Goal: Submit feedback/report problem: Submit feedback/report problem

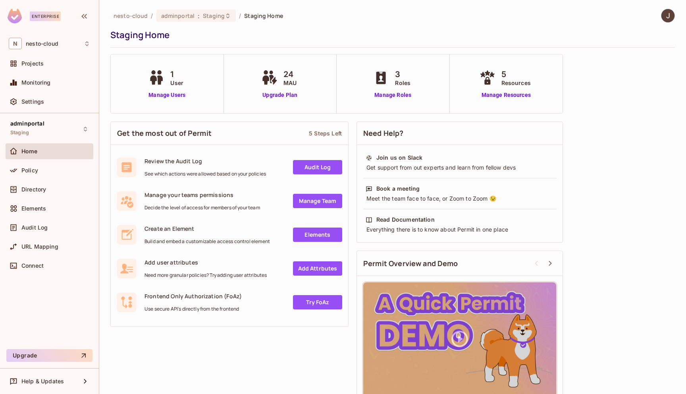
click at [667, 15] on img at bounding box center [667, 15] width 13 height 13
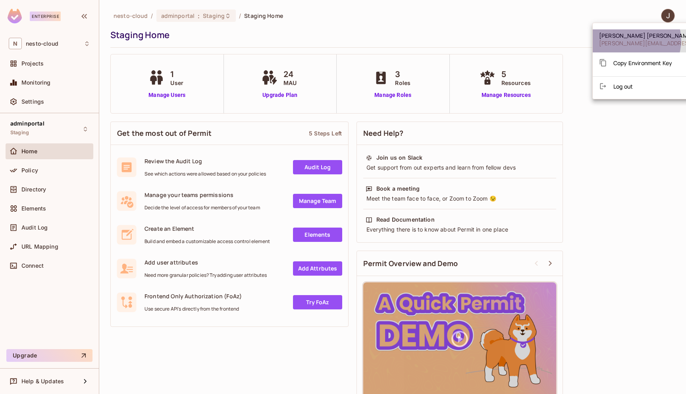
click at [633, 40] on span "[PERSON_NAME][EMAIL_ADDRESS][PERSON_NAME][DOMAIN_NAME]" at bounding box center [692, 43] width 187 height 8
click at [35, 104] on div at bounding box center [343, 197] width 686 height 394
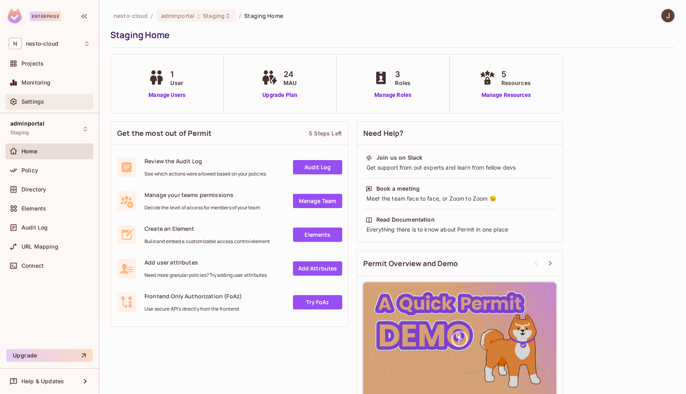
click at [35, 103] on span "Settings" at bounding box center [32, 101] width 23 height 6
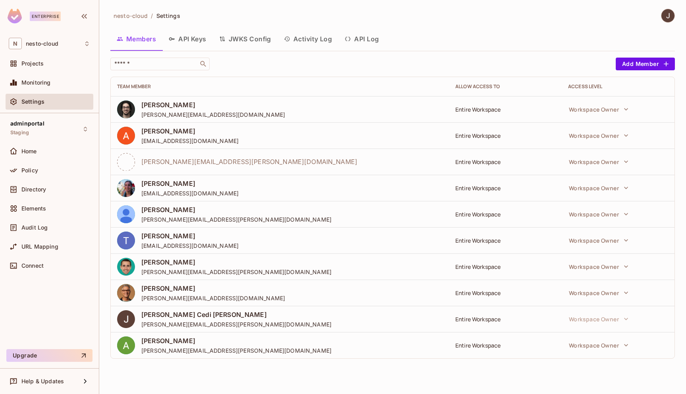
click at [367, 39] on button "API Log" at bounding box center [361, 39] width 47 height 20
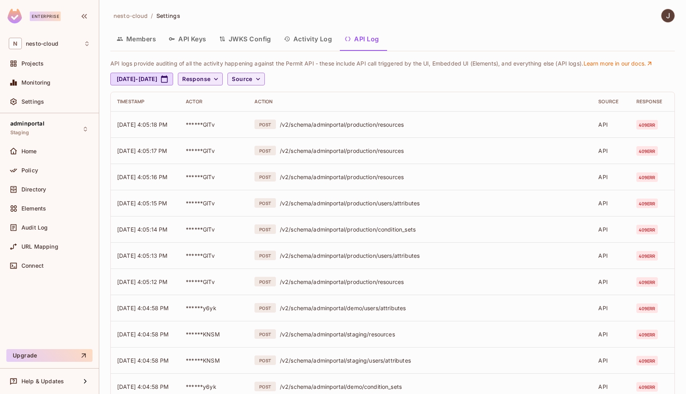
click at [218, 79] on icon "button" at bounding box center [216, 79] width 4 height 2
click at [236, 141] on li "500" at bounding box center [235, 135] width 40 height 17
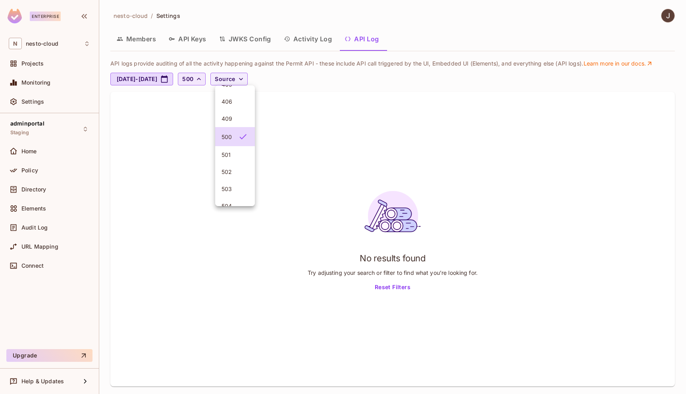
click at [399, 83] on div at bounding box center [343, 197] width 686 height 394
click at [167, 79] on button "[DATE] - [DATE]" at bounding box center [141, 79] width 63 height 13
select select "*"
select select "****"
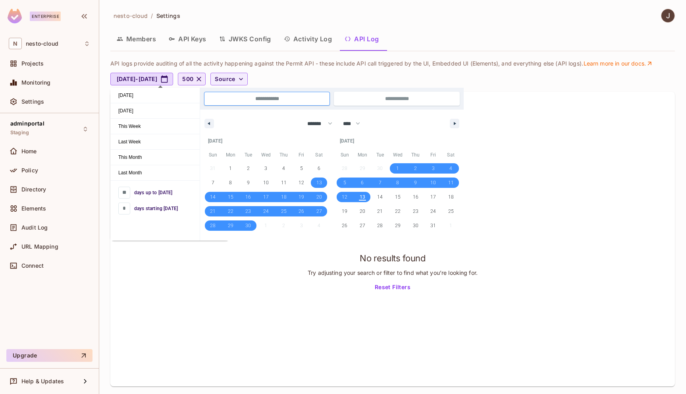
click at [347, 77] on div "[DATE] - [DATE] 500 Source" at bounding box center [390, 79] width 560 height 13
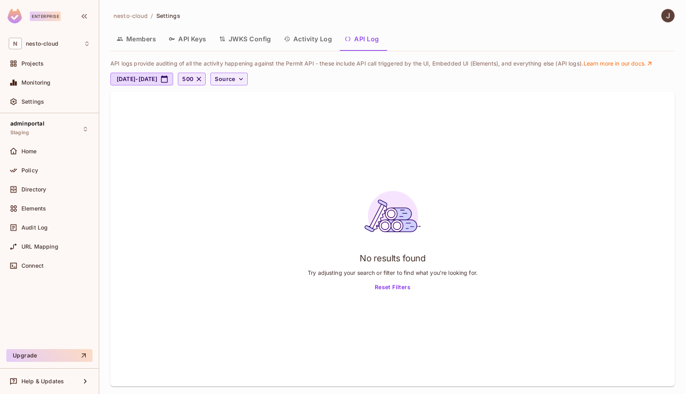
click at [203, 82] on icon "button" at bounding box center [199, 79] width 8 height 8
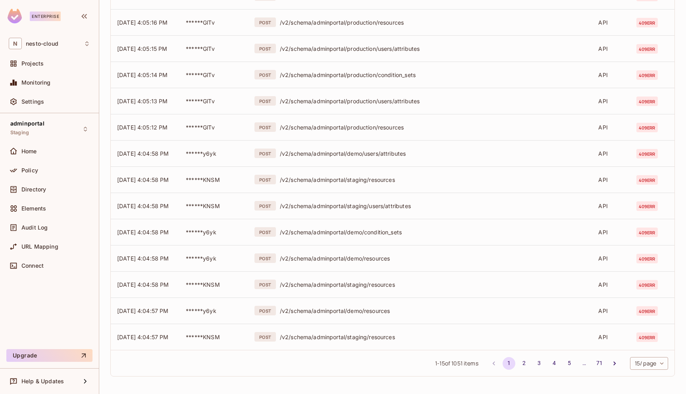
scroll to position [0, 0]
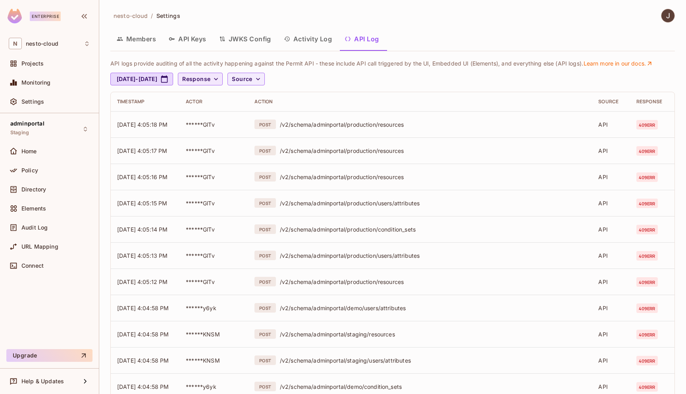
click at [210, 79] on span "Response" at bounding box center [196, 79] width 28 height 10
click at [231, 173] on span "404" at bounding box center [234, 172] width 27 height 8
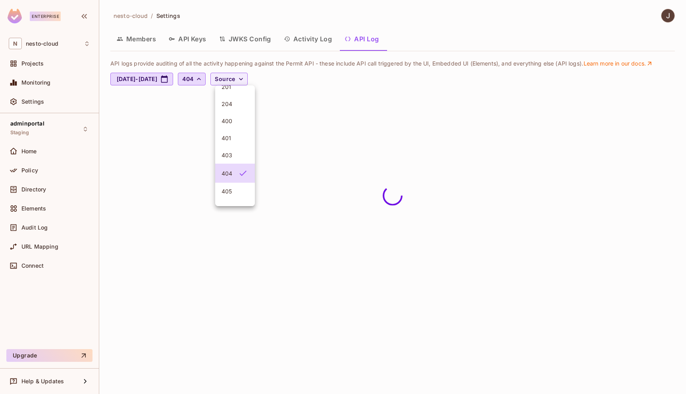
click at [366, 71] on div at bounding box center [343, 197] width 686 height 394
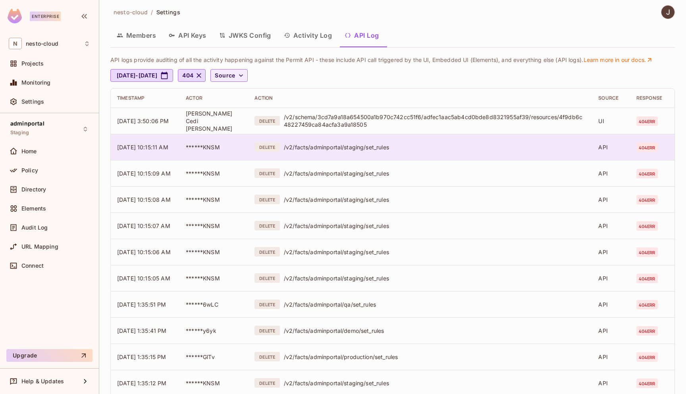
scroll to position [4, 0]
click at [378, 147] on div "/v2/facts/adminportal/staging/set_rules" at bounding box center [435, 147] width 302 height 8
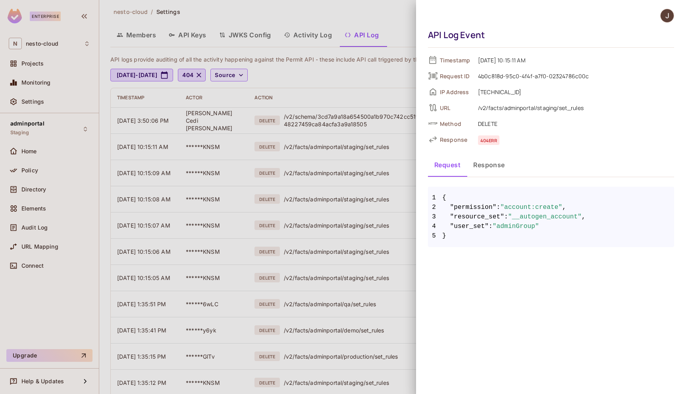
click at [395, 19] on div at bounding box center [343, 197] width 686 height 394
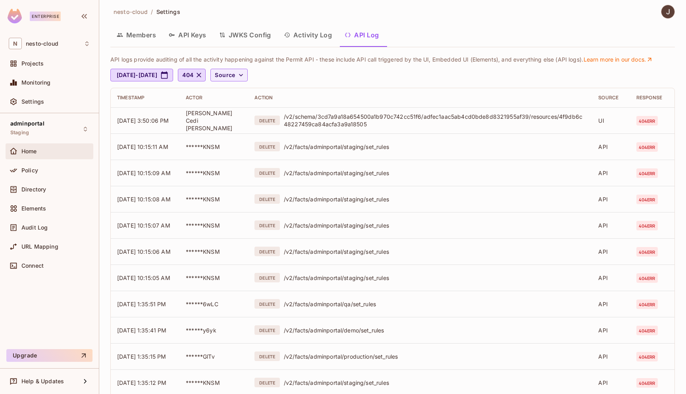
click at [45, 150] on div "Home" at bounding box center [55, 151] width 69 height 6
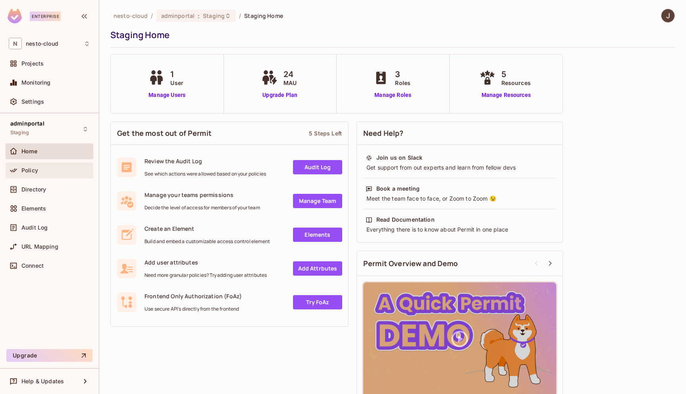
click at [46, 171] on div "Policy" at bounding box center [55, 170] width 69 height 6
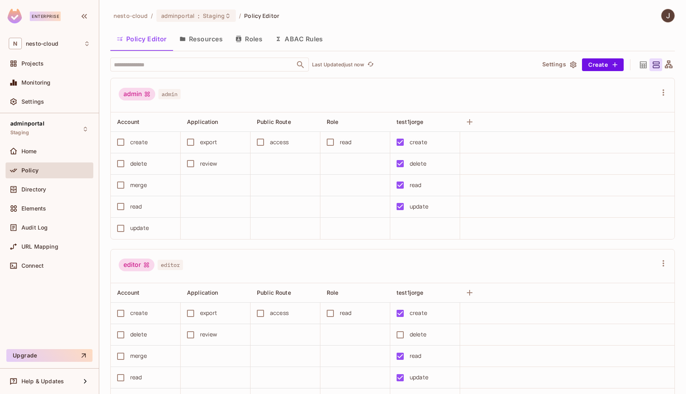
click at [260, 40] on button "Roles" at bounding box center [249, 39] width 40 height 20
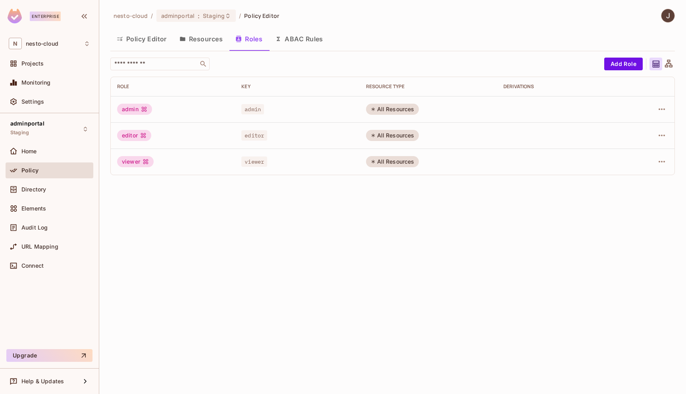
click at [139, 35] on button "Policy Editor" at bounding box center [141, 39] width 63 height 20
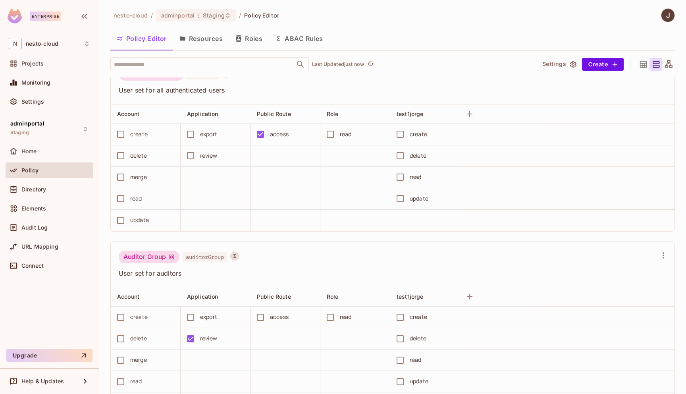
scroll to position [702, 0]
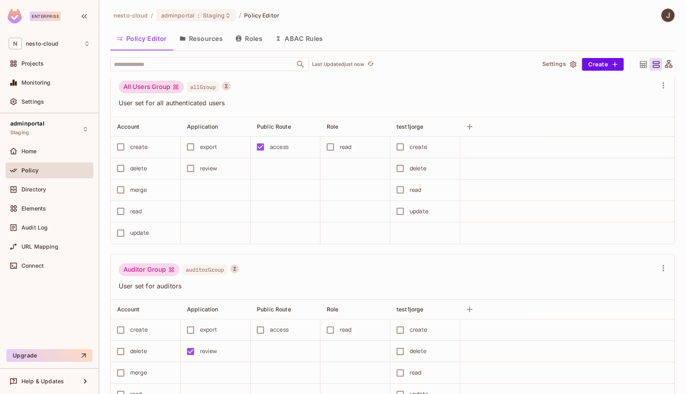
click at [312, 39] on button "ABAC Rules" at bounding box center [299, 39] width 61 height 20
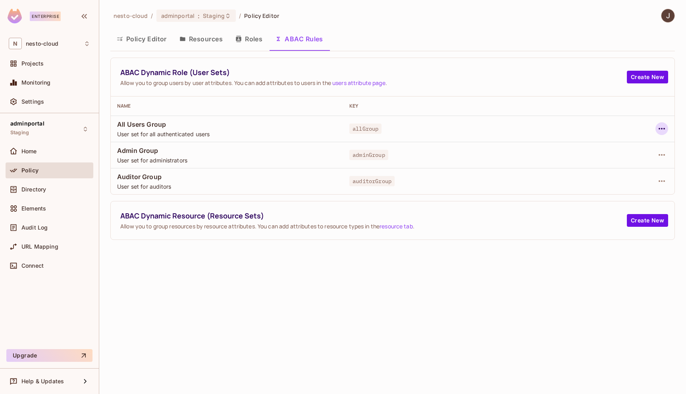
click at [662, 128] on icon "button" at bounding box center [662, 129] width 10 height 10
click at [521, 71] on div at bounding box center [343, 197] width 686 height 394
click at [246, 38] on button "Roles" at bounding box center [249, 39] width 40 height 20
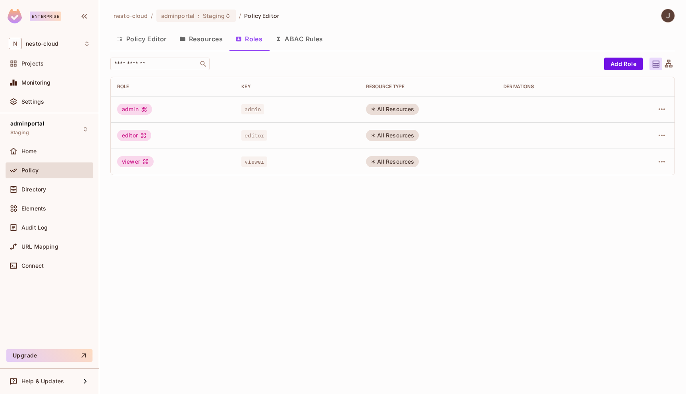
click at [301, 35] on button "ABAC Rules" at bounding box center [299, 39] width 61 height 20
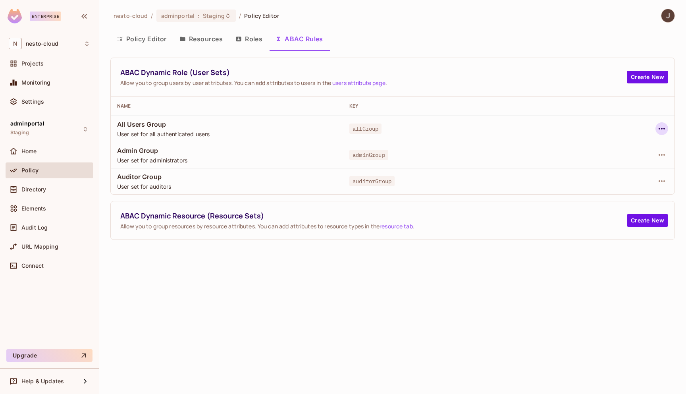
click at [662, 127] on icon "button" at bounding box center [662, 129] width 10 height 10
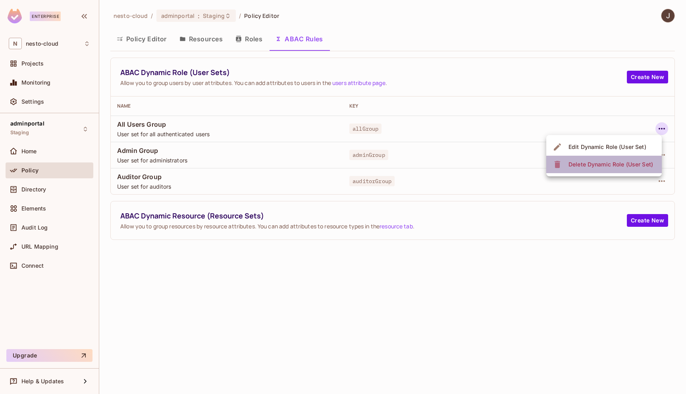
click at [633, 166] on div "Delete Dynamic Role (User Set)" at bounding box center [610, 164] width 85 height 8
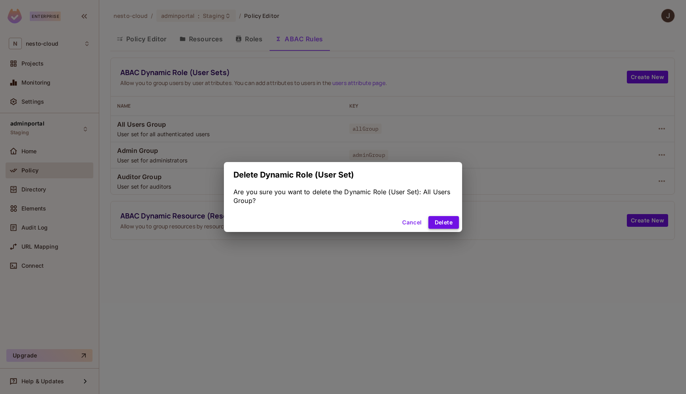
click at [448, 226] on button "Delete" at bounding box center [443, 222] width 31 height 13
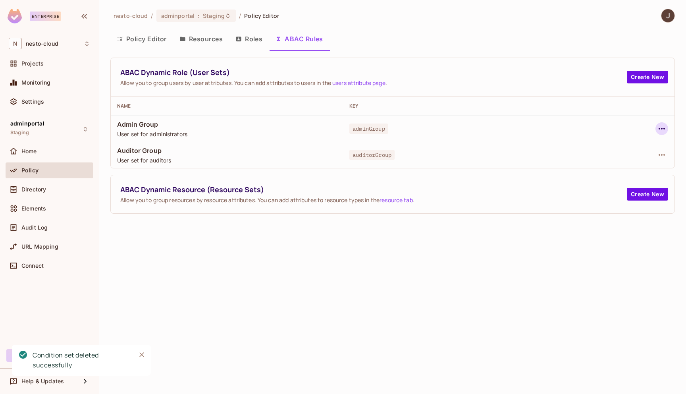
click at [664, 126] on icon "button" at bounding box center [662, 129] width 10 height 10
click at [637, 164] on div "Delete Dynamic Role (User Set)" at bounding box center [610, 164] width 85 height 8
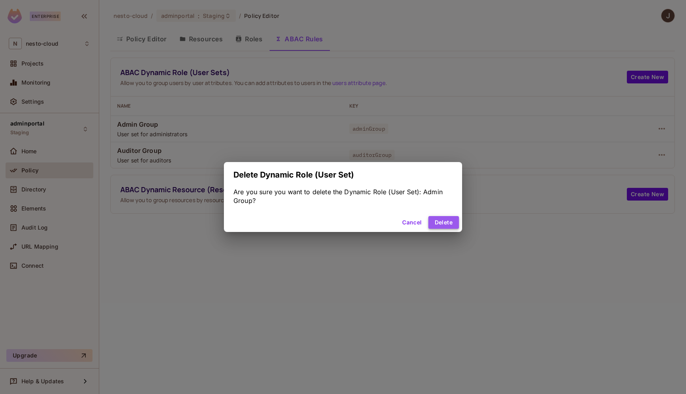
click at [452, 225] on button "Delete" at bounding box center [443, 222] width 31 height 13
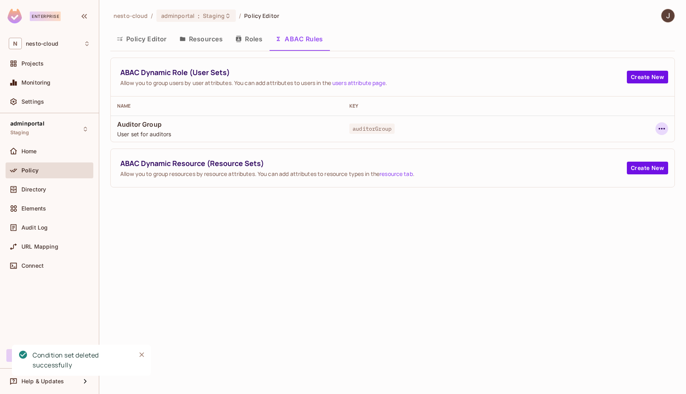
click at [663, 126] on icon "button" at bounding box center [662, 129] width 10 height 10
click at [642, 168] on span "Delete Dynamic Role (User Set)" at bounding box center [610, 164] width 89 height 13
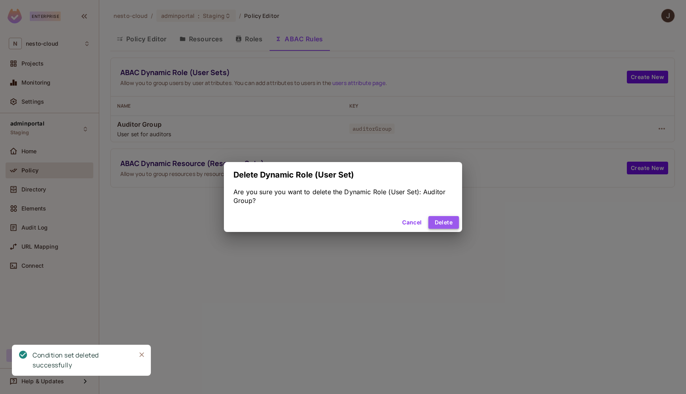
click at [441, 222] on button "Delete" at bounding box center [443, 222] width 31 height 13
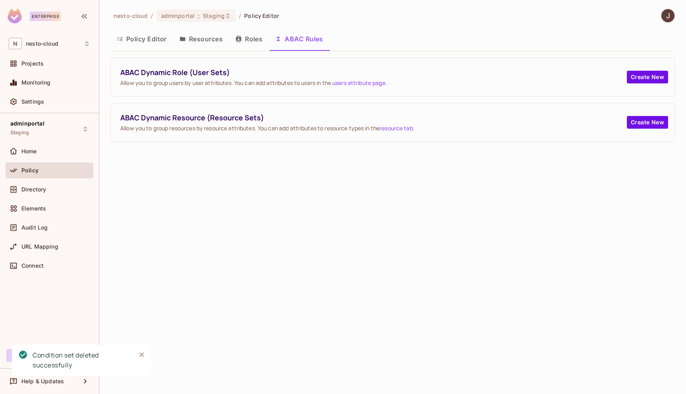
click at [260, 39] on button "Roles" at bounding box center [249, 39] width 40 height 20
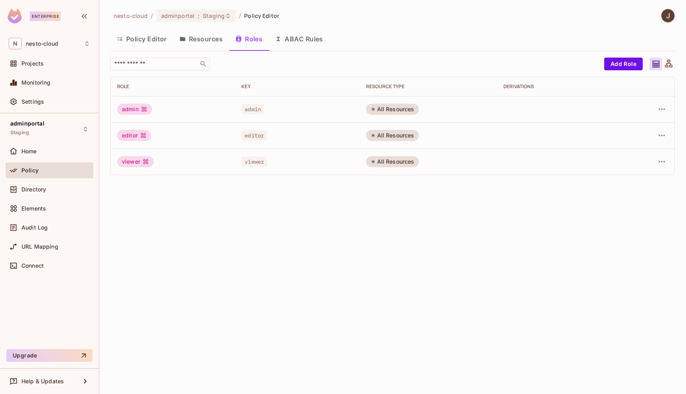
click at [210, 44] on button "Resources" at bounding box center [201, 39] width 56 height 20
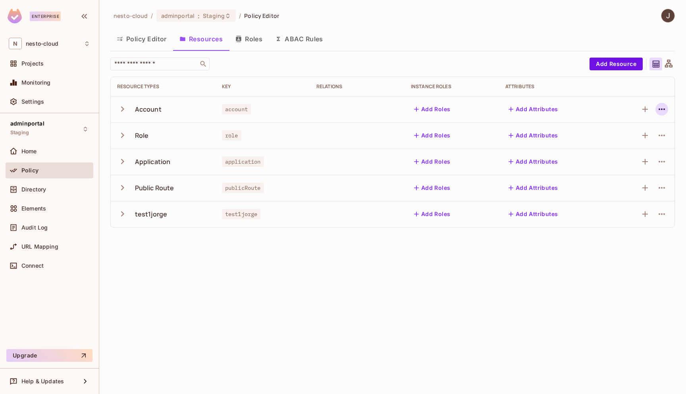
click at [664, 110] on icon "button" at bounding box center [662, 109] width 10 height 10
click at [636, 158] on div "Delete Resource" at bounding box center [630, 158] width 44 height 8
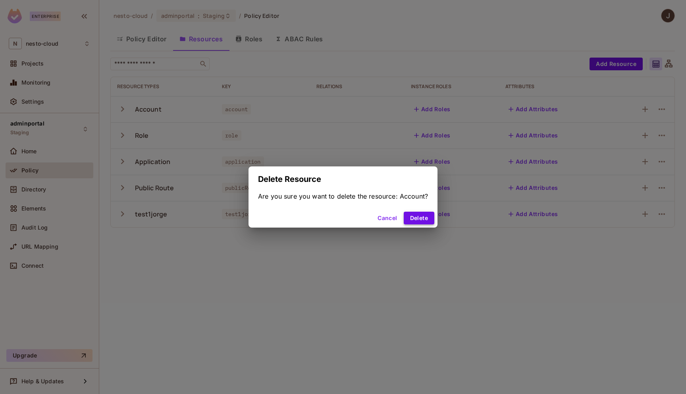
click at [420, 219] on button "Delete" at bounding box center [419, 218] width 31 height 13
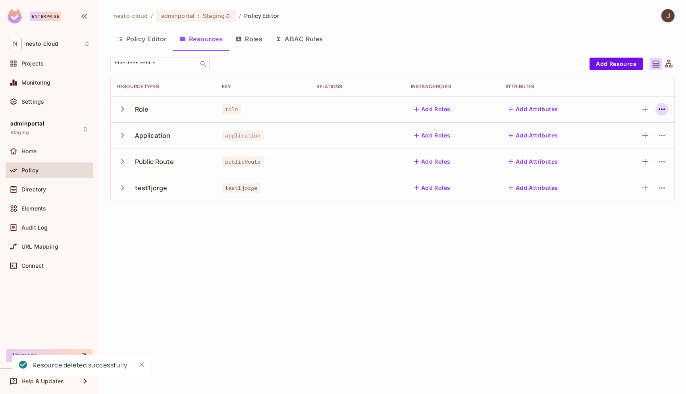
click at [664, 111] on icon "button" at bounding box center [662, 109] width 10 height 10
click at [617, 157] on div "Delete Resource" at bounding box center [630, 158] width 44 height 8
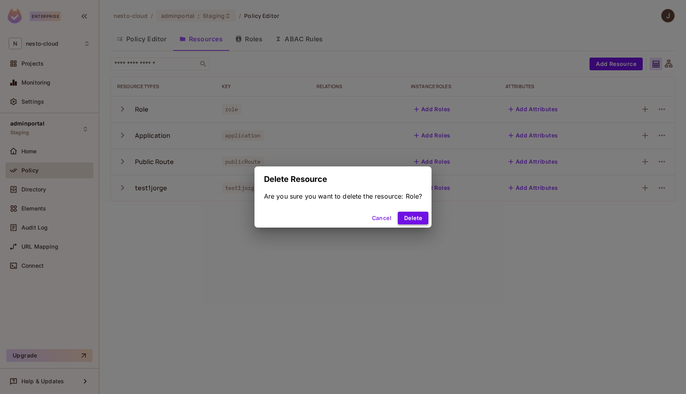
click at [410, 218] on button "Delete" at bounding box center [413, 218] width 31 height 13
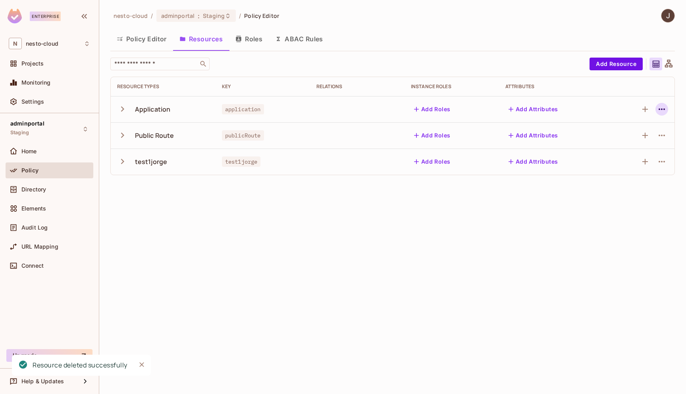
click at [659, 107] on icon "button" at bounding box center [662, 109] width 10 height 10
click at [626, 159] on div "Delete Resource" at bounding box center [630, 158] width 44 height 8
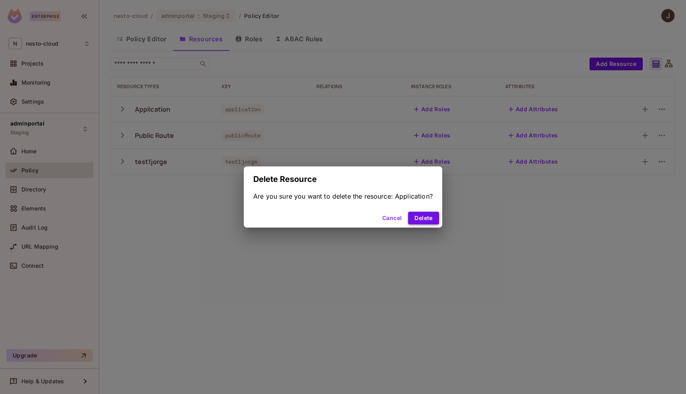
click at [421, 216] on button "Delete" at bounding box center [423, 218] width 31 height 13
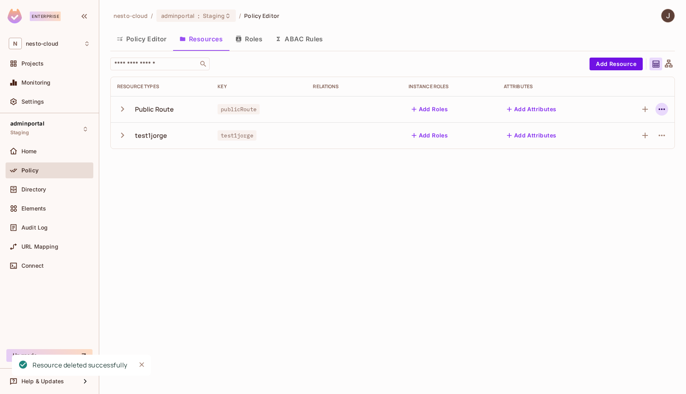
click at [662, 110] on icon "button" at bounding box center [661, 109] width 6 height 2
click at [635, 155] on div "Delete Resource" at bounding box center [630, 158] width 44 height 8
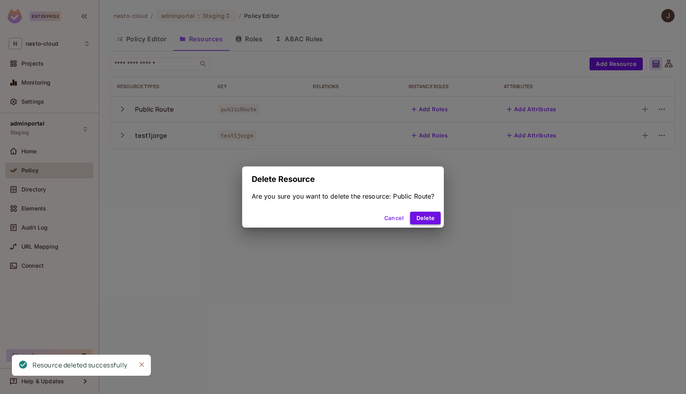
click at [431, 215] on button "Delete" at bounding box center [425, 218] width 31 height 13
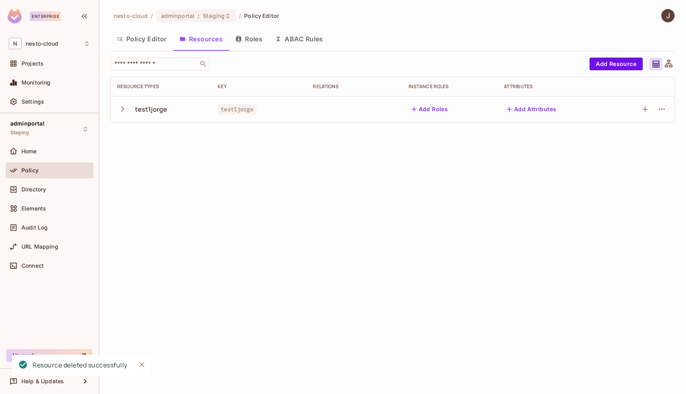
click at [142, 41] on button "Policy Editor" at bounding box center [141, 39] width 63 height 20
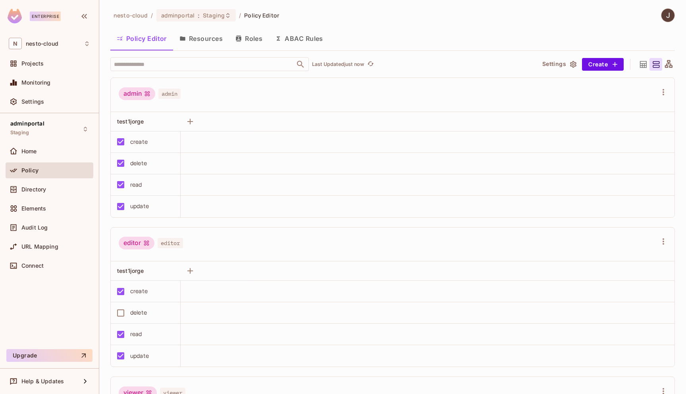
click at [213, 41] on button "Resources" at bounding box center [201, 39] width 56 height 20
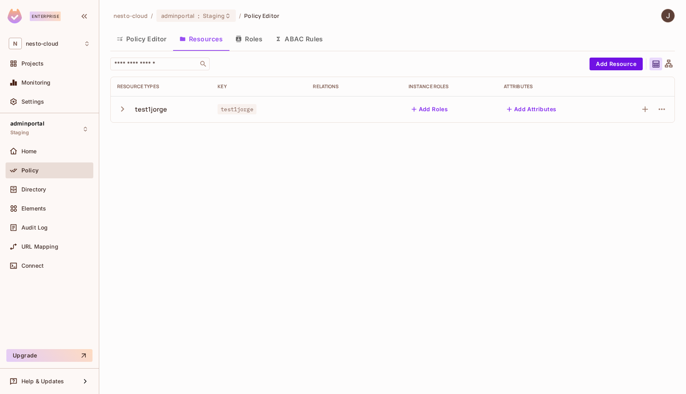
click at [256, 40] on button "Roles" at bounding box center [249, 39] width 40 height 20
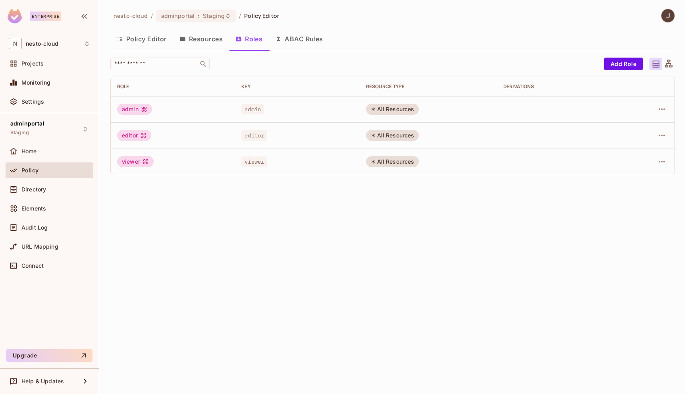
click at [300, 37] on button "ABAC Rules" at bounding box center [299, 39] width 61 height 20
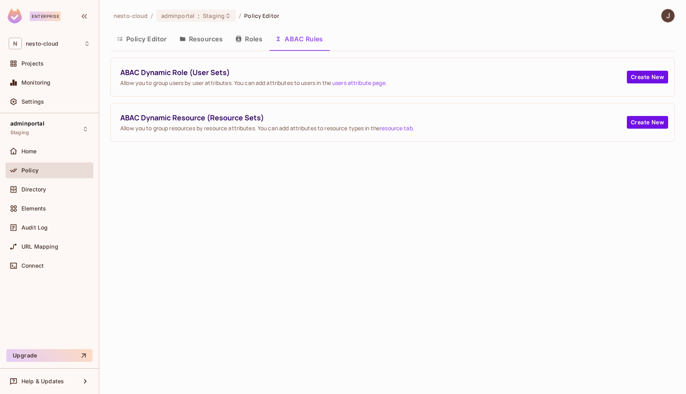
click at [143, 40] on button "Policy Editor" at bounding box center [141, 39] width 63 height 20
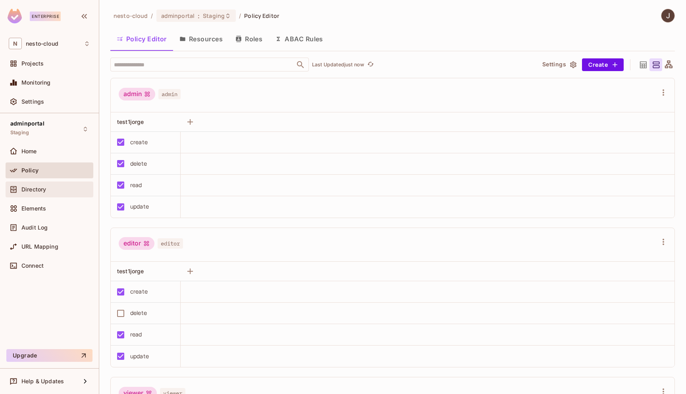
click at [42, 194] on div "Directory" at bounding box center [50, 189] width 88 height 16
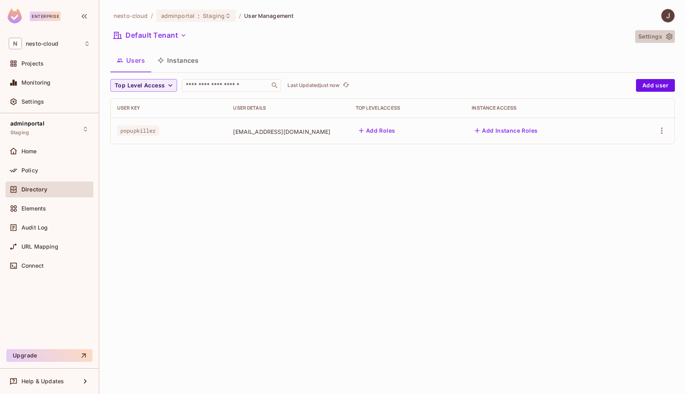
click at [661, 37] on button "Settings" at bounding box center [655, 36] width 40 height 13
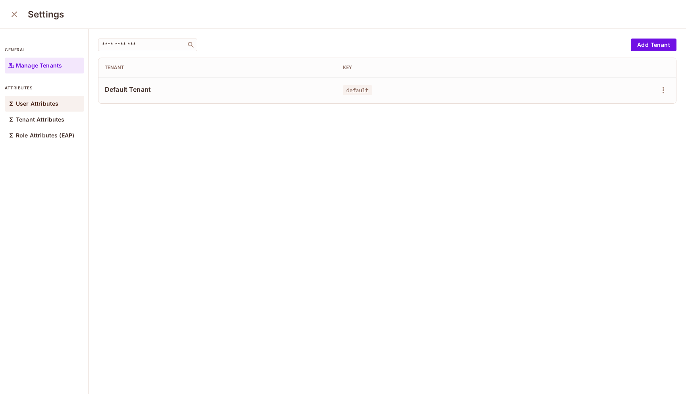
click at [49, 102] on p "User Attributes" at bounding box center [37, 103] width 42 height 6
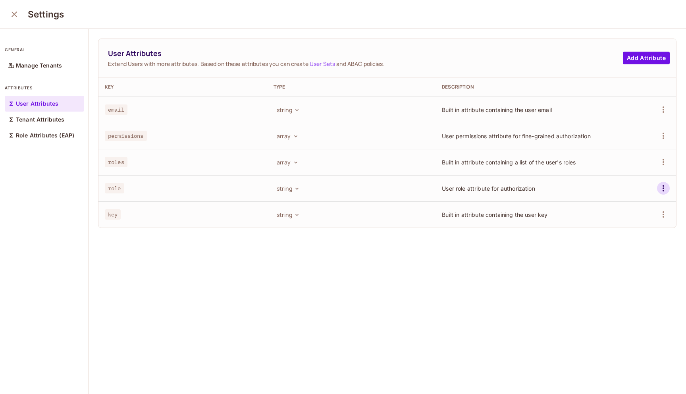
click at [660, 188] on icon "button" at bounding box center [663, 188] width 10 height 10
click at [626, 229] on span "Delete Attribute" at bounding box center [634, 223] width 48 height 13
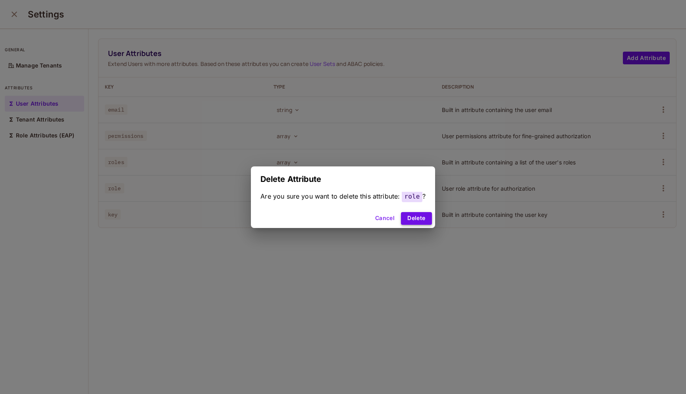
click at [419, 219] on button "Delete" at bounding box center [416, 218] width 31 height 13
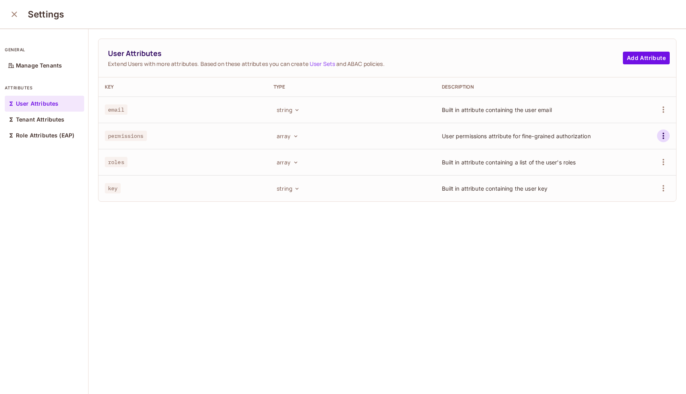
click at [662, 135] on icon "button" at bounding box center [663, 136] width 10 height 10
click at [639, 176] on span "Delete Attribute" at bounding box center [634, 171] width 48 height 13
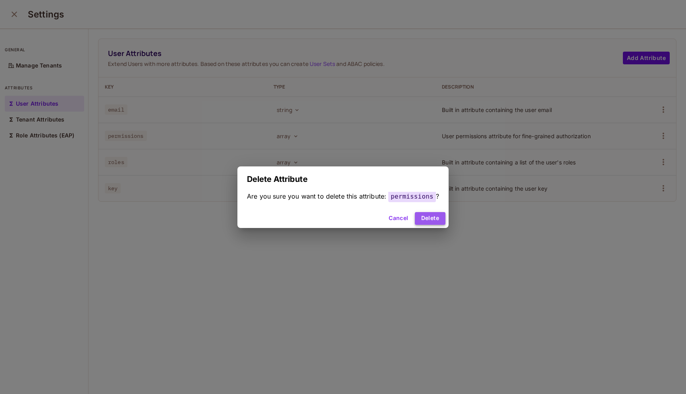
click at [435, 219] on button "Delete" at bounding box center [430, 218] width 31 height 13
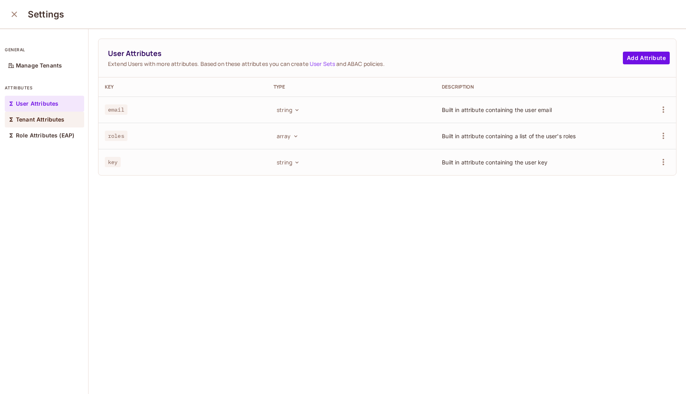
click at [51, 121] on p "Tenant Attributes" at bounding box center [40, 119] width 49 height 6
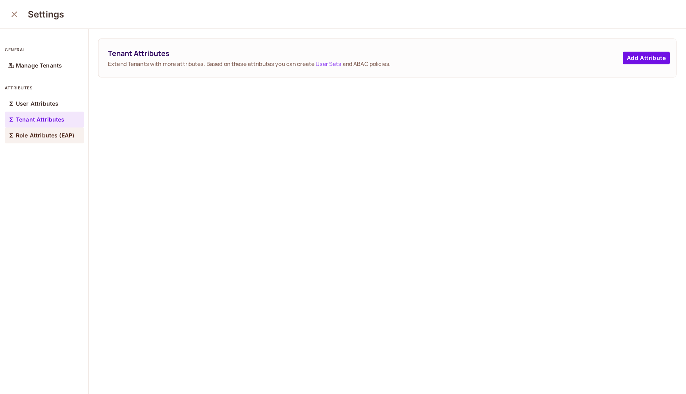
click at [52, 137] on p "Role Attributes (EAP)" at bounding box center [45, 135] width 58 height 6
click at [13, 13] on icon "close" at bounding box center [15, 15] width 6 height 6
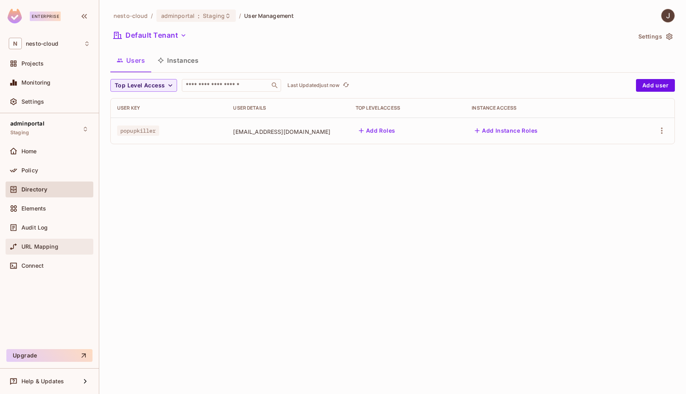
click at [41, 244] on span "URL Mapping" at bounding box center [39, 246] width 37 height 6
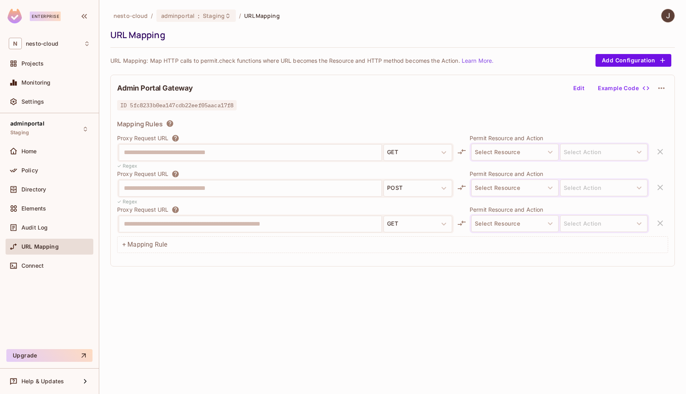
click at [660, 87] on icon "button" at bounding box center [661, 88] width 6 height 2
click at [658, 108] on div "Delete" at bounding box center [661, 107] width 17 height 8
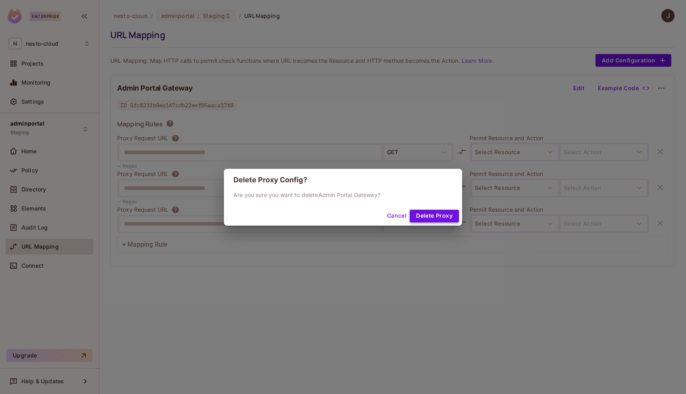
click at [447, 216] on button "Delete Proxy" at bounding box center [434, 216] width 49 height 13
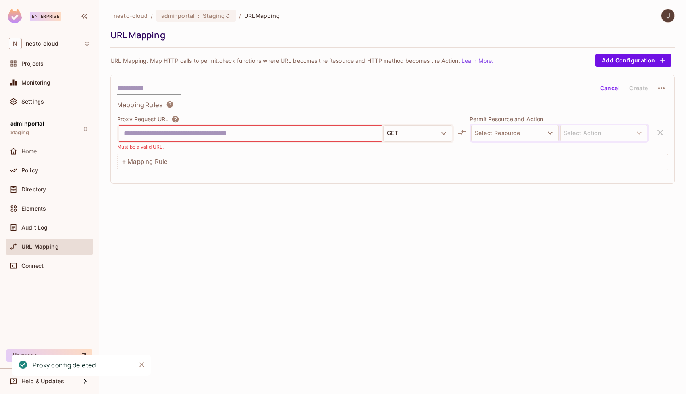
click at [244, 241] on div "nesto-cloud / adminportal : Staging / URL Mapping URL Mapping URL Mapping: Map …" at bounding box center [392, 197] width 587 height 394
click at [190, 227] on div "nesto-cloud / adminportal : Staging / URL Mapping URL Mapping URL Mapping: Map …" at bounding box center [392, 197] width 587 height 394
click at [246, 134] on input "text" at bounding box center [250, 133] width 253 height 13
click at [49, 227] on div "Audit Log" at bounding box center [55, 227] width 69 height 6
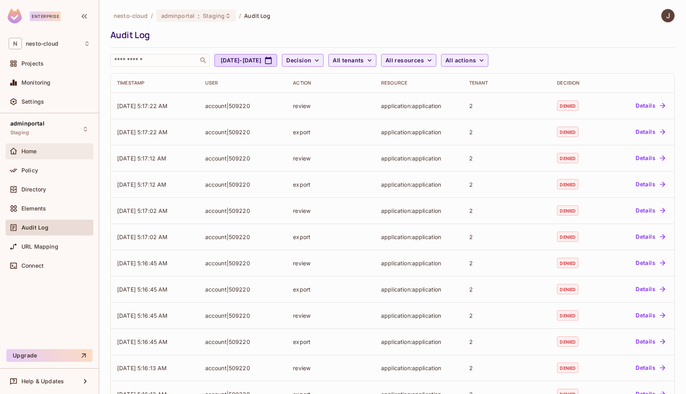
click at [50, 155] on div "Home" at bounding box center [49, 151] width 81 height 10
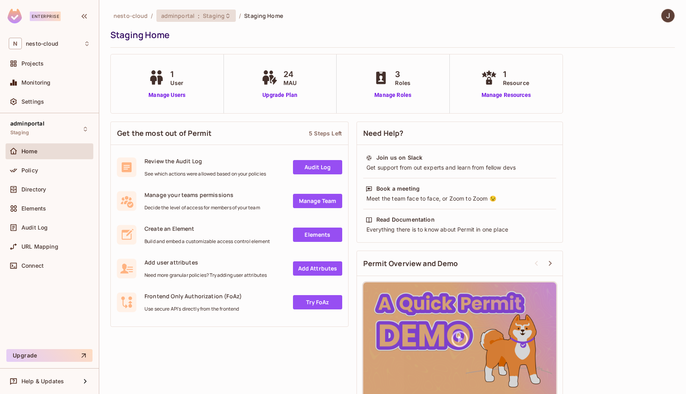
click at [215, 16] on span "Staging" at bounding box center [214, 16] width 22 height 8
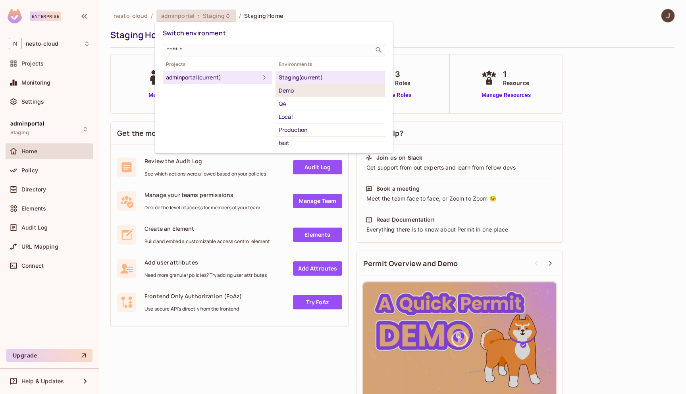
click at [321, 92] on div "Demo" at bounding box center [330, 91] width 103 height 10
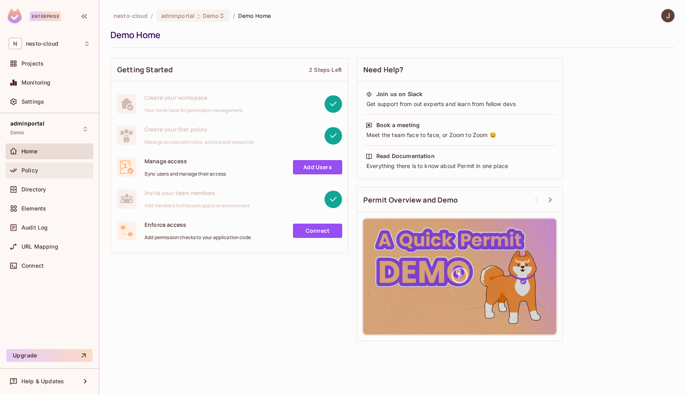
click at [31, 171] on span "Policy" at bounding box center [29, 170] width 17 height 6
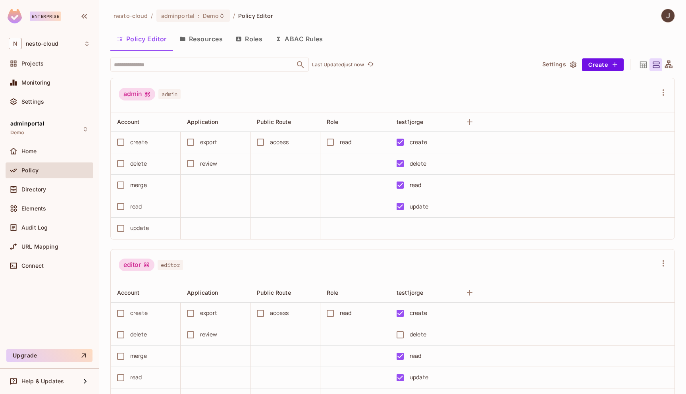
click at [297, 42] on button "ABAC Rules" at bounding box center [299, 39] width 61 height 20
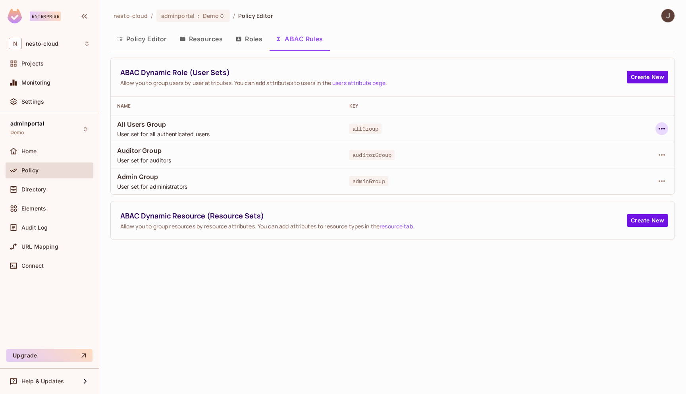
click at [661, 127] on icon "button" at bounding box center [662, 129] width 10 height 10
click at [644, 164] on div "Delete Dynamic Role (User Set)" at bounding box center [610, 164] width 85 height 8
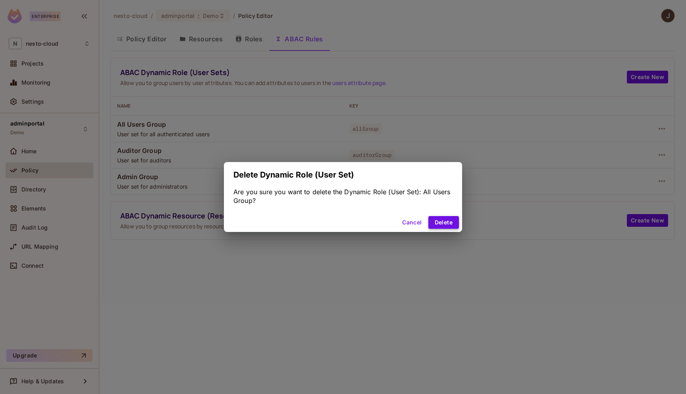
click at [445, 225] on button "Delete" at bounding box center [443, 222] width 31 height 13
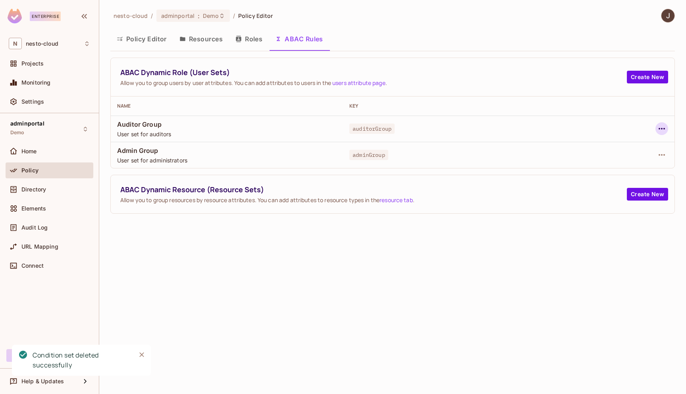
click at [662, 129] on icon "button" at bounding box center [661, 129] width 6 height 2
click at [598, 167] on div "Delete Dynamic Role (User Set)" at bounding box center [610, 164] width 85 height 8
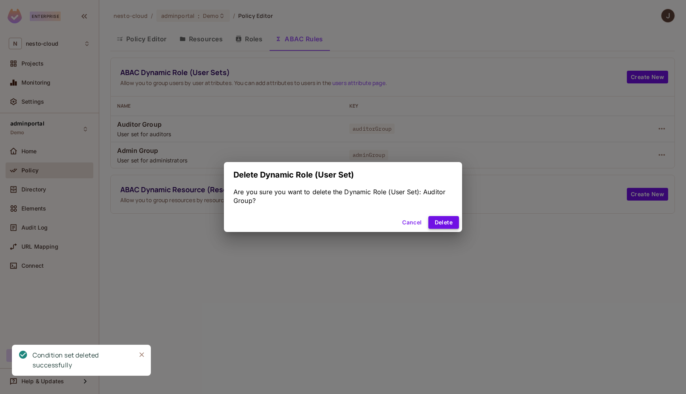
click at [441, 224] on button "Delete" at bounding box center [443, 222] width 31 height 13
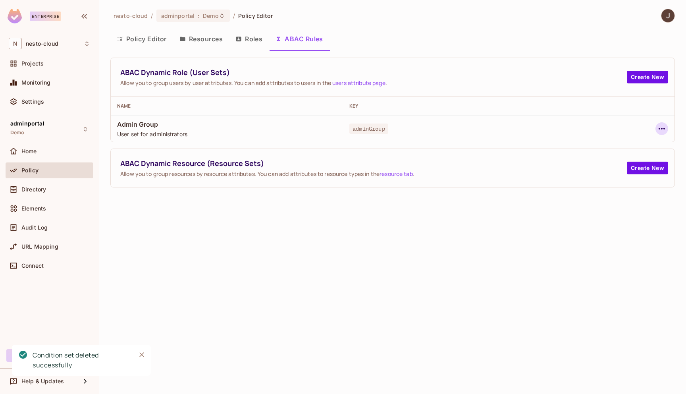
click at [658, 128] on icon "button" at bounding box center [662, 129] width 10 height 10
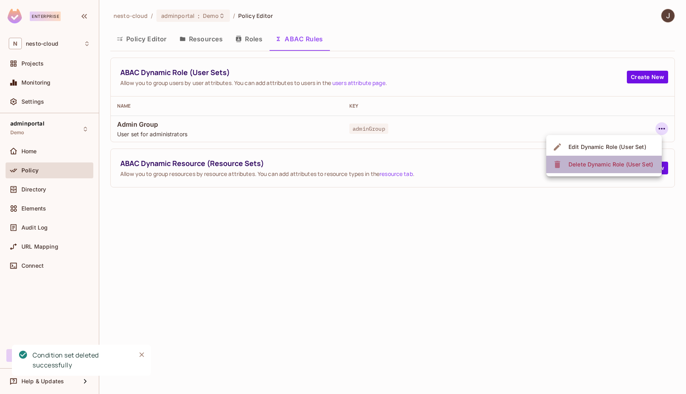
click at [618, 162] on div "Delete Dynamic Role (User Set)" at bounding box center [610, 164] width 85 height 8
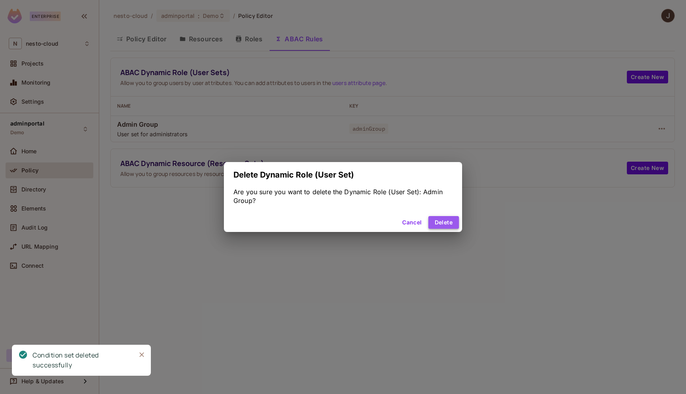
click at [443, 222] on button "Delete" at bounding box center [443, 222] width 31 height 13
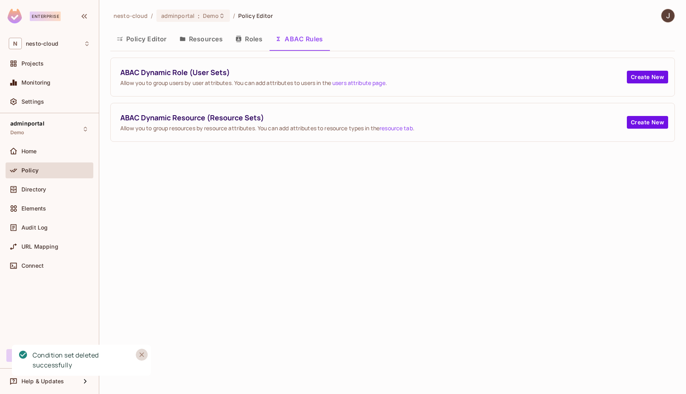
click at [140, 355] on icon "Close" at bounding box center [142, 354] width 8 height 8
click at [254, 43] on button "Roles" at bounding box center [249, 39] width 40 height 20
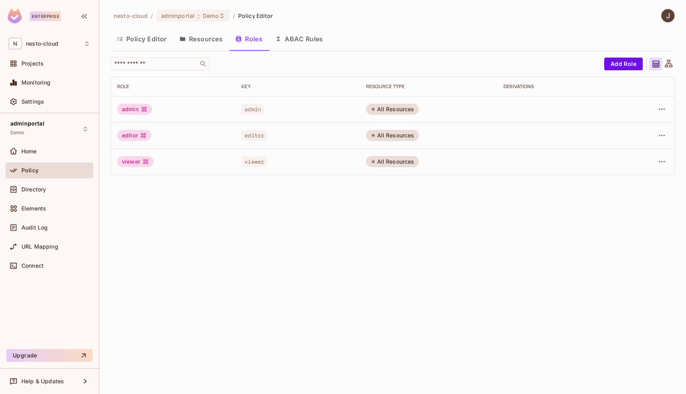
click at [207, 38] on button "Resources" at bounding box center [201, 39] width 56 height 20
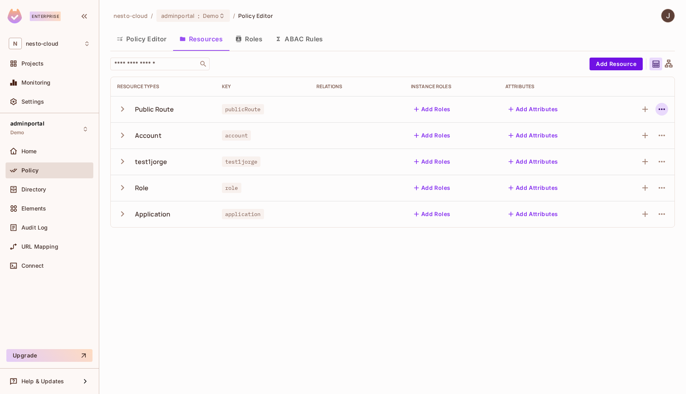
click at [659, 110] on icon "button" at bounding box center [662, 109] width 10 height 10
click at [629, 154] on div "Delete Resource" at bounding box center [630, 158] width 44 height 8
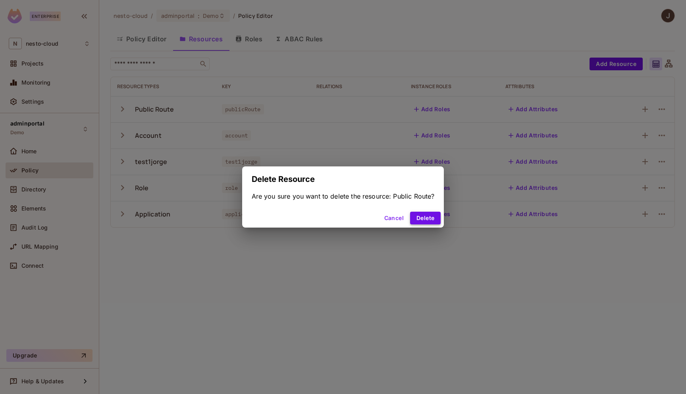
click at [428, 220] on button "Delete" at bounding box center [425, 218] width 31 height 13
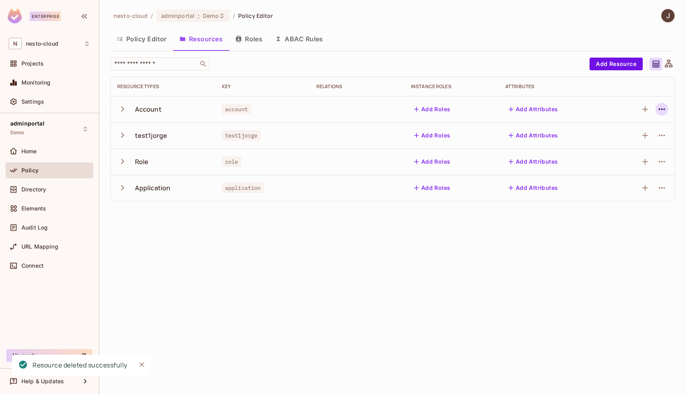
click at [660, 107] on icon "button" at bounding box center [662, 109] width 10 height 10
click at [623, 160] on div "Delete Resource" at bounding box center [630, 158] width 44 height 8
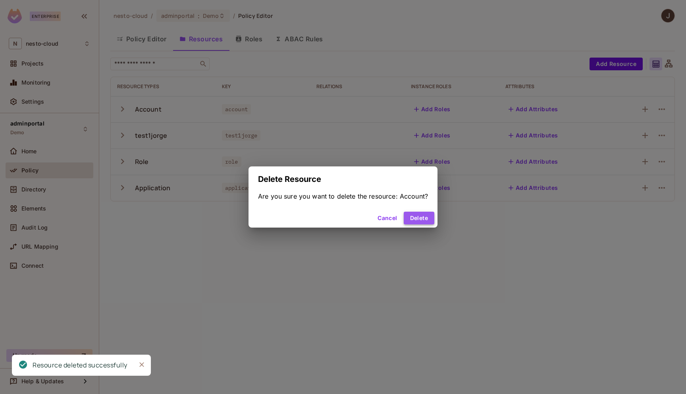
click at [416, 218] on button "Delete" at bounding box center [419, 218] width 31 height 13
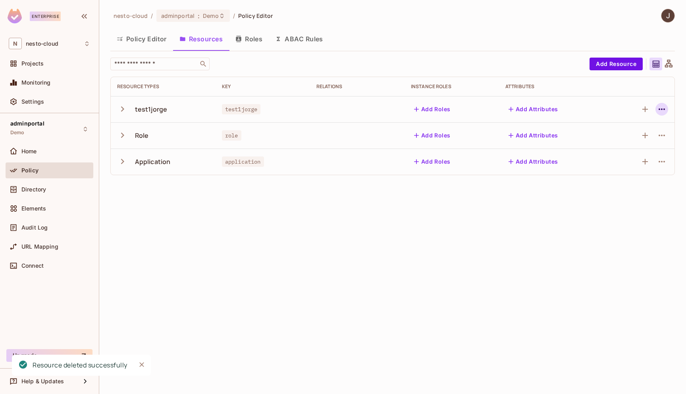
click at [660, 108] on icon "button" at bounding box center [662, 109] width 10 height 10
click at [628, 158] on div "Delete Resource" at bounding box center [630, 158] width 44 height 8
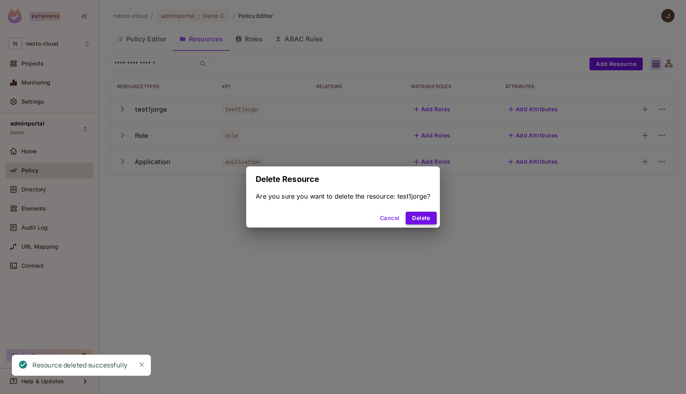
click at [425, 217] on button "Delete" at bounding box center [421, 218] width 31 height 13
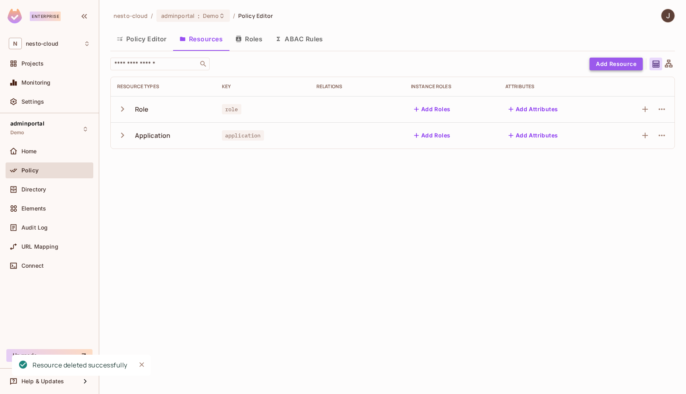
click at [632, 60] on button "Add Resource" at bounding box center [615, 64] width 53 height 13
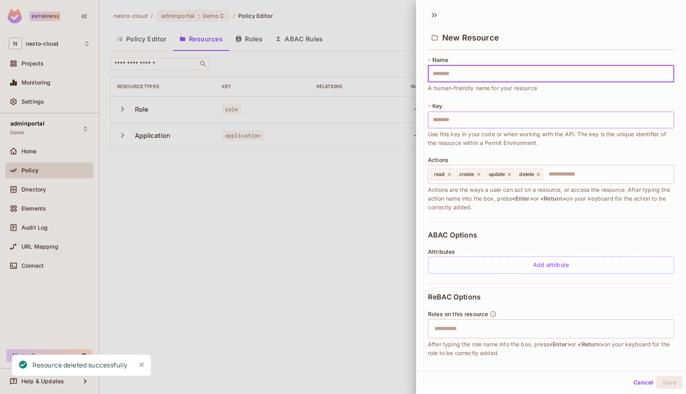
type input "*"
type input "**"
type input "***"
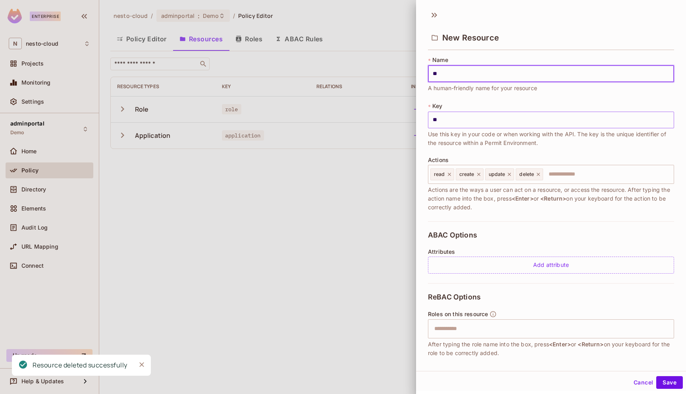
type input "***"
type input "****"
type input "*****"
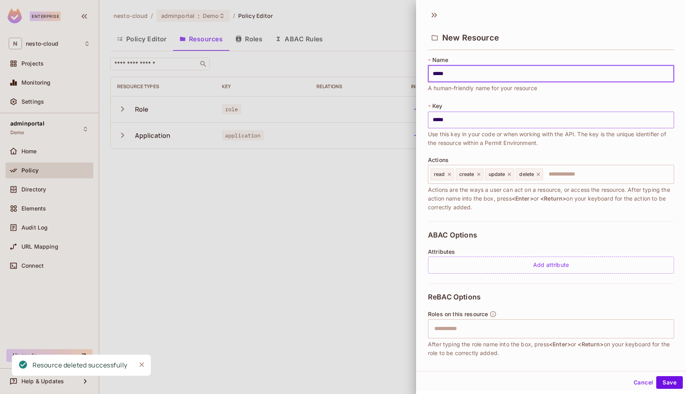
type input "******"
type input "*******"
type input "********"
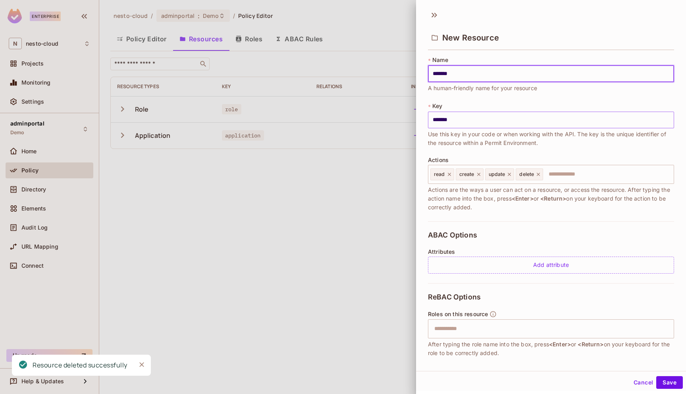
type input "********"
type input "*********"
type input "**********"
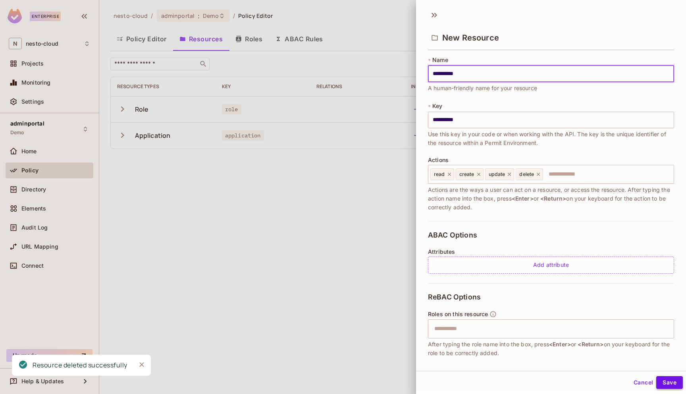
type input "**********"
click at [667, 380] on button "Save" at bounding box center [669, 382] width 27 height 13
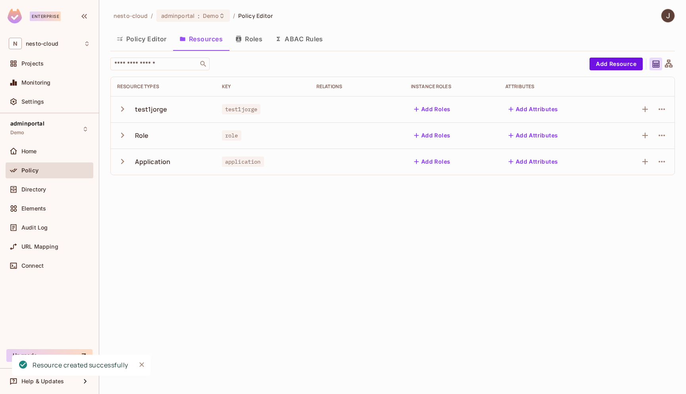
click at [566, 231] on div "nesto-cloud / adminportal : Demo / Policy Editor Policy Editor Resources Roles …" at bounding box center [392, 197] width 587 height 394
click at [663, 133] on icon "button" at bounding box center [662, 136] width 10 height 10
click at [631, 188] on span "Delete Resource" at bounding box center [630, 184] width 49 height 13
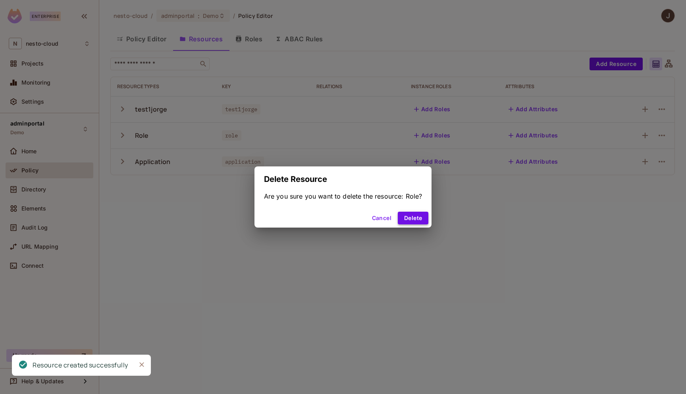
click at [408, 218] on button "Delete" at bounding box center [413, 218] width 31 height 13
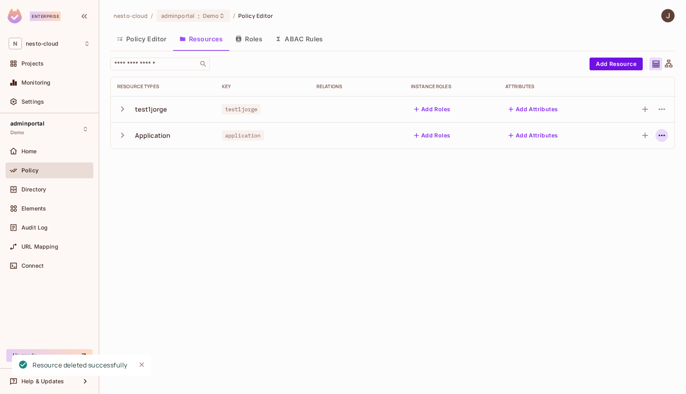
click at [656, 135] on button "button" at bounding box center [661, 135] width 13 height 13
click at [635, 184] on div "Delete Resource" at bounding box center [630, 184] width 44 height 8
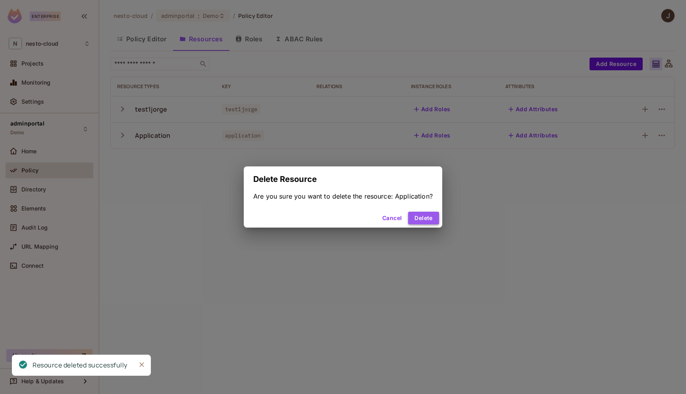
click at [422, 221] on button "Delete" at bounding box center [423, 218] width 31 height 13
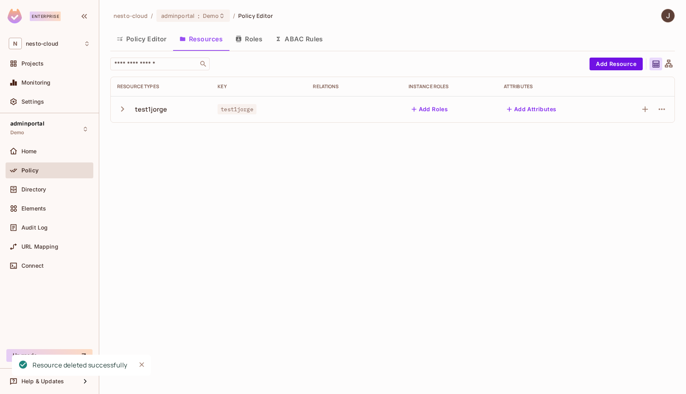
click at [242, 201] on div "nesto-cloud / adminportal : Demo / Policy Editor Policy Editor Resources Roles …" at bounding box center [392, 197] width 587 height 394
click at [137, 39] on button "Policy Editor" at bounding box center [141, 39] width 63 height 20
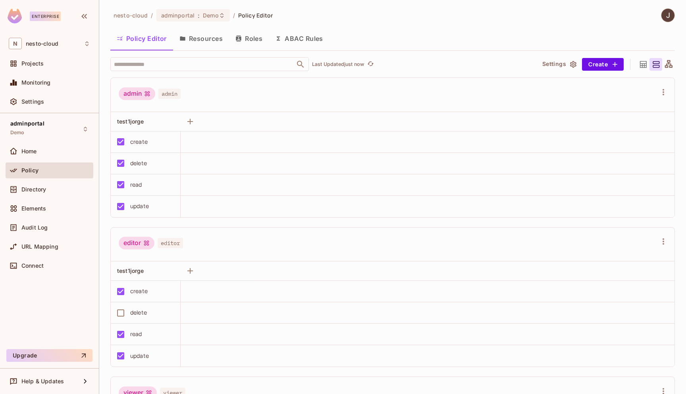
click at [573, 66] on icon "button" at bounding box center [573, 64] width 6 height 7
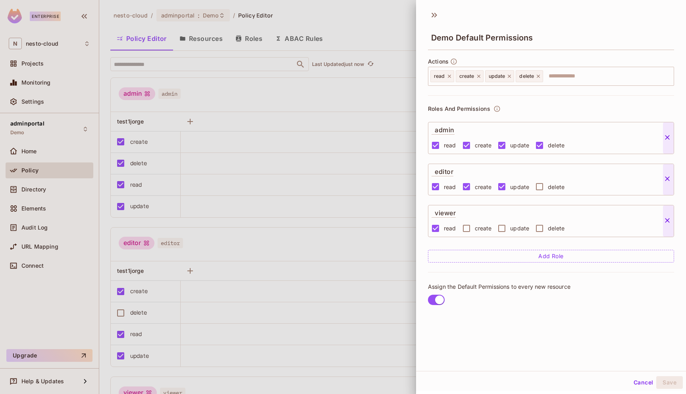
scroll to position [1, 0]
click at [434, 14] on icon at bounding box center [434, 14] width 13 height 13
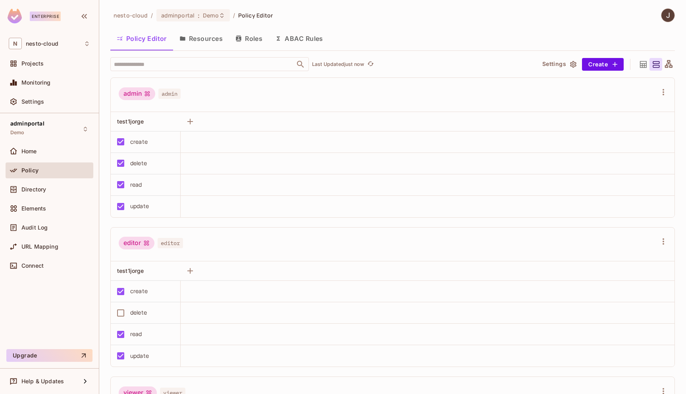
scroll to position [142, 0]
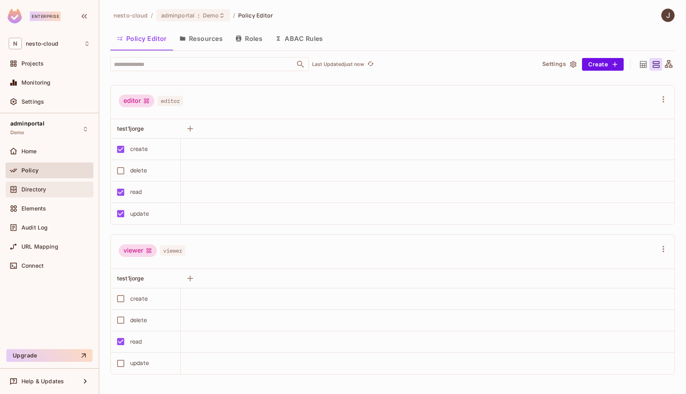
click at [31, 195] on div "Directory" at bounding box center [50, 189] width 88 height 16
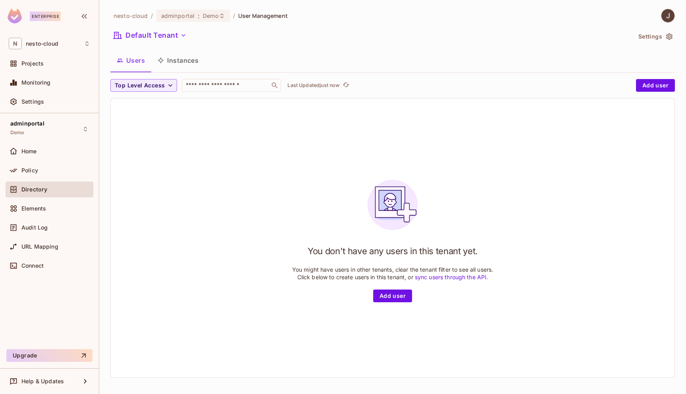
click at [664, 37] on button "Settings" at bounding box center [655, 36] width 40 height 13
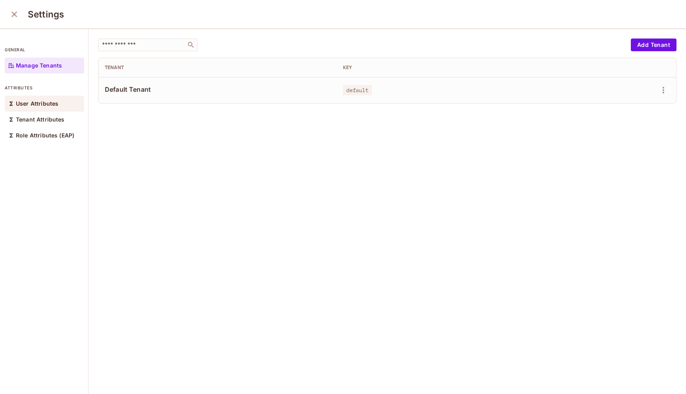
click at [52, 109] on div "User Attributes" at bounding box center [44, 104] width 79 height 16
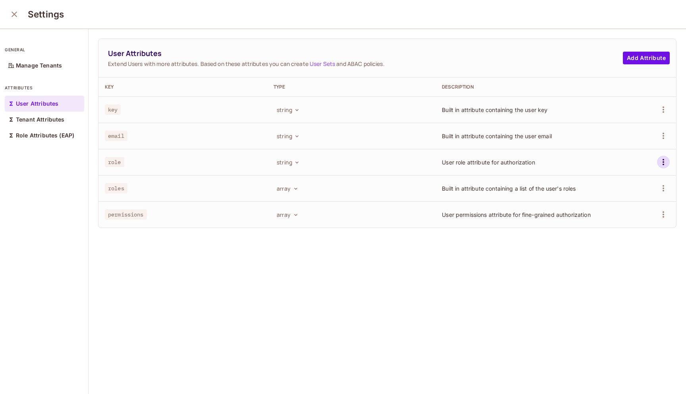
click at [661, 161] on icon "button" at bounding box center [663, 162] width 10 height 10
click at [639, 197] on div "Delete Attribute" at bounding box center [633, 198] width 43 height 8
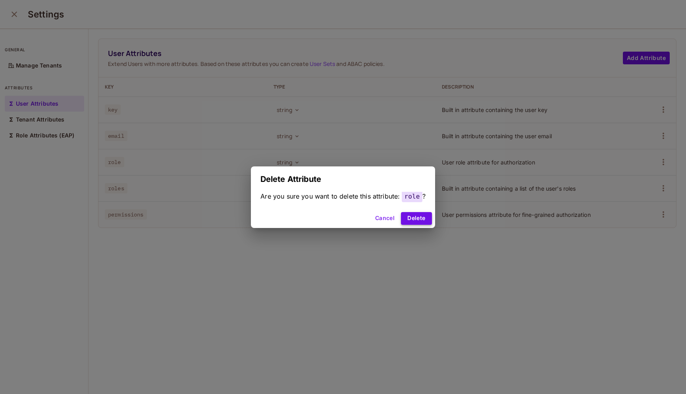
click at [421, 214] on button "Delete" at bounding box center [416, 218] width 31 height 13
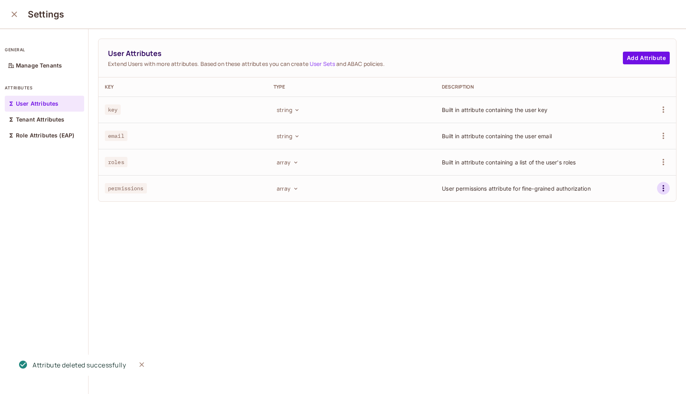
click at [662, 187] on icon "button" at bounding box center [663, 188] width 10 height 10
click at [628, 222] on div "Delete Attribute" at bounding box center [633, 224] width 43 height 8
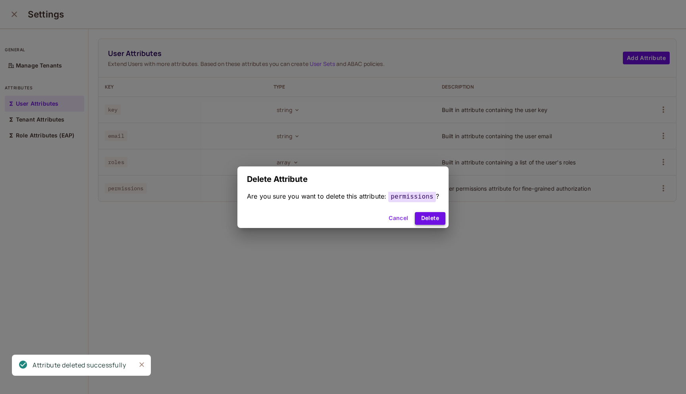
click at [425, 217] on button "Delete" at bounding box center [430, 218] width 31 height 13
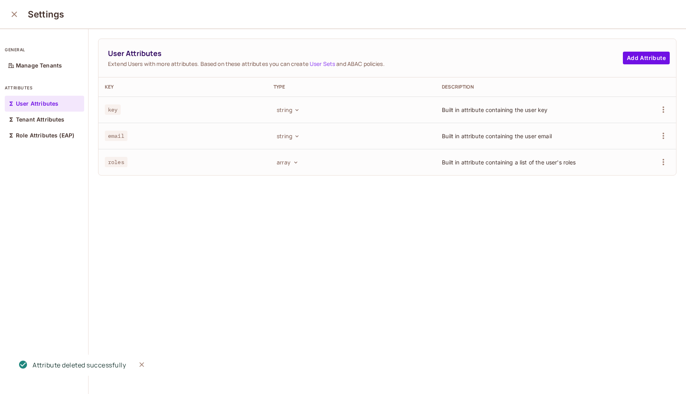
click at [14, 11] on icon "close" at bounding box center [15, 15] width 10 height 10
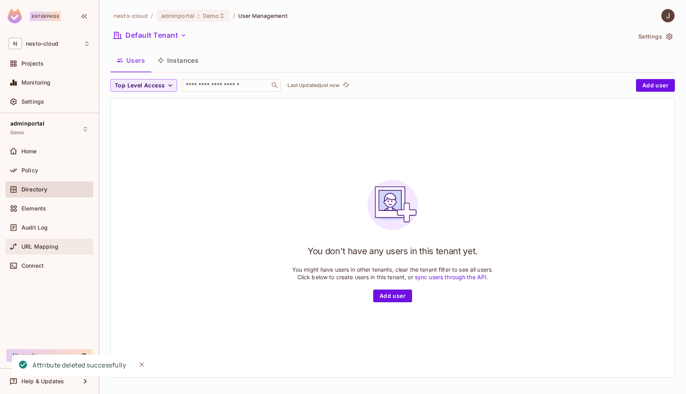
click at [51, 243] on span "URL Mapping" at bounding box center [39, 246] width 37 height 6
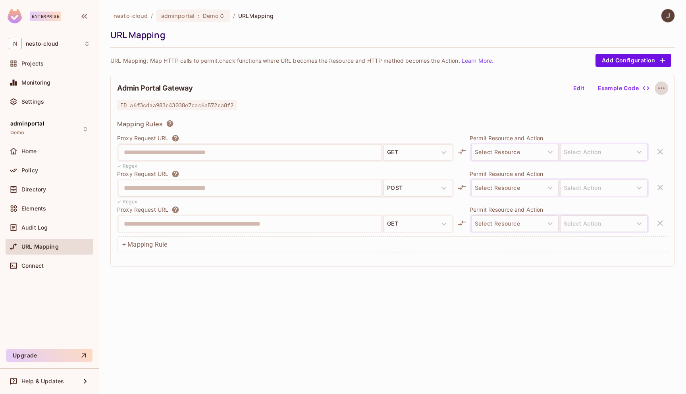
click at [662, 87] on icon "button" at bounding box center [661, 88] width 10 height 10
click at [660, 108] on div "Delete" at bounding box center [661, 107] width 17 height 8
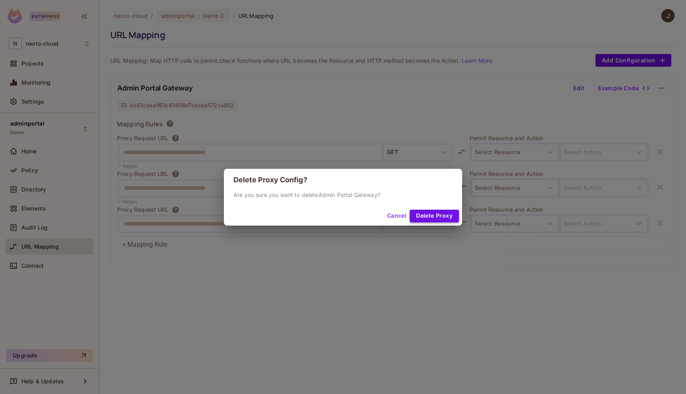
click at [435, 217] on button "Delete Proxy" at bounding box center [434, 216] width 49 height 13
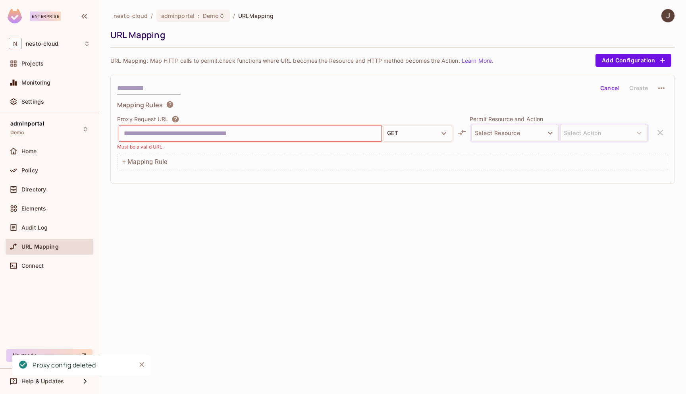
click at [232, 258] on div "nesto-cloud / adminportal : Demo / URL Mapping URL Mapping URL Mapping: Map HTT…" at bounding box center [392, 197] width 587 height 394
click at [55, 150] on div "Home" at bounding box center [55, 151] width 69 height 6
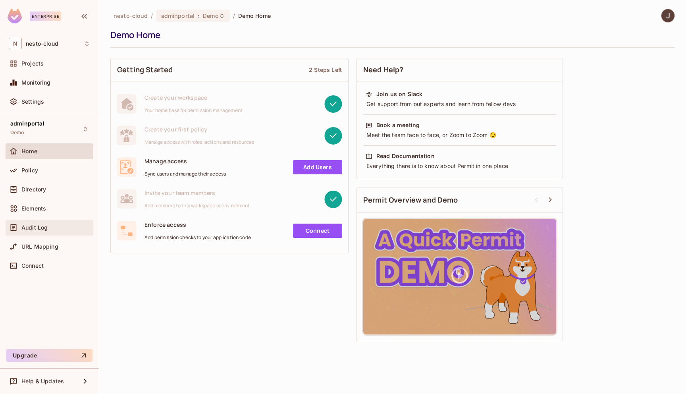
click at [47, 229] on div "Audit Log" at bounding box center [55, 227] width 69 height 6
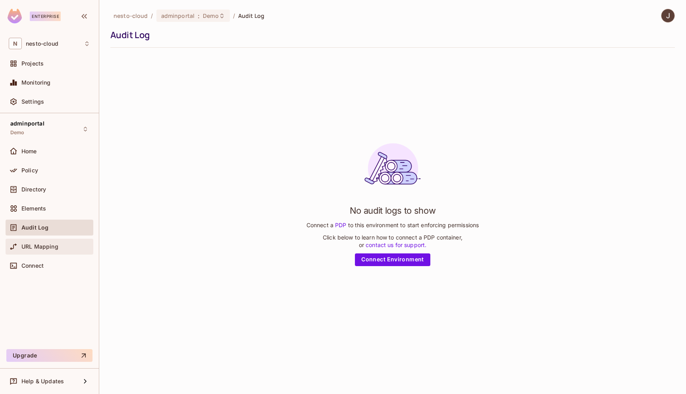
click at [50, 242] on div "URL Mapping" at bounding box center [49, 247] width 81 height 10
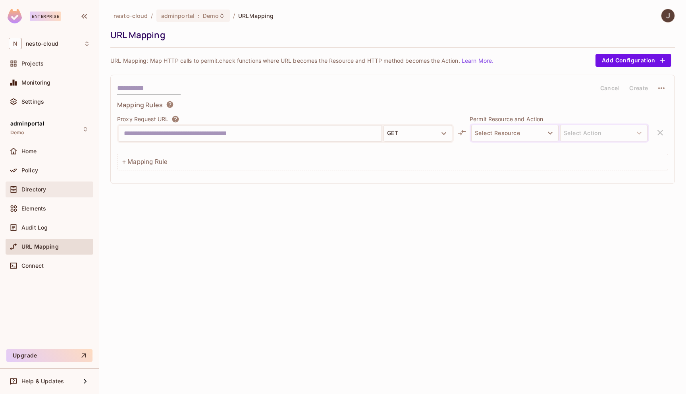
click at [51, 192] on div "Directory" at bounding box center [55, 189] width 69 height 6
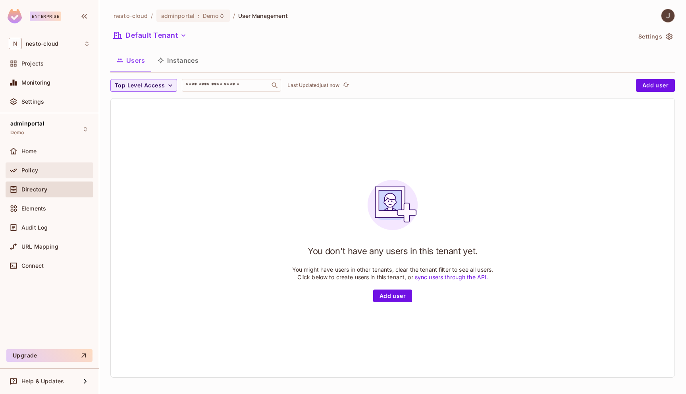
click at [51, 166] on div "Policy" at bounding box center [49, 171] width 81 height 10
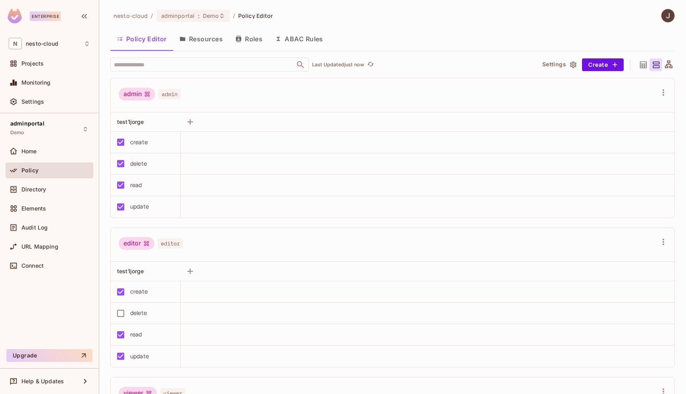
click at [212, 9] on div "nesto-cloud / adminportal : Demo / Policy Editor" at bounding box center [191, 16] width 163 height 14
click at [211, 19] on div "adminportal : Demo" at bounding box center [192, 16] width 73 height 12
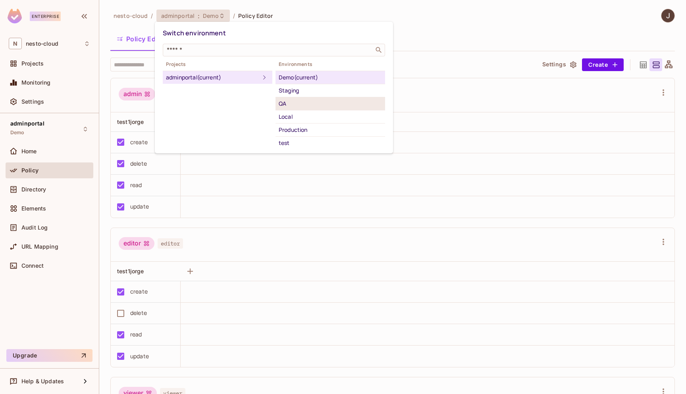
click at [292, 103] on div "QA" at bounding box center [330, 104] width 103 height 10
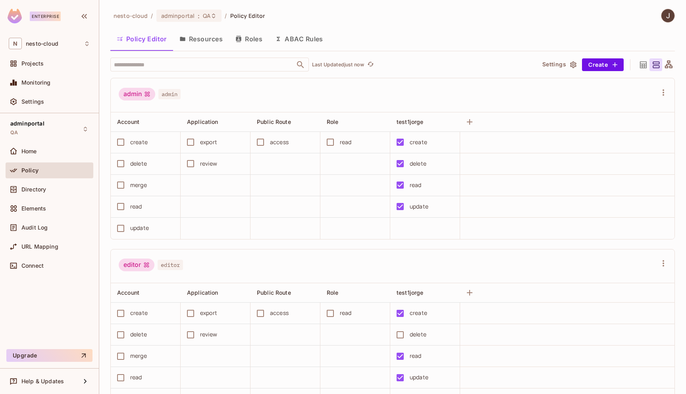
click at [306, 41] on button "ABAC Rules" at bounding box center [299, 39] width 61 height 20
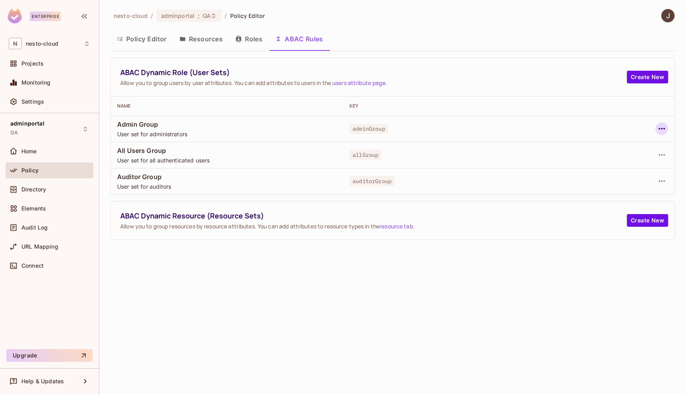
click at [660, 125] on icon "button" at bounding box center [662, 129] width 10 height 10
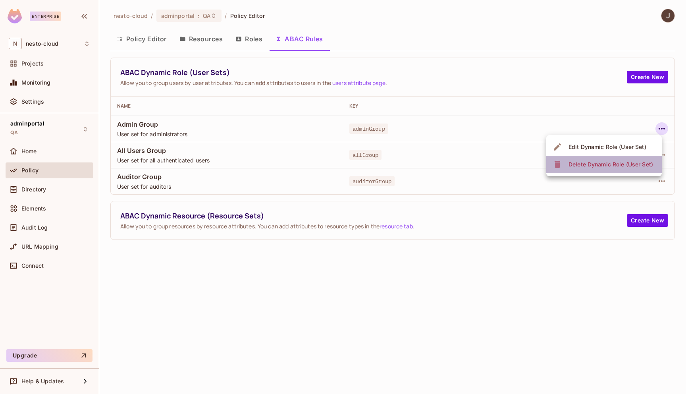
click at [629, 164] on div "Delete Dynamic Role (User Set)" at bounding box center [610, 164] width 85 height 8
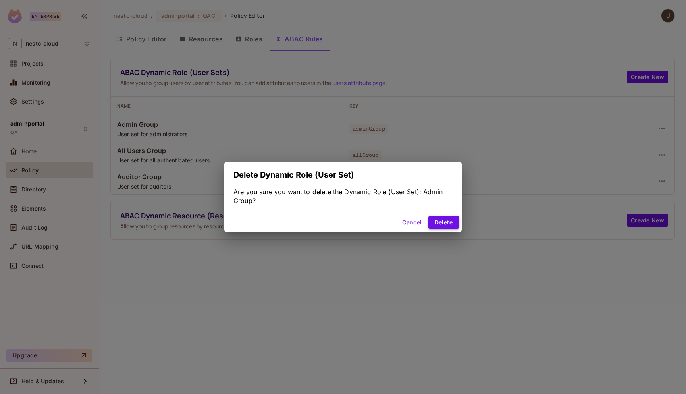
click at [448, 224] on button "Delete" at bounding box center [443, 222] width 31 height 13
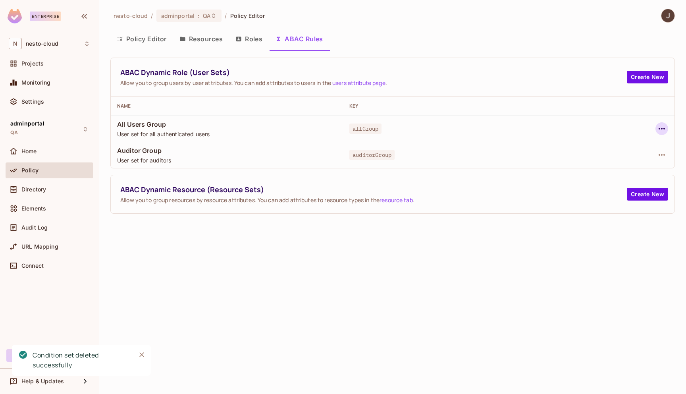
click at [657, 128] on icon "button" at bounding box center [662, 129] width 10 height 10
click at [624, 166] on div "Delete Dynamic Role (User Set)" at bounding box center [610, 164] width 85 height 8
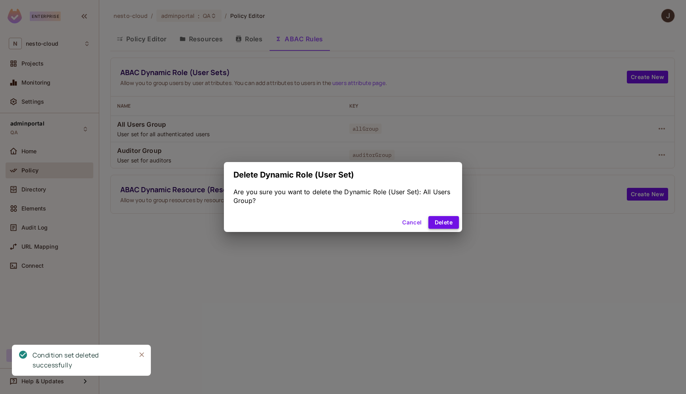
click at [437, 219] on button "Delete" at bounding box center [443, 222] width 31 height 13
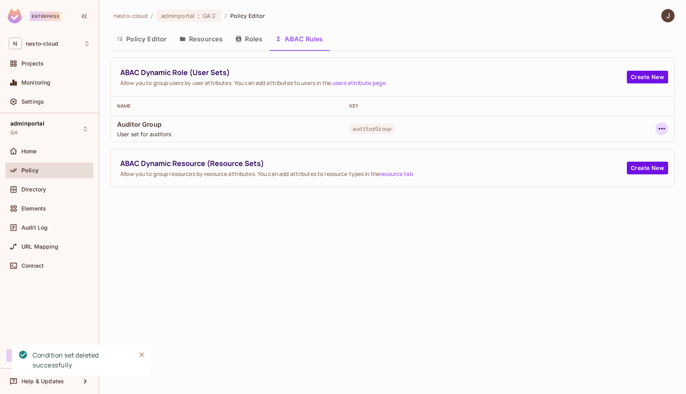
click at [668, 128] on button "button" at bounding box center [661, 128] width 13 height 13
click at [623, 167] on div "Delete Dynamic Role (User Set)" at bounding box center [610, 164] width 85 height 8
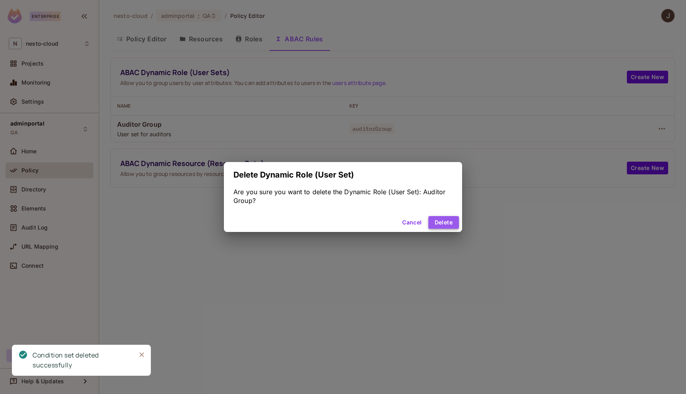
click at [437, 225] on button "Delete" at bounding box center [443, 222] width 31 height 13
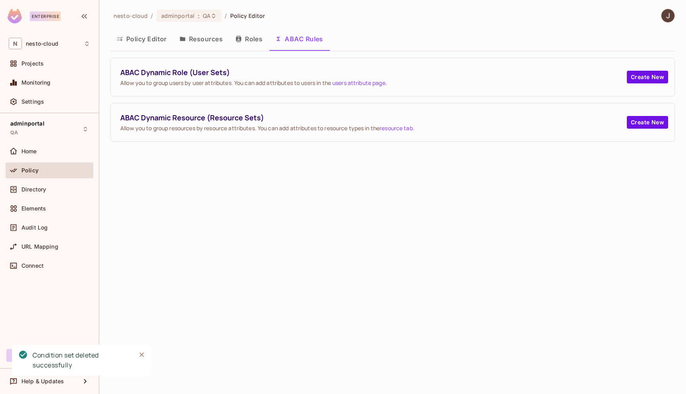
click at [248, 44] on button "Roles" at bounding box center [249, 39] width 40 height 20
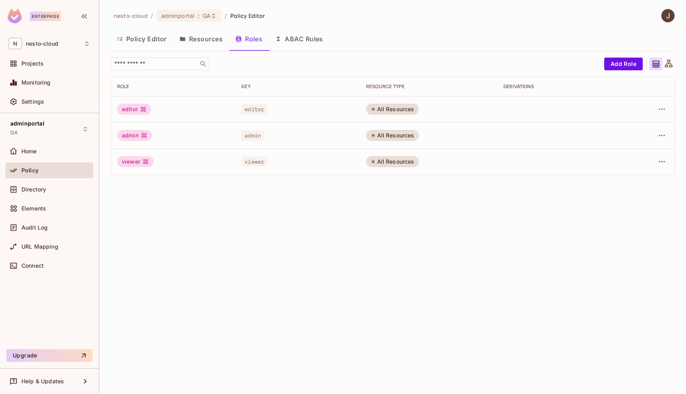
click at [202, 42] on button "Resources" at bounding box center [201, 39] width 56 height 20
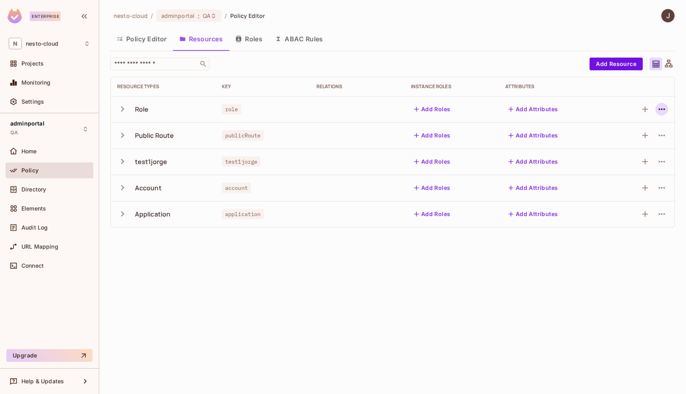
click at [663, 108] on icon "button" at bounding box center [661, 109] width 6 height 2
click at [637, 159] on div "Delete Resource" at bounding box center [630, 158] width 44 height 8
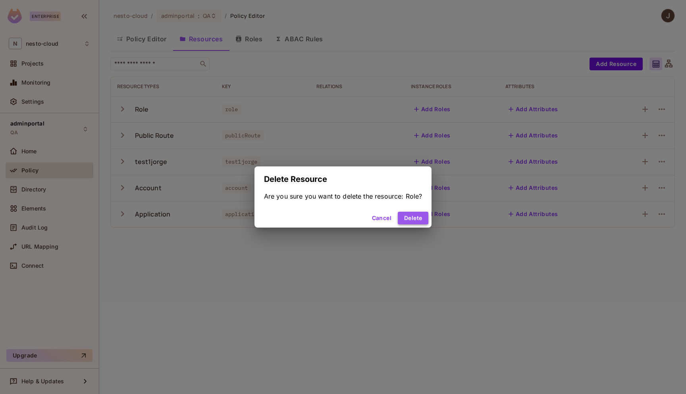
click at [416, 219] on button "Delete" at bounding box center [413, 218] width 31 height 13
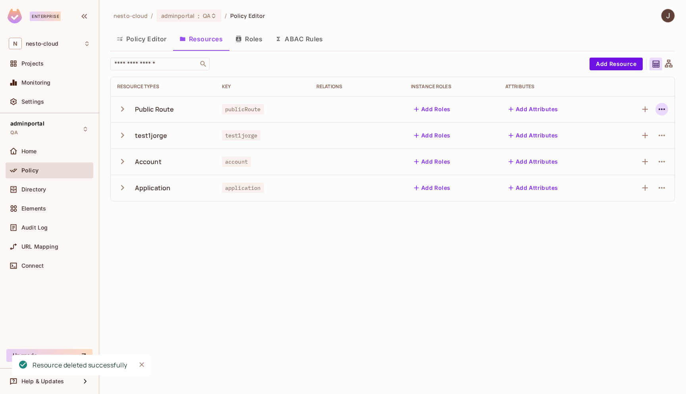
click at [666, 107] on icon "button" at bounding box center [662, 109] width 10 height 10
click at [631, 159] on div "Delete Resource" at bounding box center [630, 158] width 44 height 8
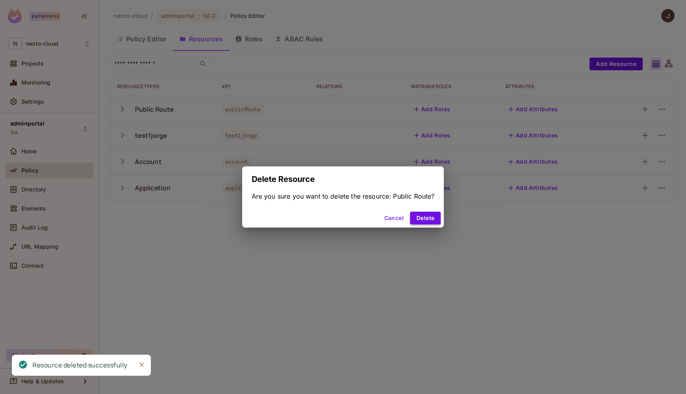
click at [428, 218] on button "Delete" at bounding box center [425, 218] width 31 height 13
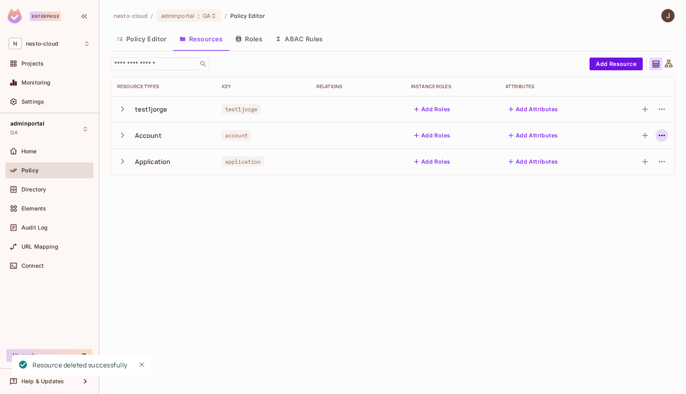
click at [667, 135] on button "button" at bounding box center [661, 135] width 13 height 13
click at [615, 183] on div "Delete Resource" at bounding box center [630, 184] width 44 height 8
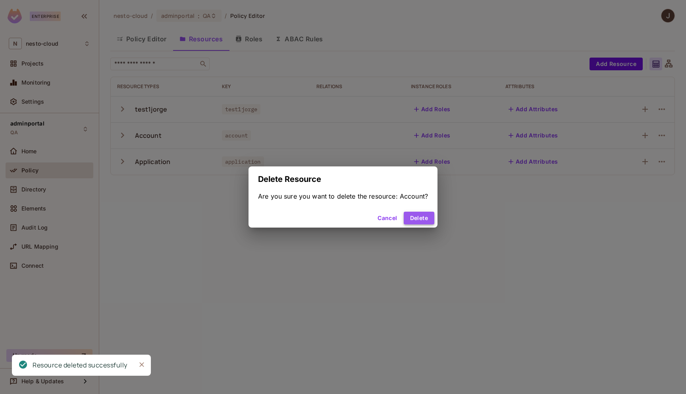
click at [420, 221] on button "Delete" at bounding box center [419, 218] width 31 height 13
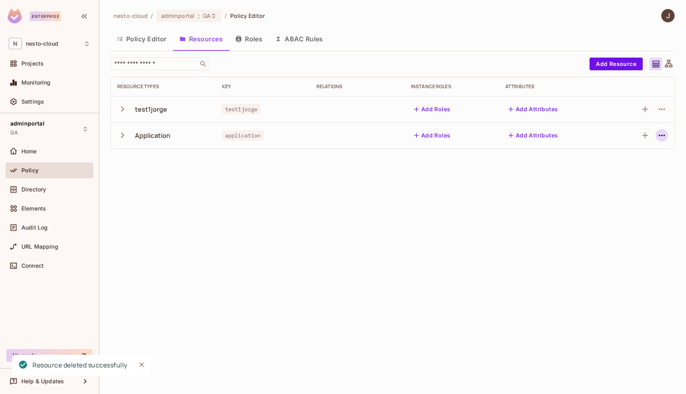
click at [666, 137] on icon "button" at bounding box center [662, 136] width 10 height 10
click at [628, 183] on div "Delete Resource" at bounding box center [630, 184] width 44 height 8
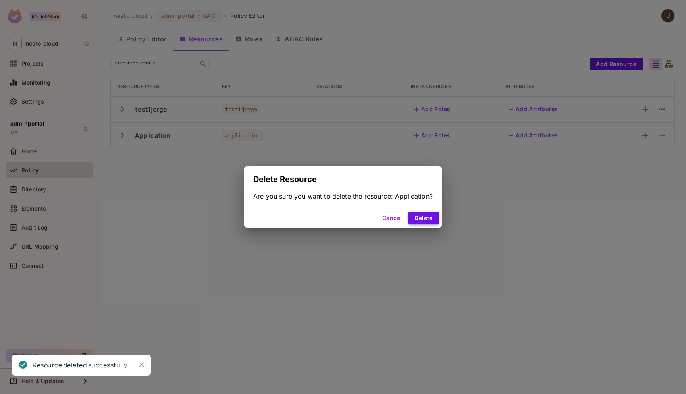
click at [425, 217] on button "Delete" at bounding box center [423, 218] width 31 height 13
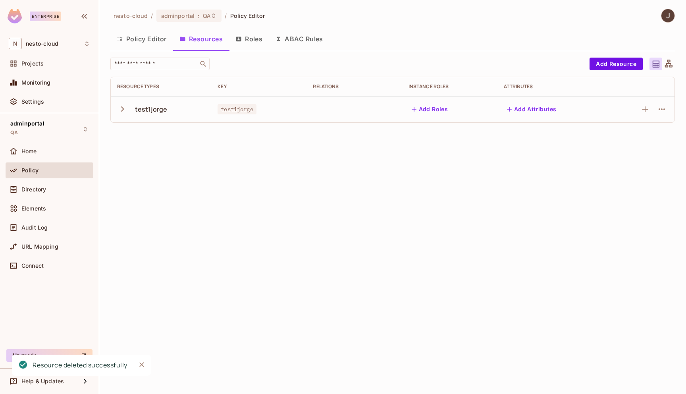
click at [154, 38] on button "Policy Editor" at bounding box center [141, 39] width 63 height 20
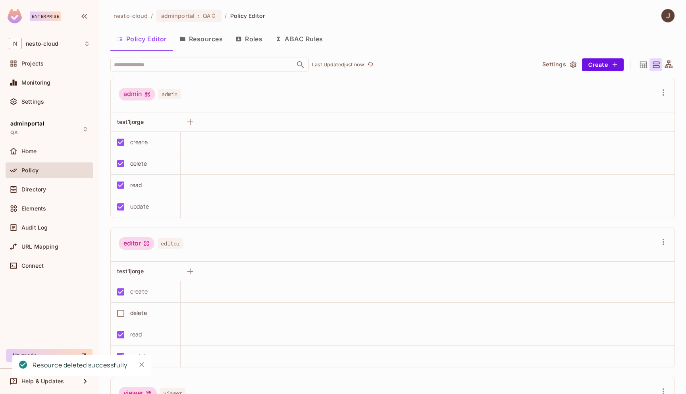
click at [214, 40] on button "Resources" at bounding box center [201, 39] width 56 height 20
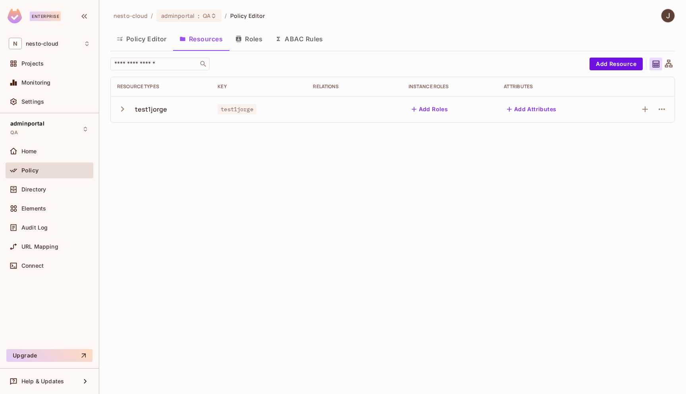
click at [255, 40] on button "Roles" at bounding box center [249, 39] width 40 height 20
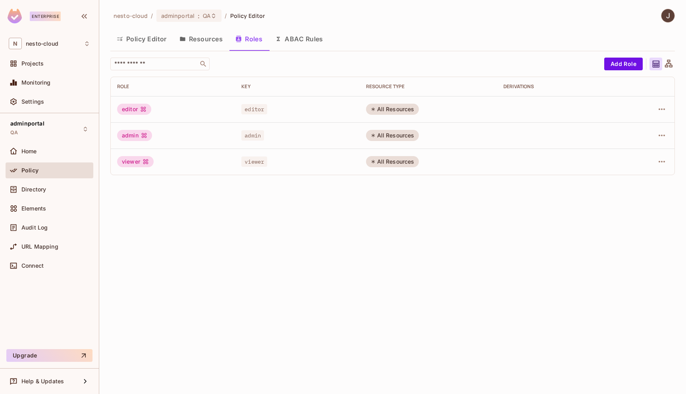
click at [301, 38] on button "ABAC Rules" at bounding box center [299, 39] width 61 height 20
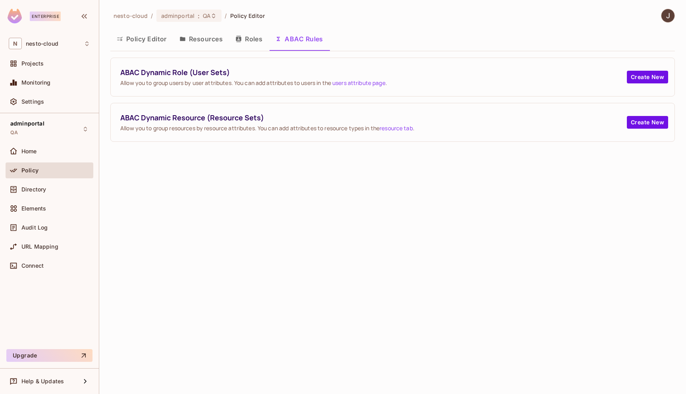
click at [259, 41] on button "Roles" at bounding box center [249, 39] width 40 height 20
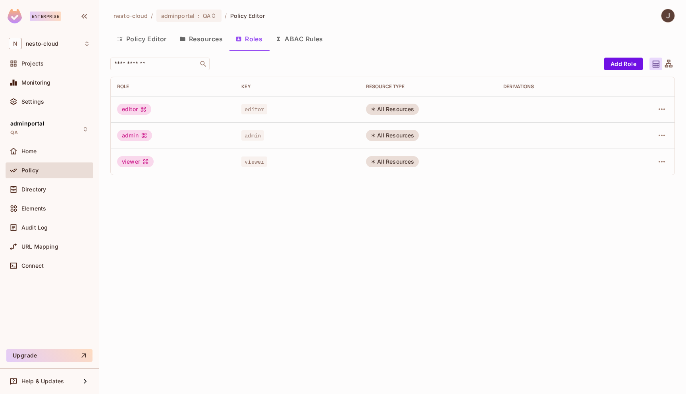
click at [209, 38] on button "Resources" at bounding box center [201, 39] width 56 height 20
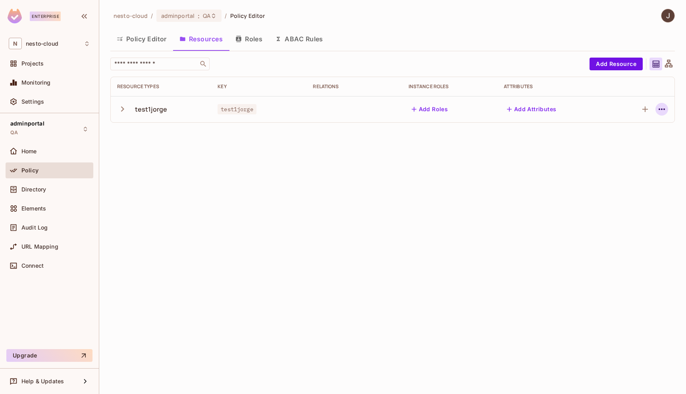
click at [660, 110] on icon "button" at bounding box center [662, 109] width 10 height 10
click at [420, 214] on div at bounding box center [343, 197] width 686 height 394
click at [53, 192] on div "Directory" at bounding box center [49, 190] width 81 height 10
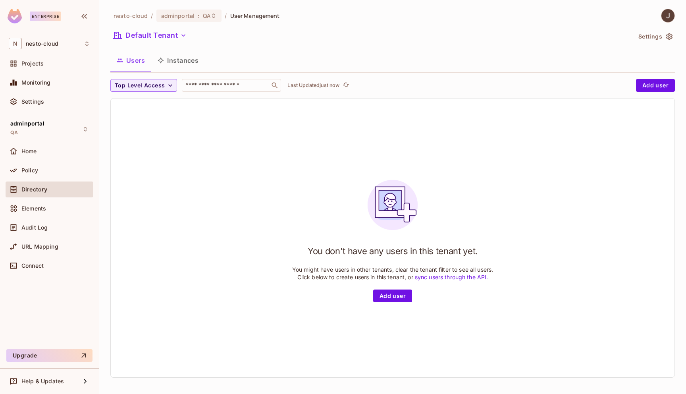
click at [183, 66] on button "Instances" at bounding box center [178, 60] width 54 height 20
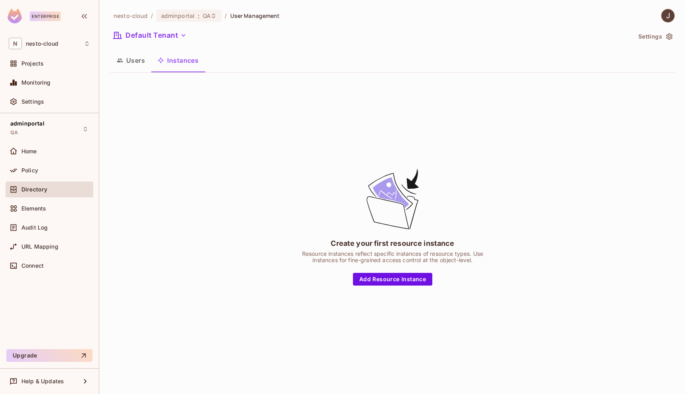
click at [139, 69] on button "Users" at bounding box center [130, 60] width 41 height 20
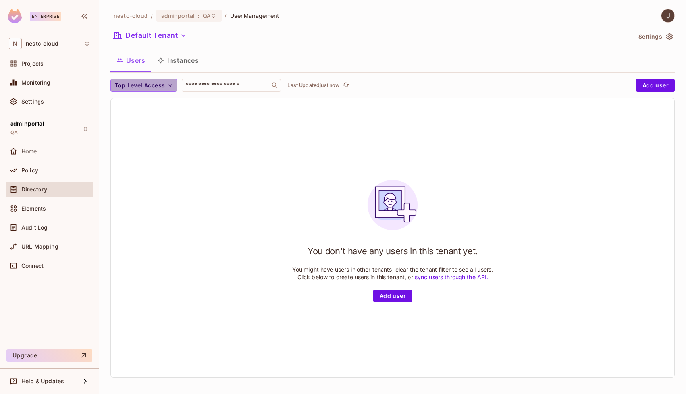
click at [171, 85] on icon "button" at bounding box center [170, 85] width 4 height 2
click at [420, 63] on div at bounding box center [343, 197] width 686 height 394
click at [670, 35] on icon "button" at bounding box center [669, 37] width 8 height 8
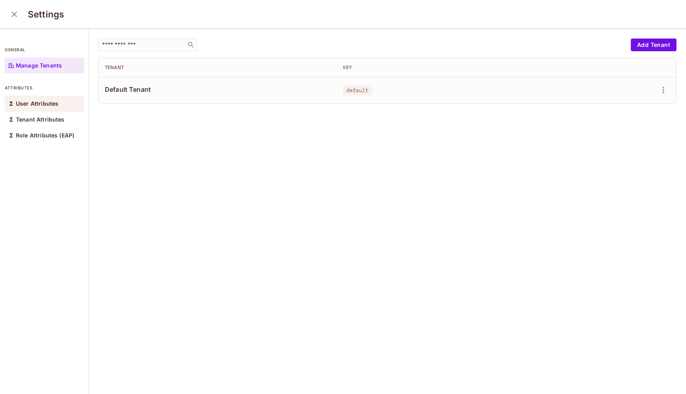
click at [53, 109] on div "User Attributes" at bounding box center [44, 104] width 79 height 16
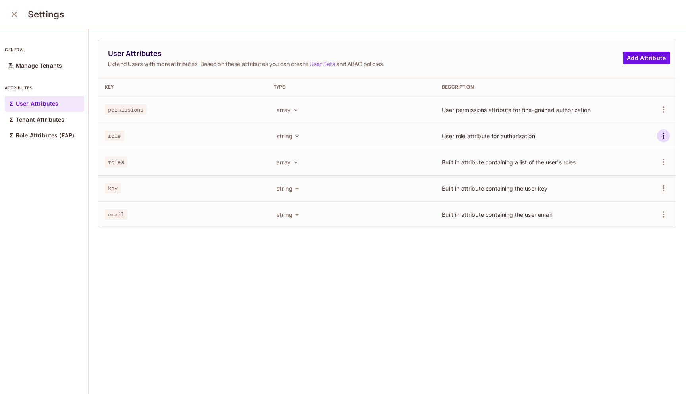
click at [664, 137] on icon "button" at bounding box center [663, 136] width 10 height 10
click at [637, 171] on div "Delete Attribute" at bounding box center [633, 171] width 43 height 8
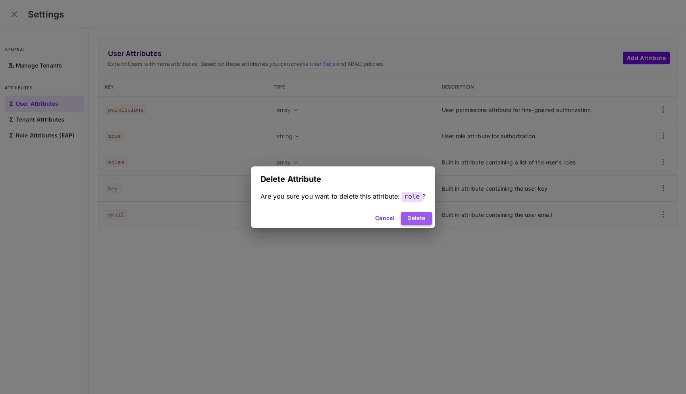
click at [417, 218] on button "Delete" at bounding box center [416, 218] width 31 height 13
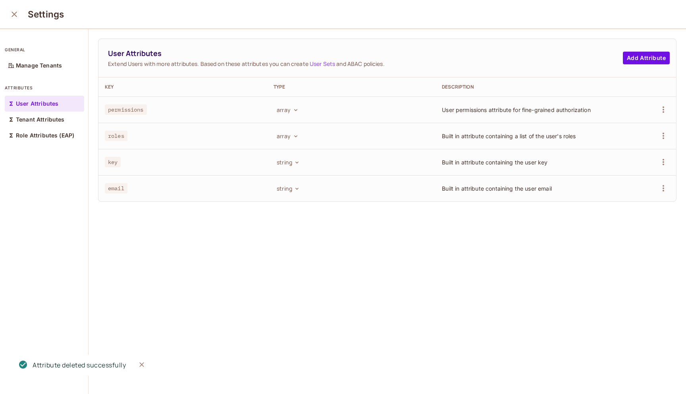
click at [670, 108] on td at bounding box center [640, 109] width 72 height 26
click at [662, 108] on icon "button" at bounding box center [663, 110] width 10 height 10
click at [638, 146] on div "Delete Attribute" at bounding box center [633, 145] width 43 height 8
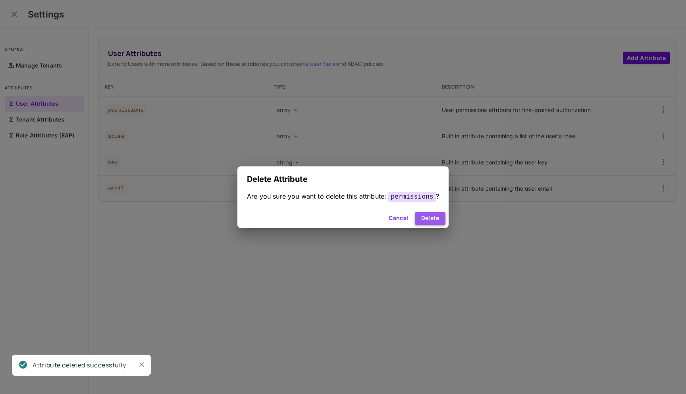
click at [429, 221] on button "Delete" at bounding box center [430, 218] width 31 height 13
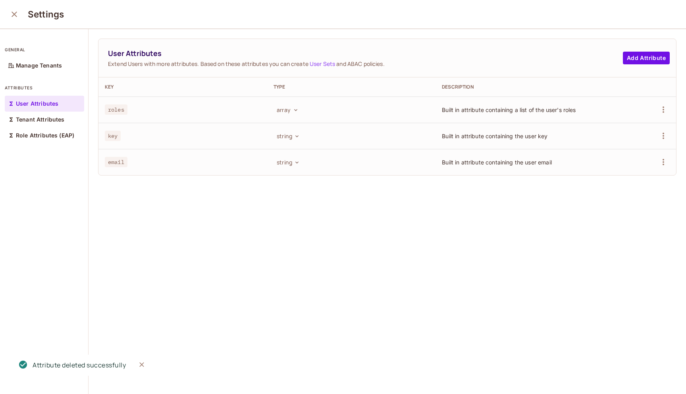
click at [12, 19] on icon "close" at bounding box center [15, 15] width 10 height 10
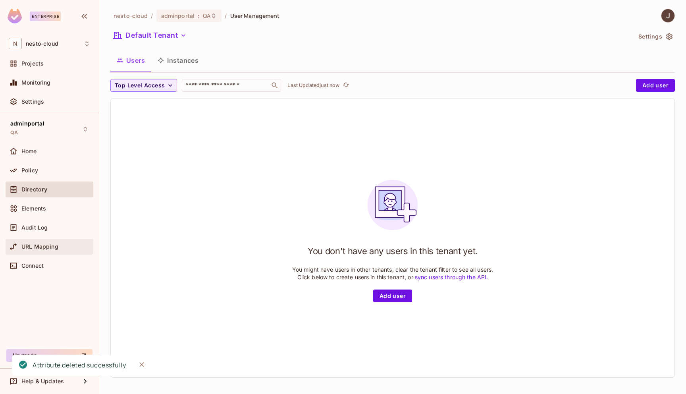
click at [44, 246] on span "URL Mapping" at bounding box center [39, 246] width 37 height 6
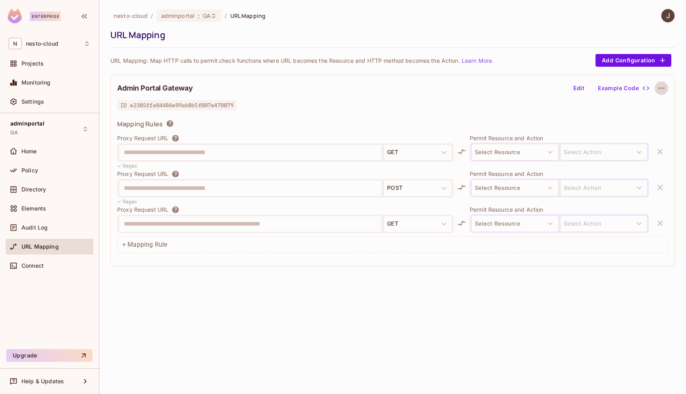
click at [661, 87] on icon "button" at bounding box center [661, 88] width 10 height 10
click at [654, 110] on div "Delete" at bounding box center [661, 107] width 17 height 8
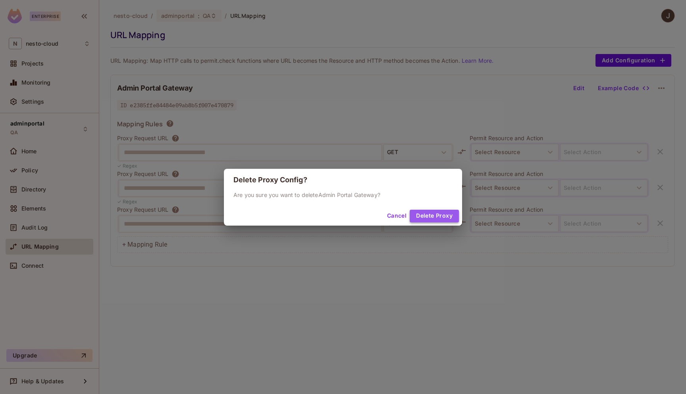
click at [439, 217] on button "Delete Proxy" at bounding box center [434, 216] width 49 height 13
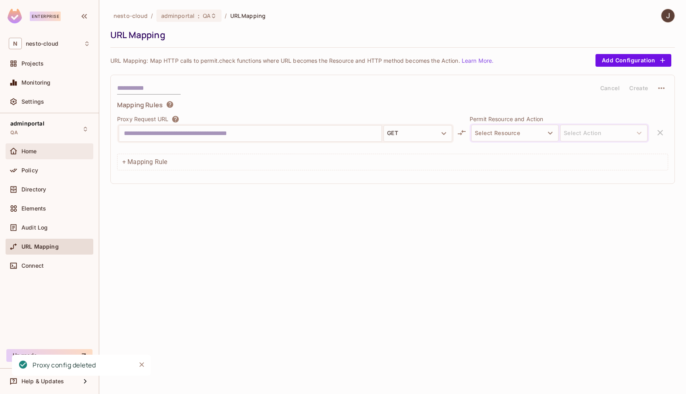
click at [38, 156] on div "Home" at bounding box center [50, 151] width 88 height 16
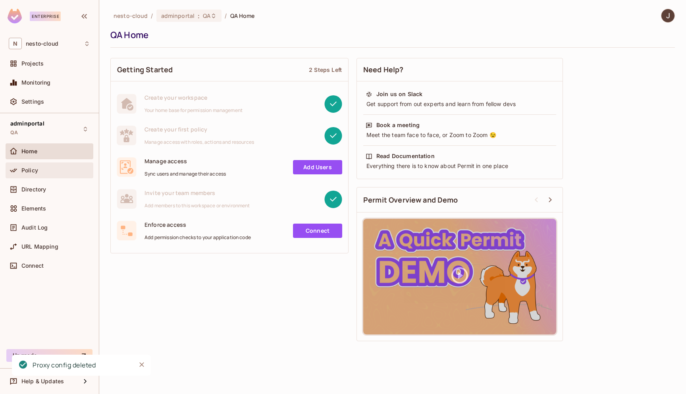
click at [37, 167] on span "Policy" at bounding box center [29, 170] width 17 height 6
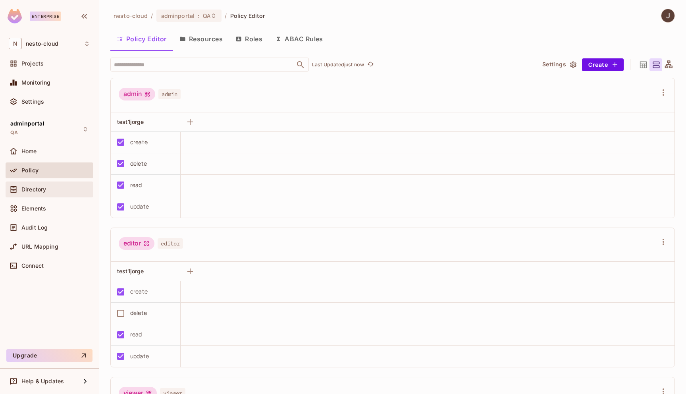
click at [40, 187] on span "Directory" at bounding box center [33, 189] width 25 height 6
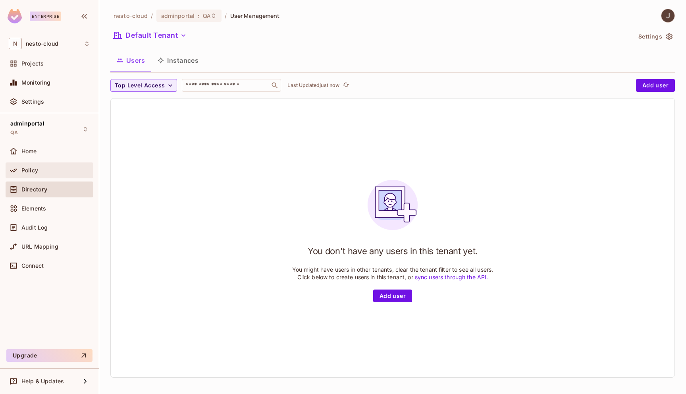
click at [47, 166] on div "Policy" at bounding box center [49, 171] width 81 height 10
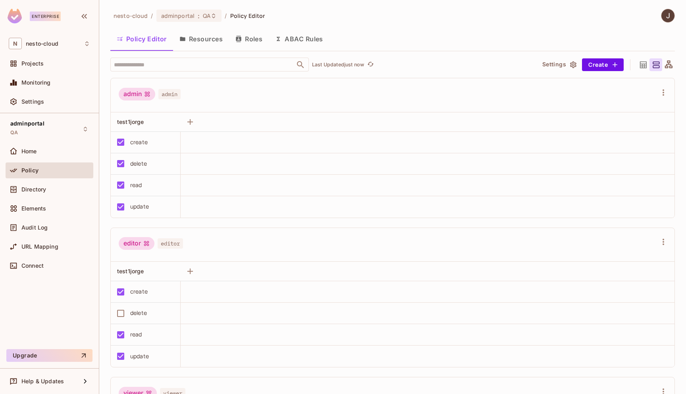
click at [300, 37] on button "ABAC Rules" at bounding box center [299, 39] width 61 height 20
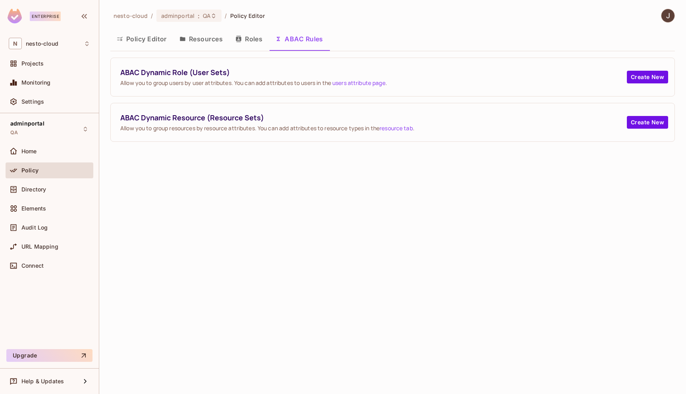
click at [251, 40] on button "Roles" at bounding box center [249, 39] width 40 height 20
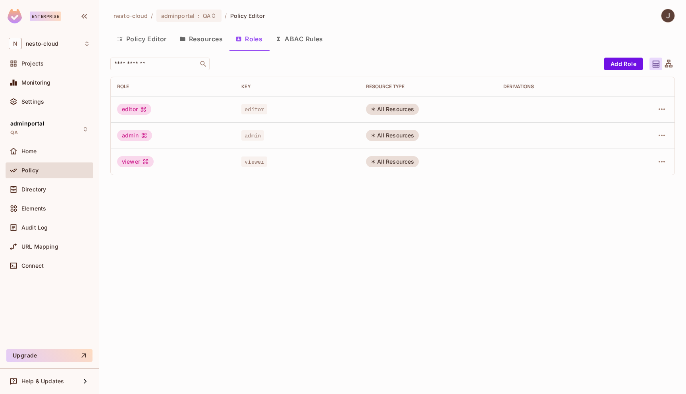
click at [207, 42] on button "Resources" at bounding box center [201, 39] width 56 height 20
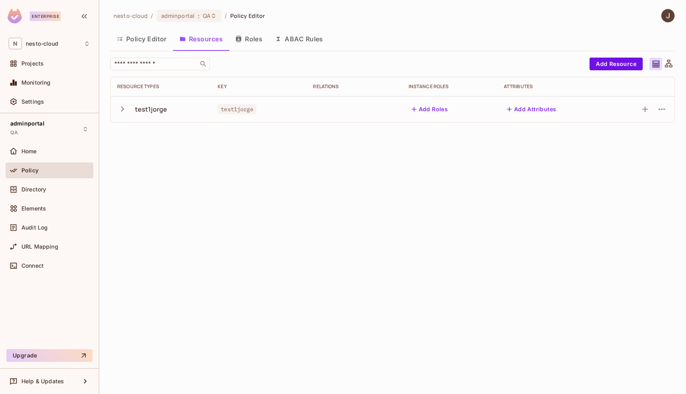
click at [151, 40] on button "Policy Editor" at bounding box center [141, 39] width 63 height 20
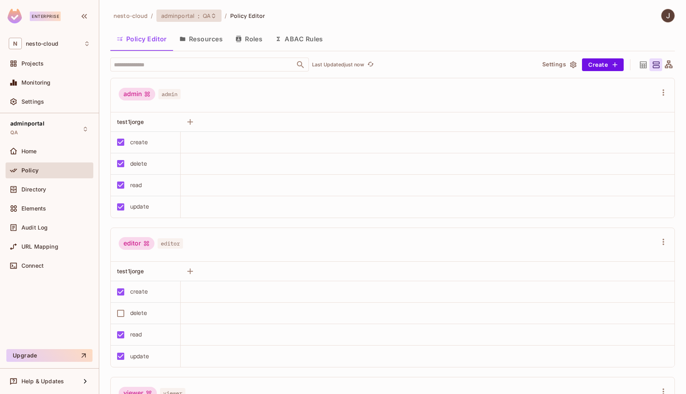
click at [206, 13] on span "QA" at bounding box center [207, 16] width 8 height 8
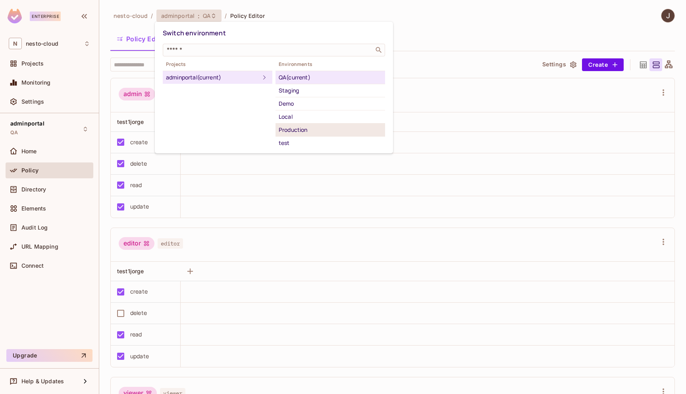
click at [304, 130] on div "Production" at bounding box center [330, 130] width 103 height 10
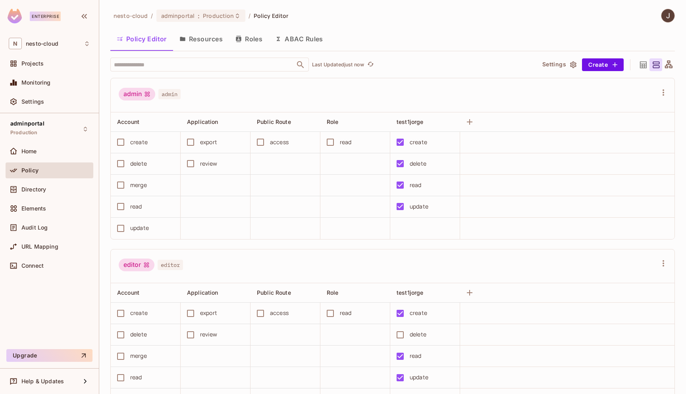
click at [302, 40] on button "ABAC Rules" at bounding box center [299, 39] width 61 height 20
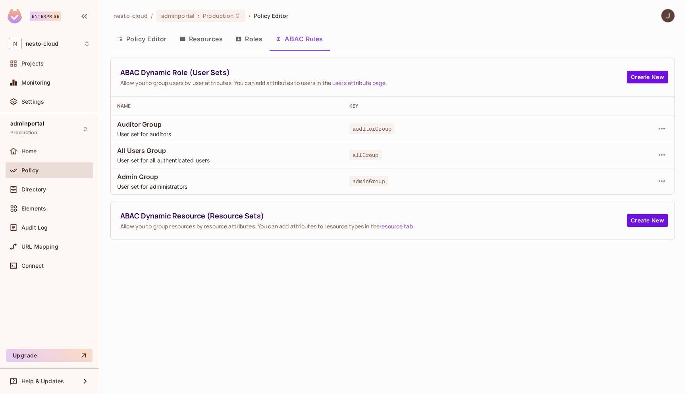
click at [150, 41] on button "Policy Editor" at bounding box center [141, 39] width 63 height 20
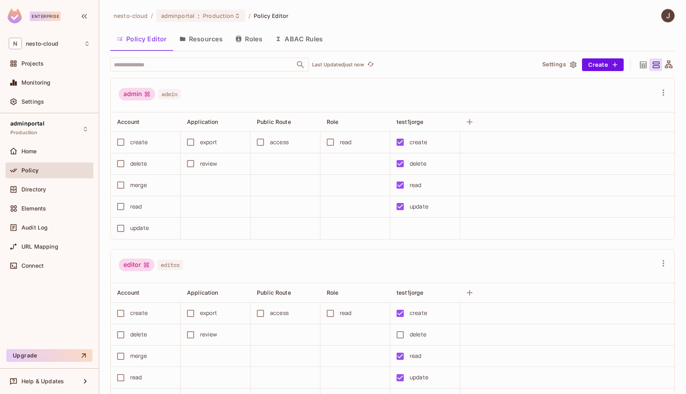
click at [297, 40] on button "ABAC Rules" at bounding box center [299, 39] width 61 height 20
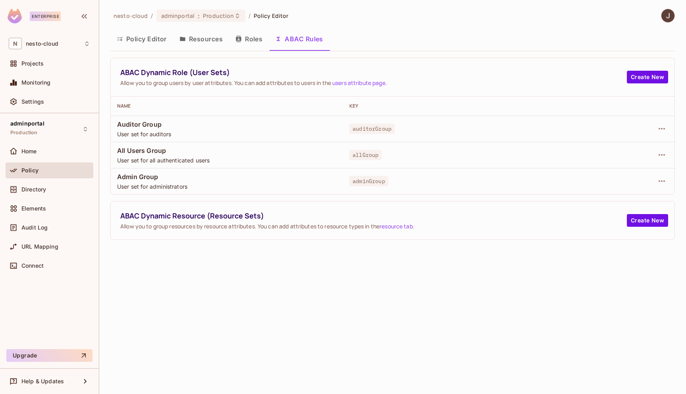
click at [123, 37] on icon "button" at bounding box center [120, 39] width 6 height 6
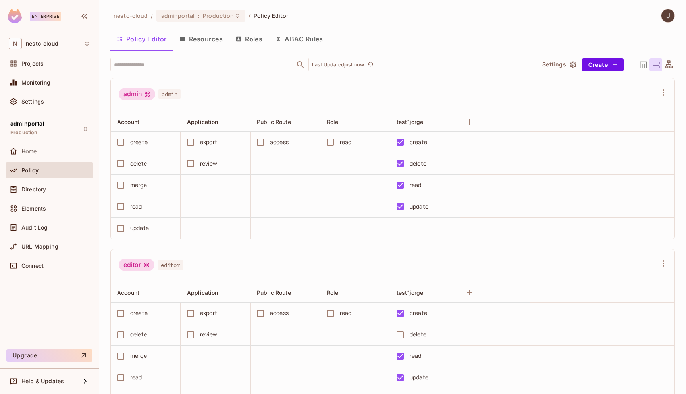
click at [318, 35] on button "ABAC Rules" at bounding box center [299, 39] width 61 height 20
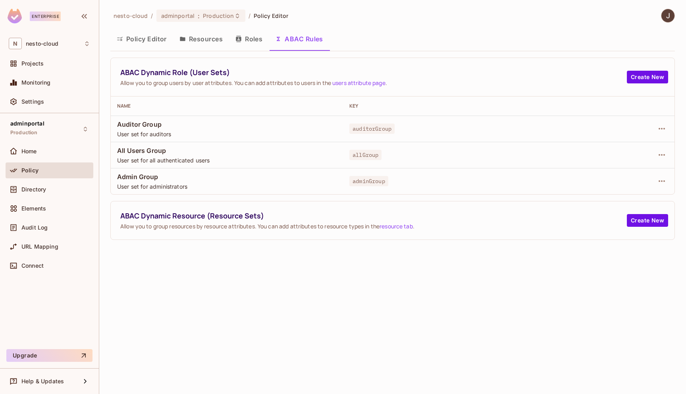
click at [139, 41] on button "Policy Editor" at bounding box center [141, 39] width 63 height 20
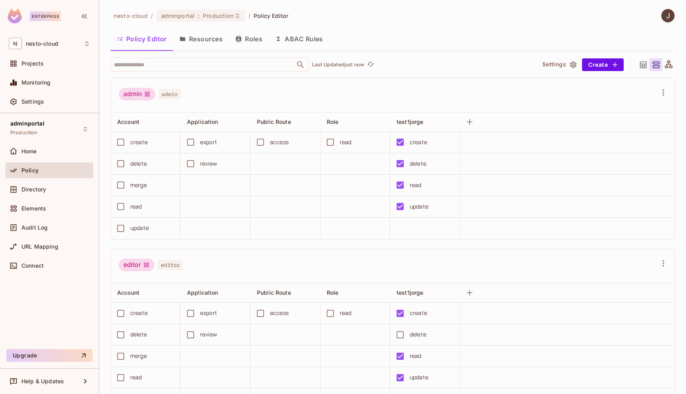
click at [303, 40] on button "ABAC Rules" at bounding box center [299, 39] width 61 height 20
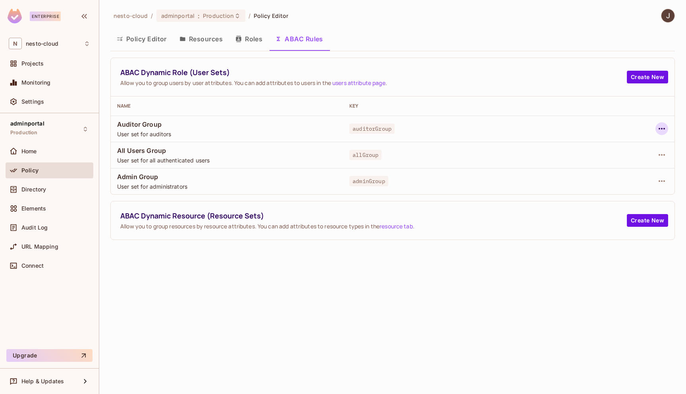
click at [657, 127] on icon "button" at bounding box center [662, 129] width 10 height 10
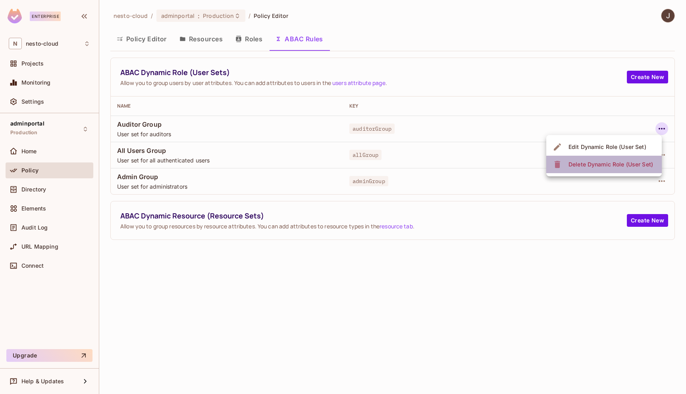
click at [614, 167] on div "Delete Dynamic Role (User Set)" at bounding box center [610, 164] width 85 height 8
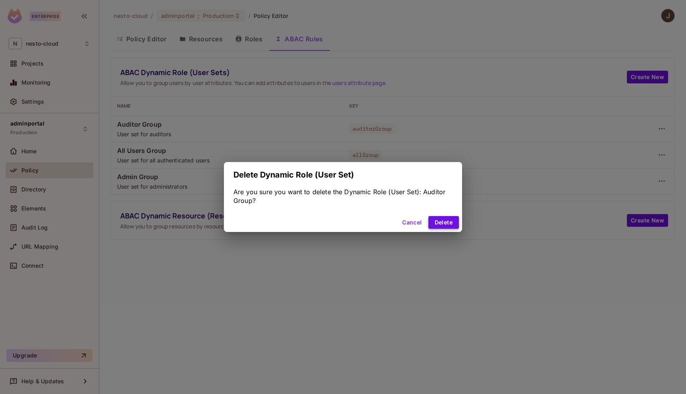
click at [446, 220] on button "Delete" at bounding box center [443, 222] width 31 height 13
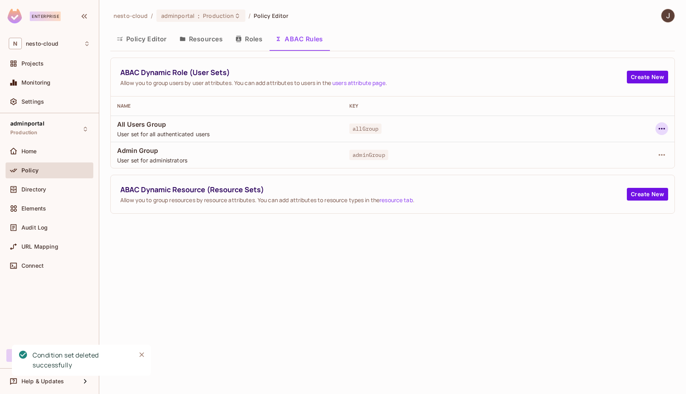
click at [659, 127] on icon "button" at bounding box center [662, 129] width 10 height 10
click at [635, 164] on div "Delete Dynamic Role (User Set)" at bounding box center [610, 164] width 85 height 8
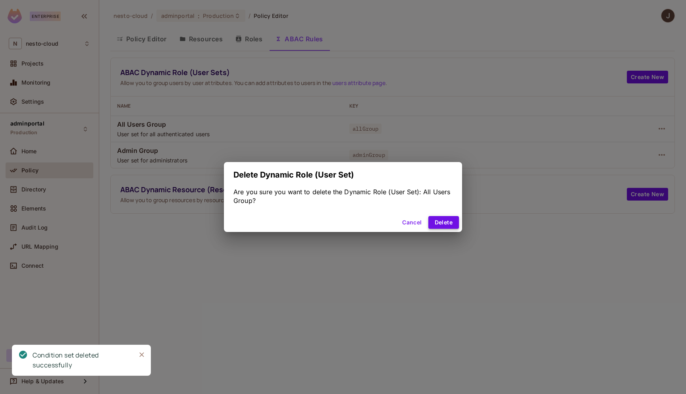
click at [449, 225] on button "Delete" at bounding box center [443, 222] width 31 height 13
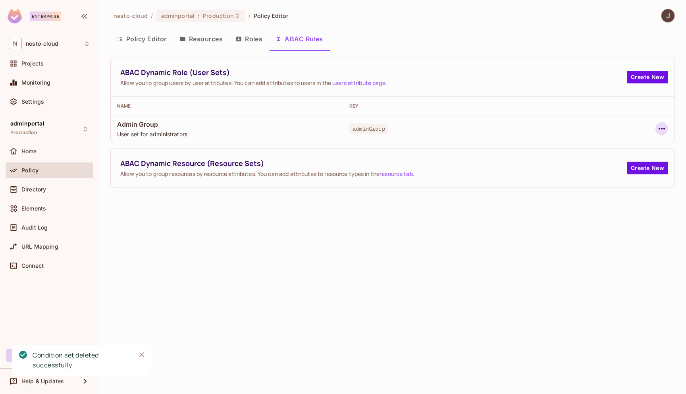
click at [663, 131] on icon "button" at bounding box center [662, 129] width 10 height 10
click at [631, 162] on div "Delete Dynamic Role (User Set)" at bounding box center [610, 164] width 85 height 8
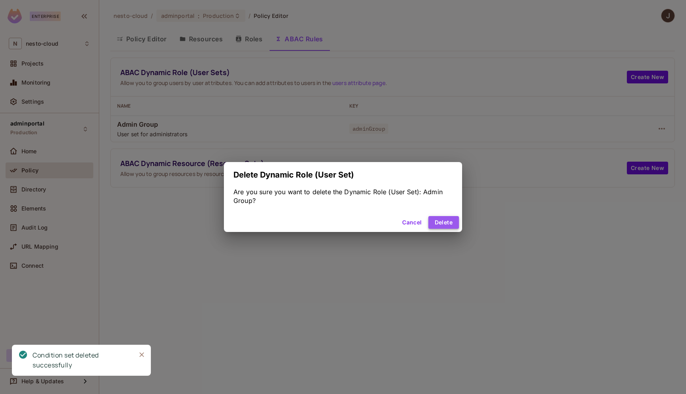
click at [442, 223] on button "Delete" at bounding box center [443, 222] width 31 height 13
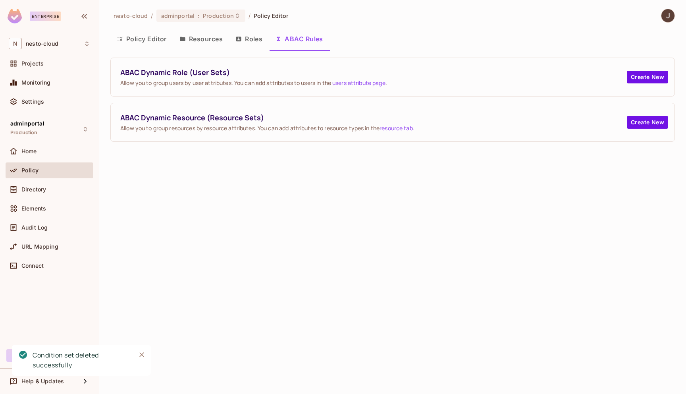
click at [256, 40] on button "Roles" at bounding box center [249, 39] width 40 height 20
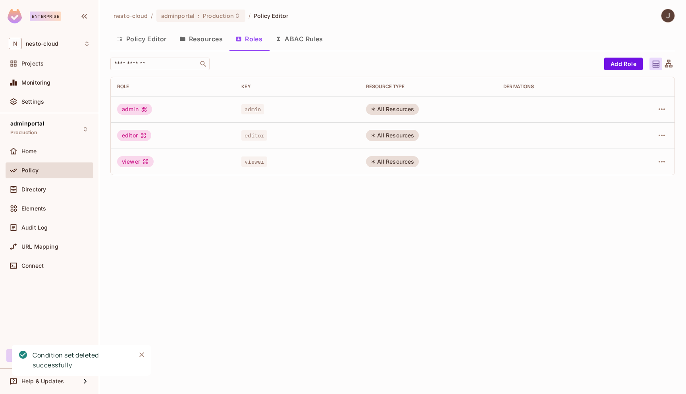
click at [212, 38] on button "Resources" at bounding box center [201, 39] width 56 height 20
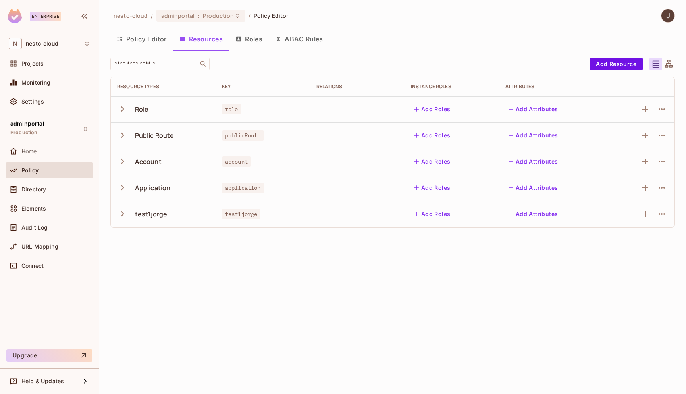
click at [123, 109] on icon "button" at bounding box center [122, 108] width 3 height 5
click at [123, 109] on icon "button" at bounding box center [122, 109] width 5 height 3
click at [660, 111] on icon "button" at bounding box center [662, 109] width 10 height 10
click at [642, 159] on div "Delete Resource" at bounding box center [630, 158] width 44 height 8
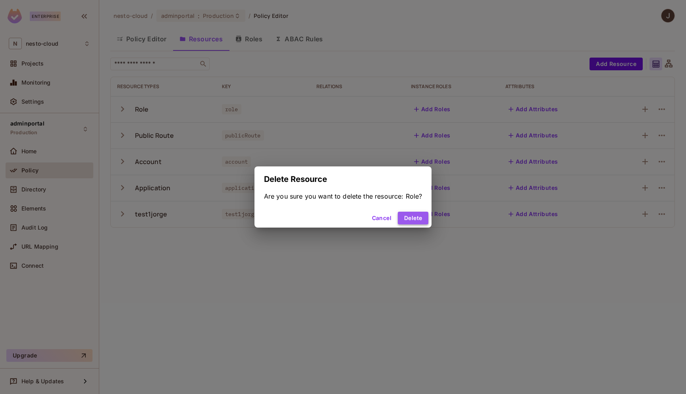
click at [416, 218] on button "Delete" at bounding box center [413, 218] width 31 height 13
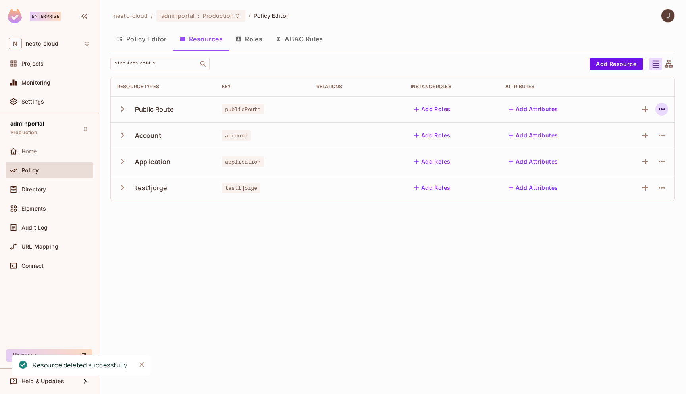
click at [666, 109] on icon "button" at bounding box center [662, 109] width 10 height 10
click at [616, 159] on div "Delete Resource" at bounding box center [630, 158] width 44 height 8
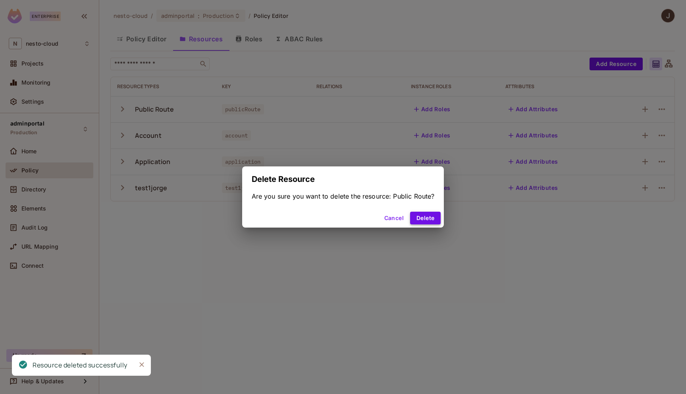
click at [428, 216] on button "Delete" at bounding box center [425, 218] width 31 height 13
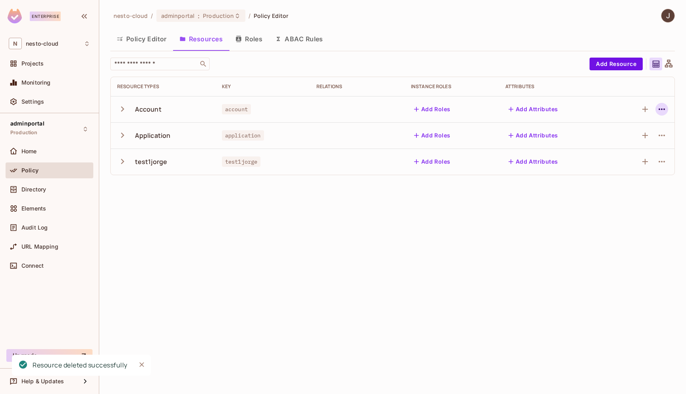
click at [661, 106] on icon "button" at bounding box center [662, 109] width 10 height 10
click at [635, 156] on div "Delete Resource" at bounding box center [630, 158] width 44 height 8
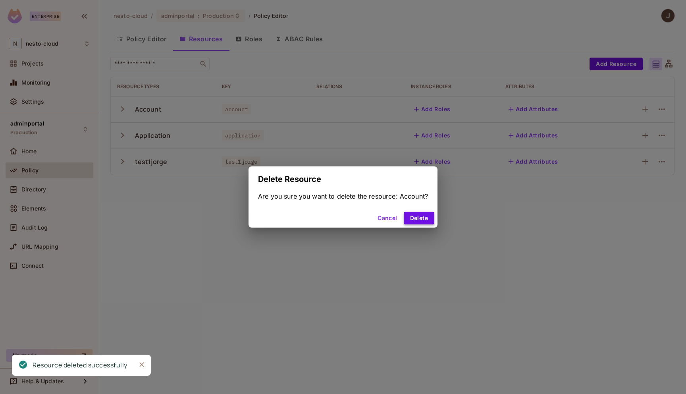
click at [420, 217] on button "Delete" at bounding box center [419, 218] width 31 height 13
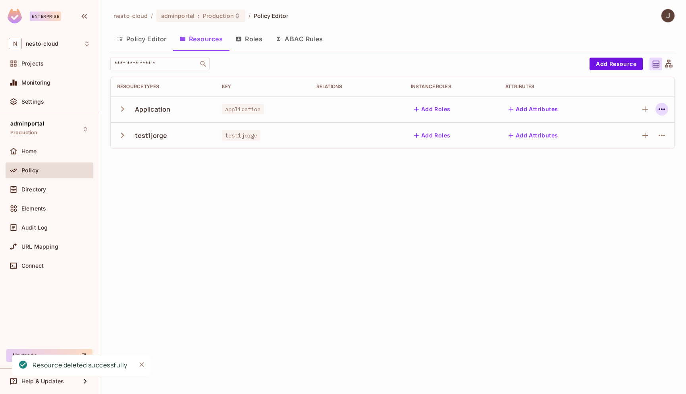
click at [660, 106] on icon "button" at bounding box center [662, 109] width 10 height 10
click at [612, 158] on div "Delete Resource" at bounding box center [630, 158] width 44 height 8
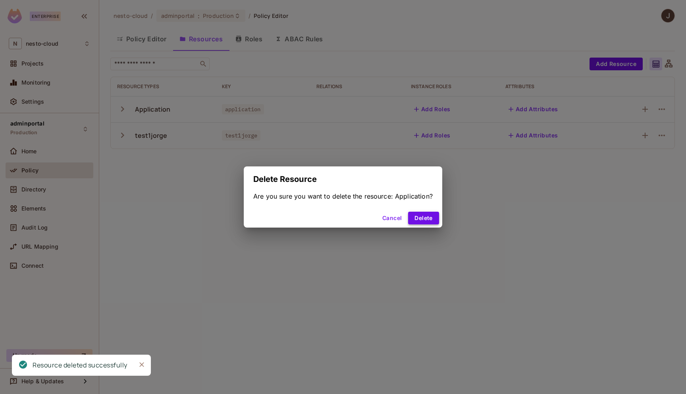
click at [419, 221] on button "Delete" at bounding box center [423, 218] width 31 height 13
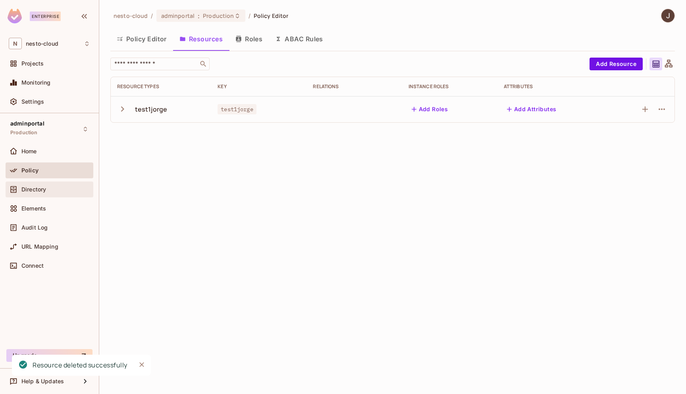
click at [47, 188] on div "Directory" at bounding box center [55, 189] width 69 height 6
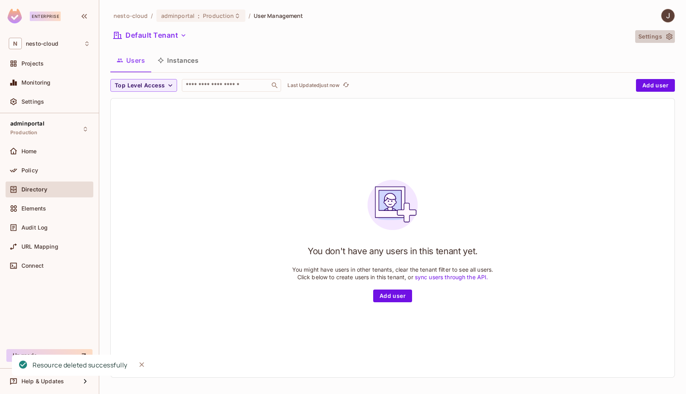
click at [669, 32] on button "Settings" at bounding box center [655, 36] width 40 height 13
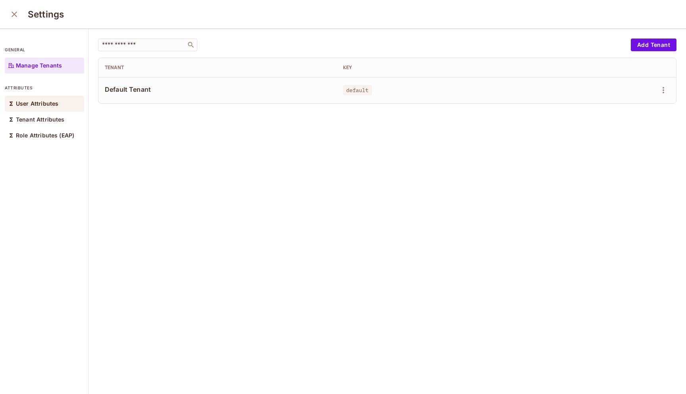
click at [56, 108] on div "User Attributes" at bounding box center [44, 104] width 79 height 16
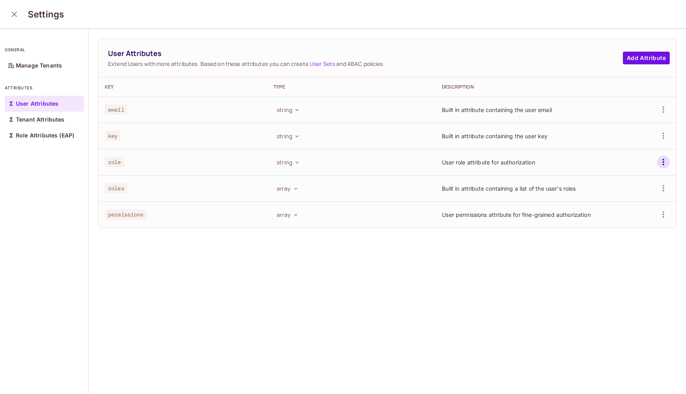
click at [662, 162] on icon "button" at bounding box center [663, 162] width 10 height 10
click at [630, 196] on div "Delete Attribute" at bounding box center [633, 198] width 43 height 8
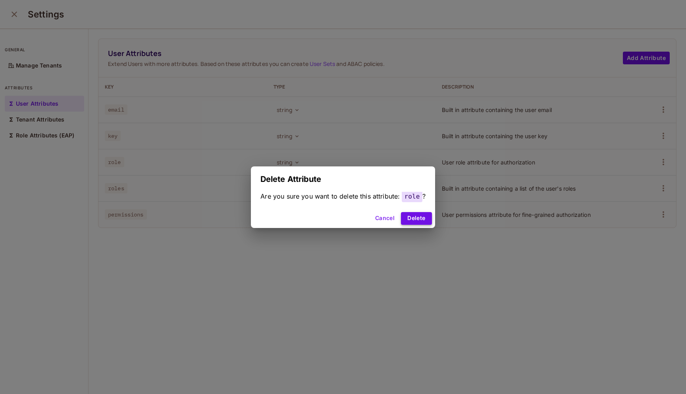
click at [421, 219] on button "Delete" at bounding box center [416, 218] width 31 height 13
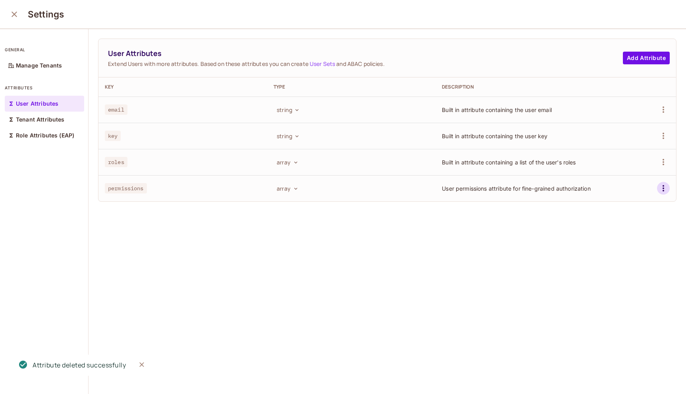
click at [664, 185] on icon "button" at bounding box center [663, 188] width 10 height 10
click at [631, 222] on div "Delete Attribute" at bounding box center [633, 224] width 43 height 8
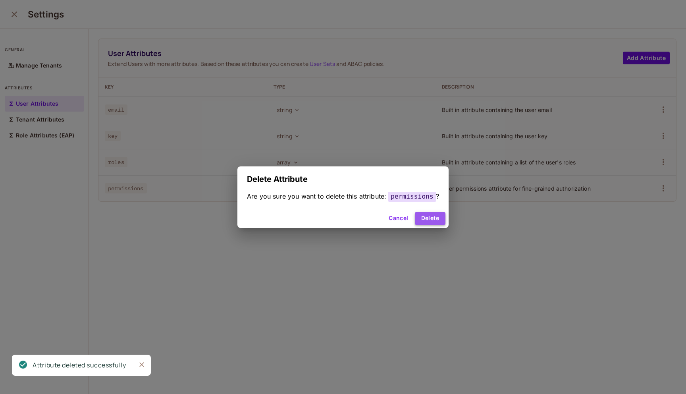
click at [428, 218] on button "Delete" at bounding box center [430, 218] width 31 height 13
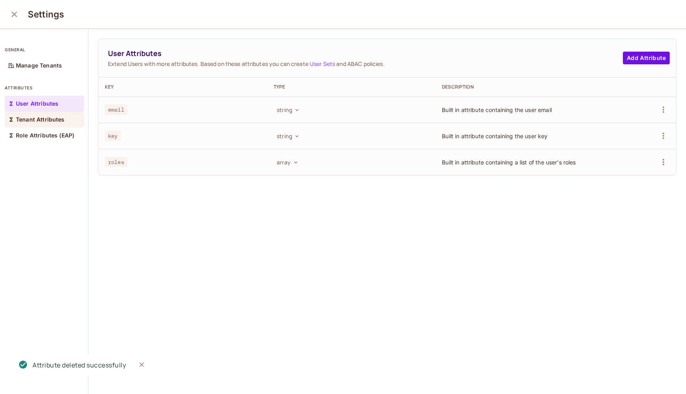
click at [61, 122] on p "Tenant Attributes" at bounding box center [40, 119] width 49 height 6
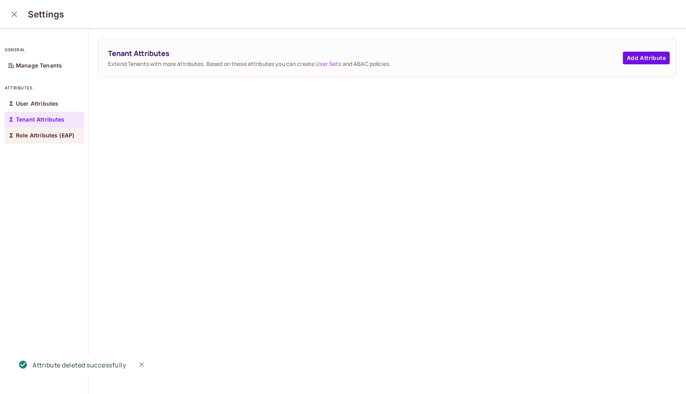
click at [57, 134] on p "Role Attributes (EAP)" at bounding box center [45, 135] width 58 height 6
click at [14, 15] on icon "close" at bounding box center [15, 15] width 6 height 6
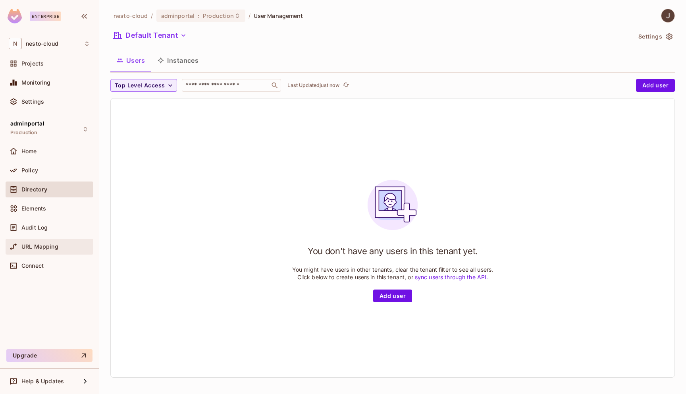
click at [44, 248] on span "URL Mapping" at bounding box center [39, 246] width 37 height 6
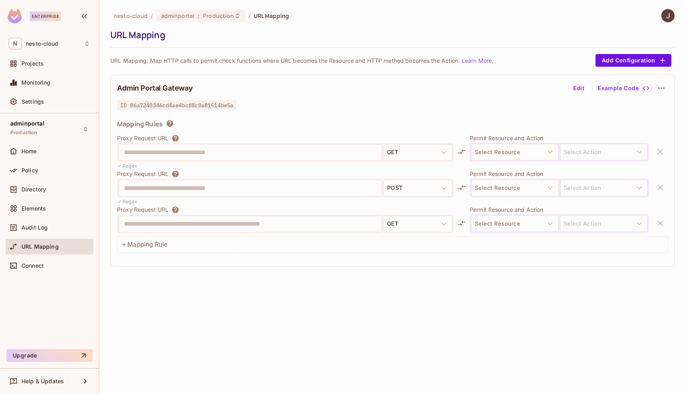
click at [661, 88] on icon "button" at bounding box center [661, 88] width 6 height 2
click at [660, 108] on div "Delete" at bounding box center [661, 107] width 17 height 8
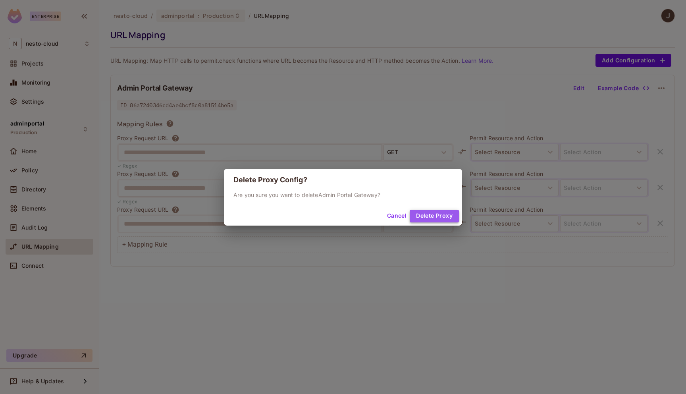
click at [444, 217] on button "Delete Proxy" at bounding box center [434, 216] width 49 height 13
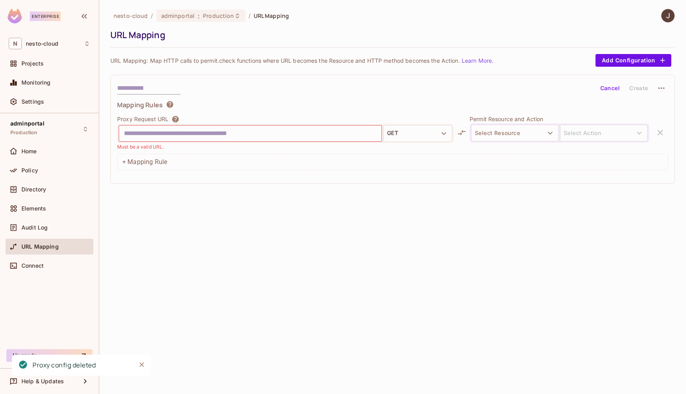
click at [193, 282] on div "nesto-cloud / adminportal : Production / URL Mapping URL Mapping URL Mapping: M…" at bounding box center [392, 197] width 587 height 394
click at [38, 193] on div "Directory" at bounding box center [49, 190] width 81 height 10
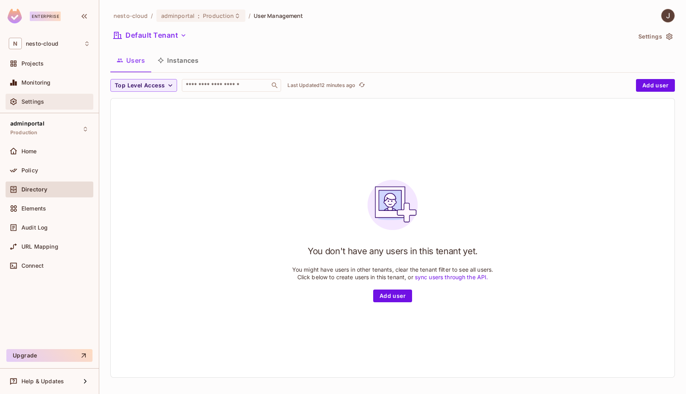
click at [33, 103] on span "Settings" at bounding box center [32, 101] width 23 height 6
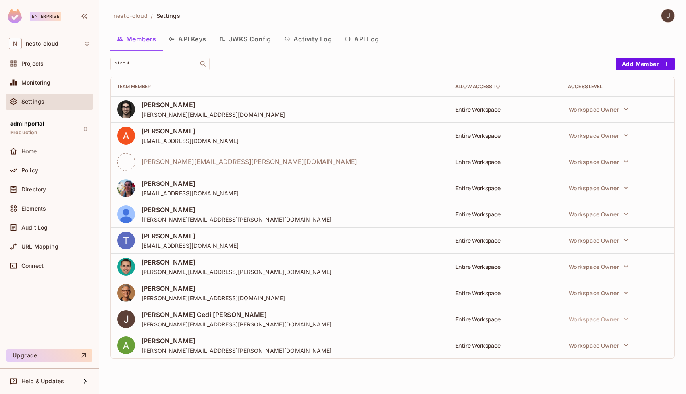
click at [362, 37] on button "API Log" at bounding box center [361, 39] width 47 height 20
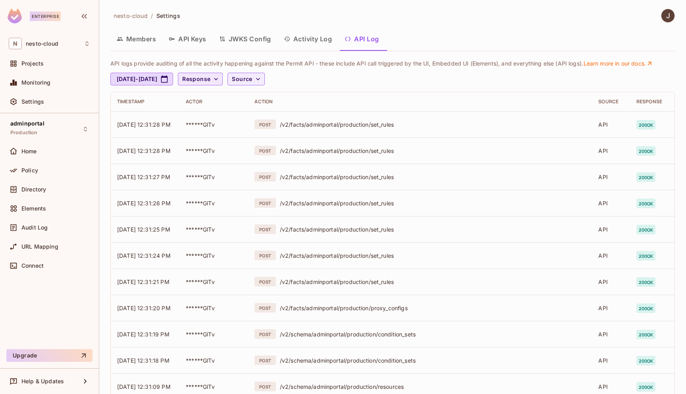
click at [223, 81] on button "Response" at bounding box center [200, 79] width 45 height 13
click at [235, 129] on span "500" at bounding box center [234, 127] width 27 height 8
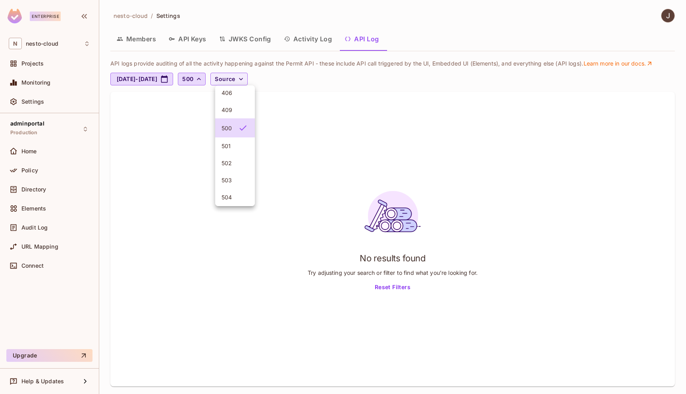
click at [235, 147] on span "501" at bounding box center [234, 146] width 27 height 8
click at [239, 167] on span "502" at bounding box center [234, 165] width 27 height 8
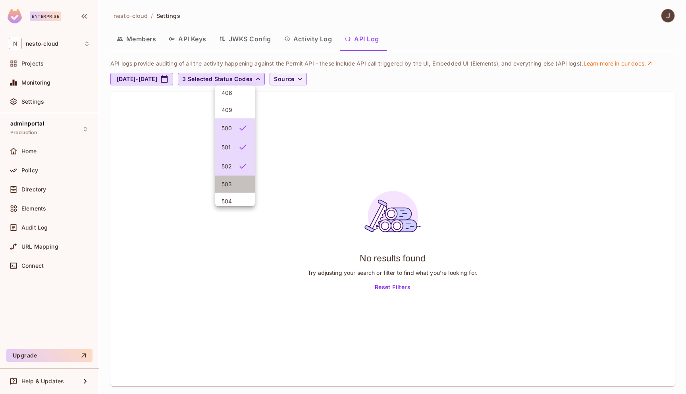
click at [240, 187] on span "503" at bounding box center [234, 184] width 27 height 8
click at [240, 201] on span "504" at bounding box center [234, 203] width 27 height 8
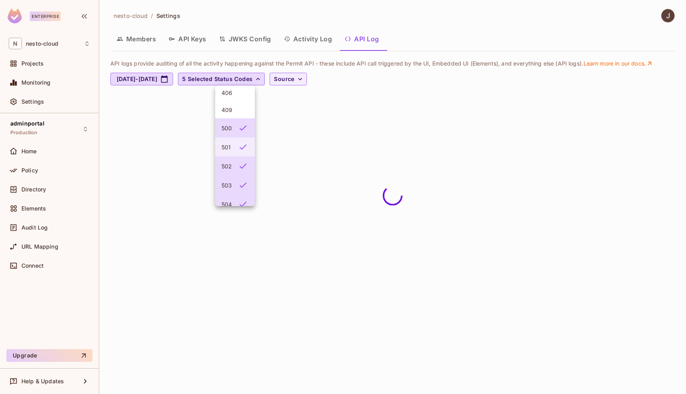
scroll to position [152, 0]
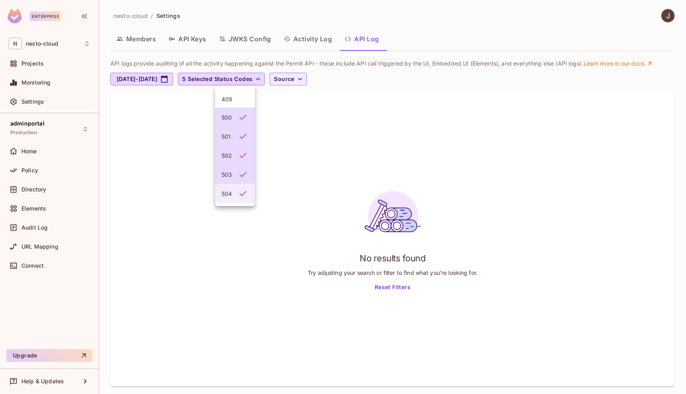
click at [241, 194] on icon at bounding box center [242, 193] width 7 height 5
click at [244, 182] on li "503" at bounding box center [235, 176] width 40 height 19
click at [245, 156] on icon at bounding box center [243, 159] width 10 height 10
click at [245, 149] on li "501" at bounding box center [235, 142] width 40 height 19
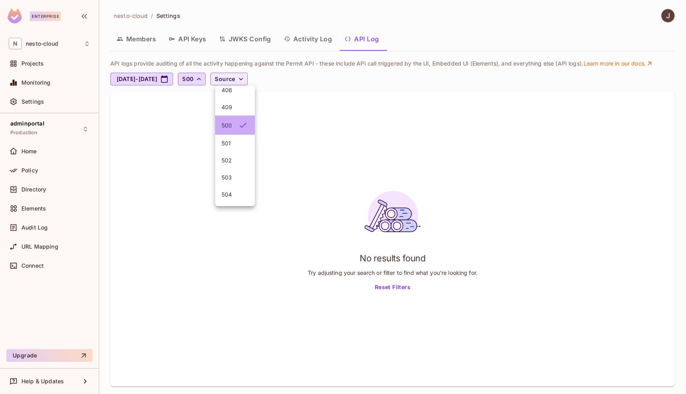
click at [245, 126] on icon at bounding box center [243, 125] width 10 height 10
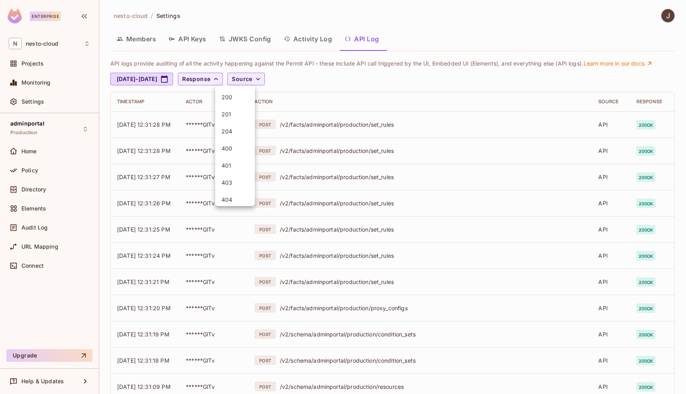
click at [238, 114] on span "201" at bounding box center [234, 114] width 27 height 8
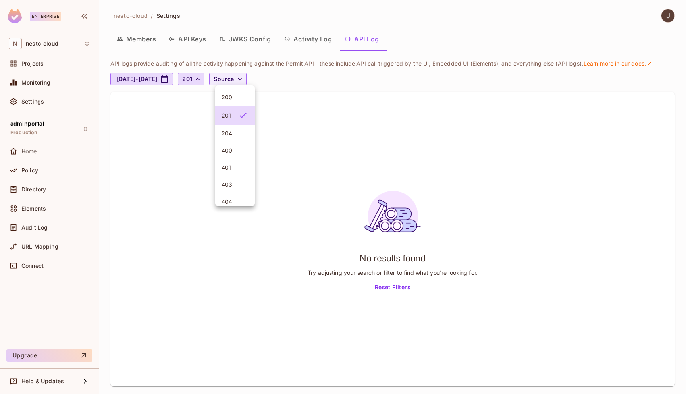
click at [240, 133] on span "204" at bounding box center [234, 133] width 27 height 8
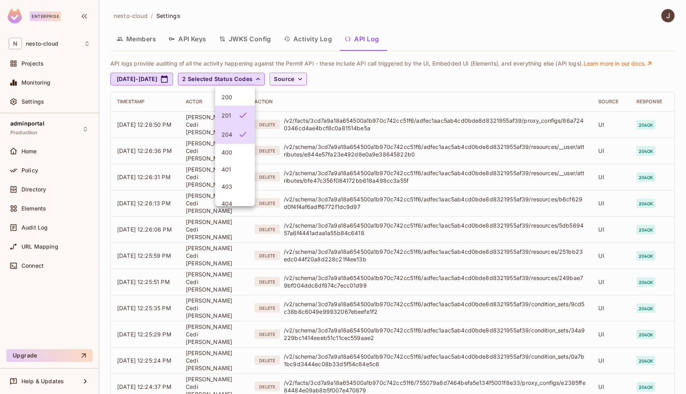
click at [332, 79] on div at bounding box center [343, 197] width 686 height 394
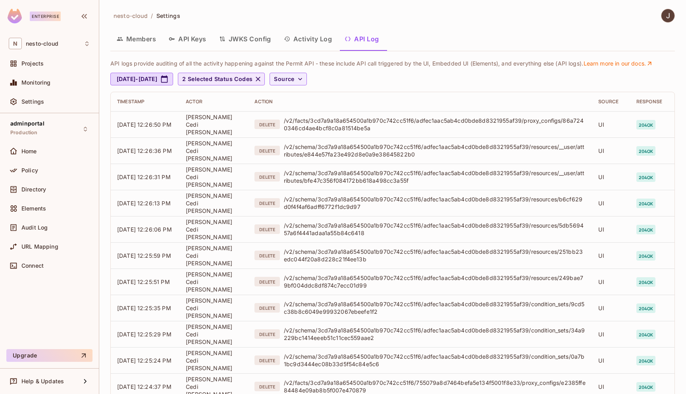
click at [261, 79] on icon "button" at bounding box center [258, 79] width 5 height 5
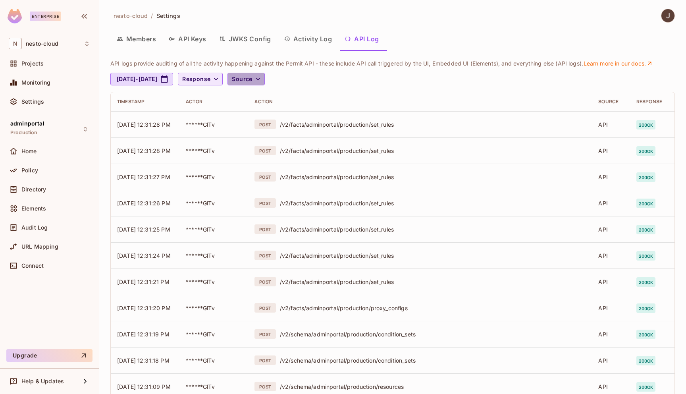
click at [262, 78] on icon "button" at bounding box center [258, 79] width 8 height 8
click at [294, 97] on span "API logs" at bounding box center [288, 97] width 34 height 8
click at [256, 78] on div at bounding box center [343, 197] width 686 height 394
click at [223, 80] on button "Response" at bounding box center [200, 79] width 45 height 13
click at [237, 151] on span "400" at bounding box center [234, 148] width 27 height 8
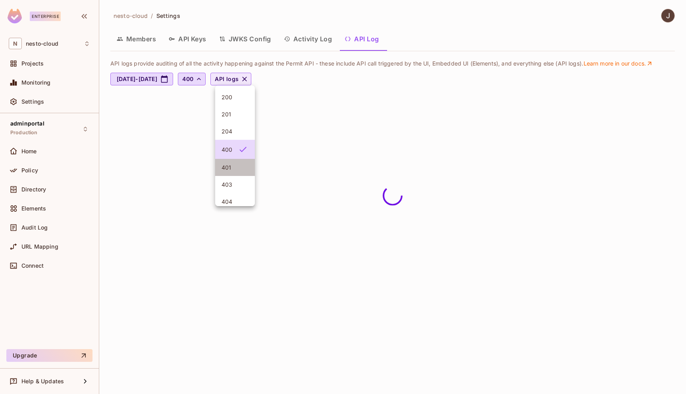
click at [240, 165] on span "401" at bounding box center [234, 168] width 27 height 8
click at [240, 188] on span "403" at bounding box center [234, 187] width 27 height 8
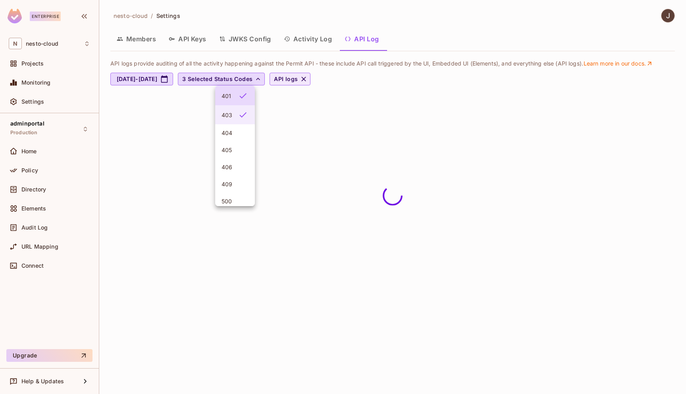
scroll to position [90, 0]
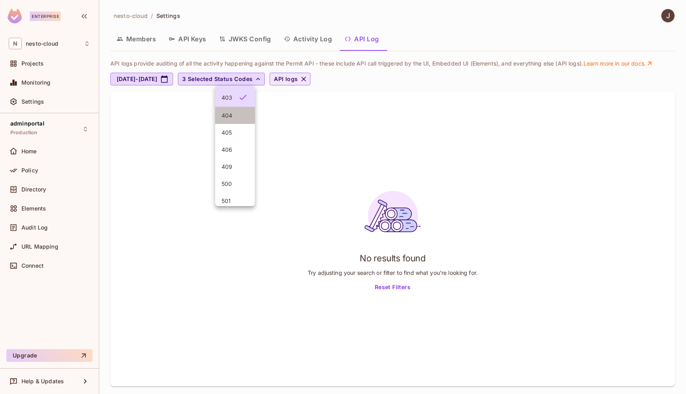
click at [241, 114] on span "404" at bounding box center [234, 116] width 27 height 8
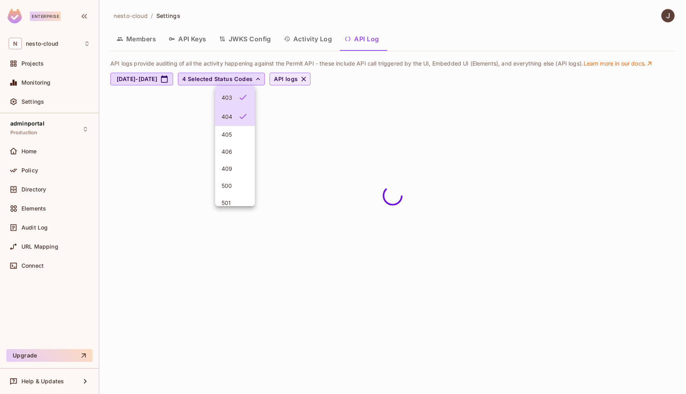
click at [240, 132] on span "405" at bounding box center [234, 135] width 27 height 8
click at [240, 155] on span "406" at bounding box center [234, 154] width 27 height 8
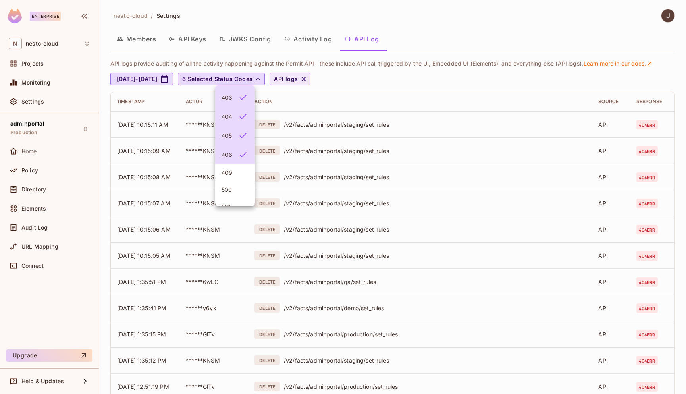
click at [239, 172] on span "409" at bounding box center [234, 173] width 27 height 8
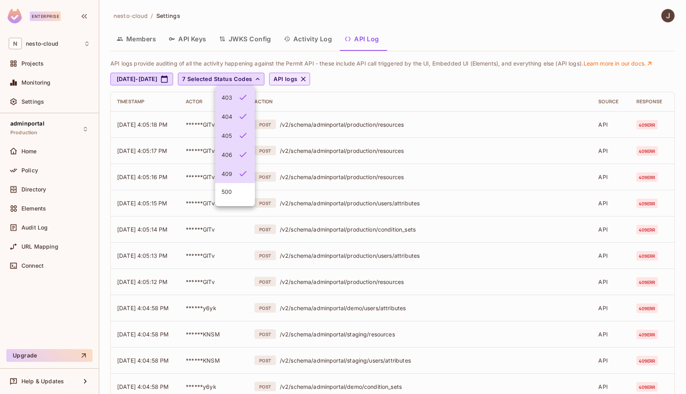
click at [421, 56] on div at bounding box center [343, 197] width 686 height 394
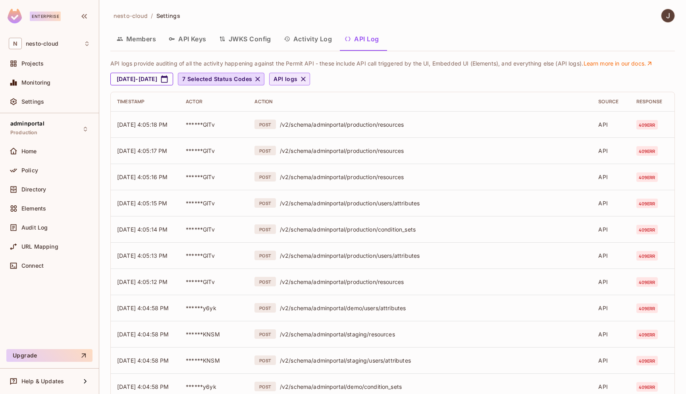
click at [157, 81] on button "[DATE] - [DATE]" at bounding box center [141, 79] width 63 height 13
select select "*"
select select "****"
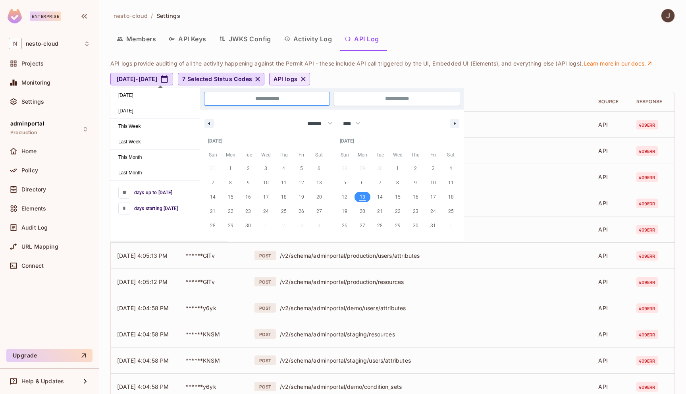
click at [362, 200] on span "13" at bounding box center [363, 197] width 6 height 14
type input "*"
type input "**********"
select select "*"
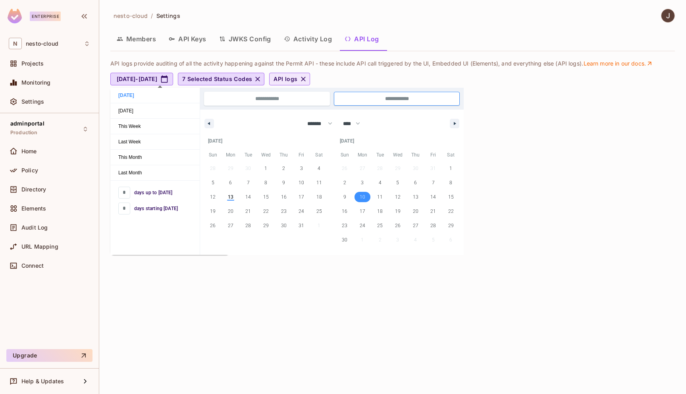
click at [362, 200] on span "10" at bounding box center [363, 197] width 6 height 14
type input "*"
type input "**"
type input "**********"
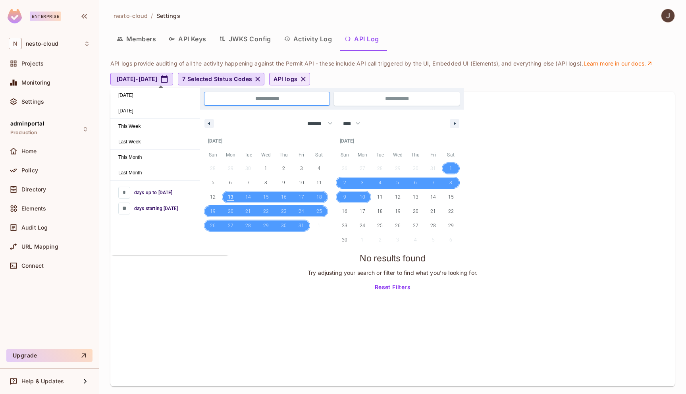
click at [232, 198] on span "13" at bounding box center [231, 197] width 6 height 14
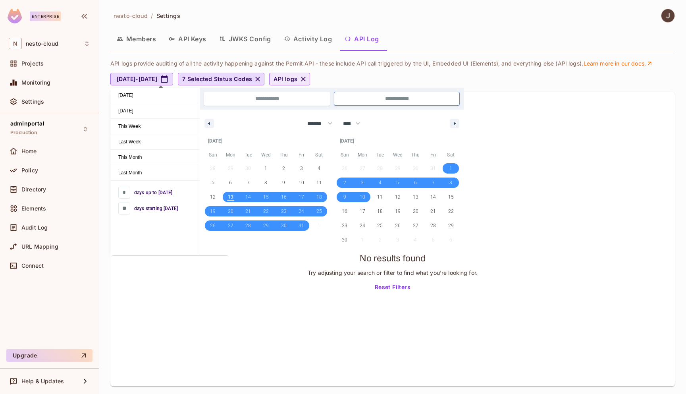
click at [232, 198] on span "13" at bounding box center [231, 197] width 6 height 14
type input "*"
type input "**********"
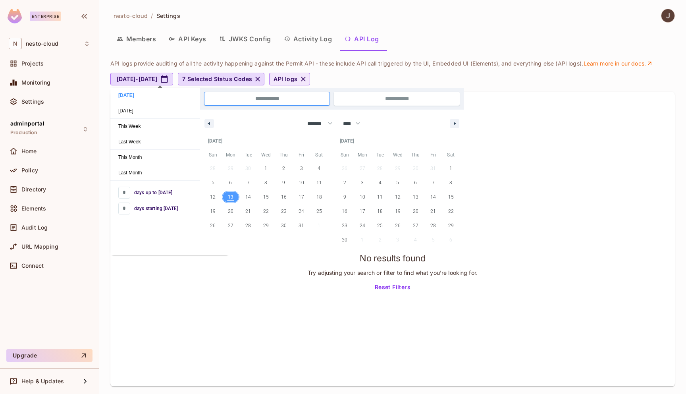
click at [227, 196] on span "13" at bounding box center [231, 197] width 18 height 10
click at [371, 67] on div "API logs provide auditing of all the activity happening against the Permit API …" at bounding box center [390, 72] width 560 height 25
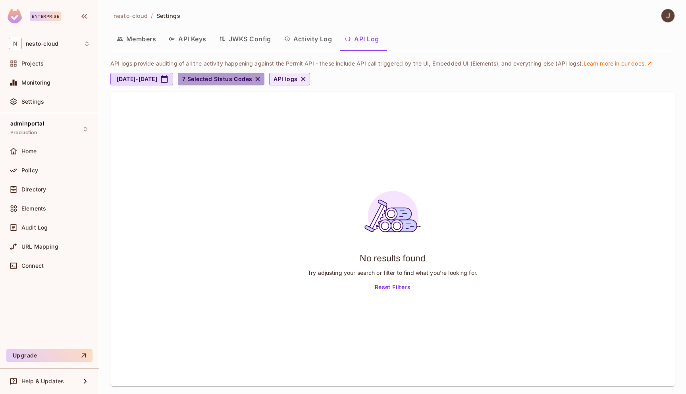
click at [262, 80] on icon "button" at bounding box center [258, 79] width 8 height 8
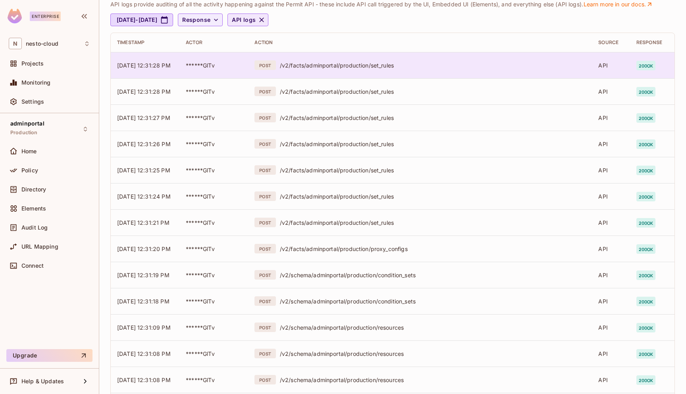
scroll to position [58, 0]
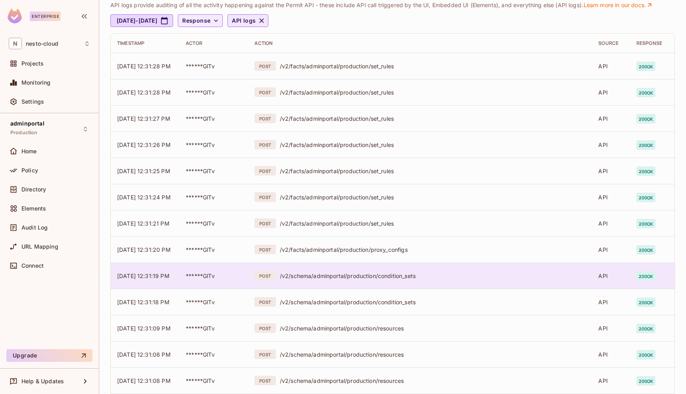
click at [369, 277] on div "/v2/schema/adminportal/production/condition_sets" at bounding box center [433, 276] width 306 height 8
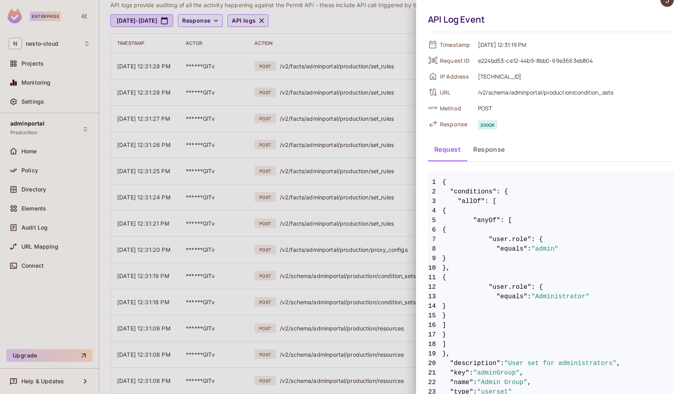
scroll to position [0, 0]
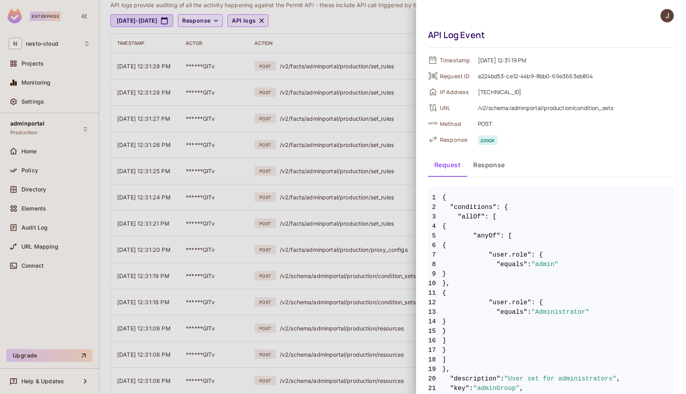
click at [379, 29] on div at bounding box center [343, 197] width 686 height 394
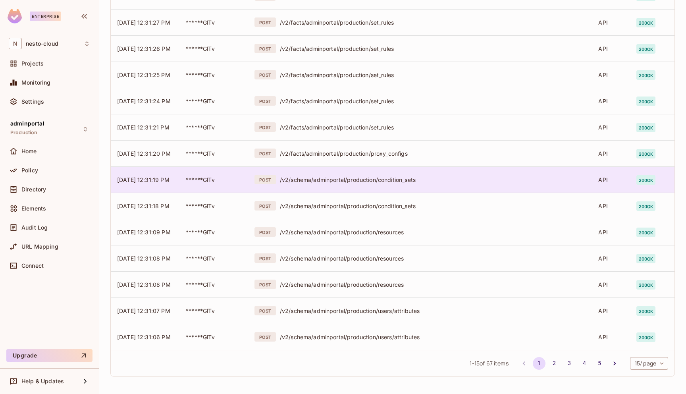
scroll to position [150, 0]
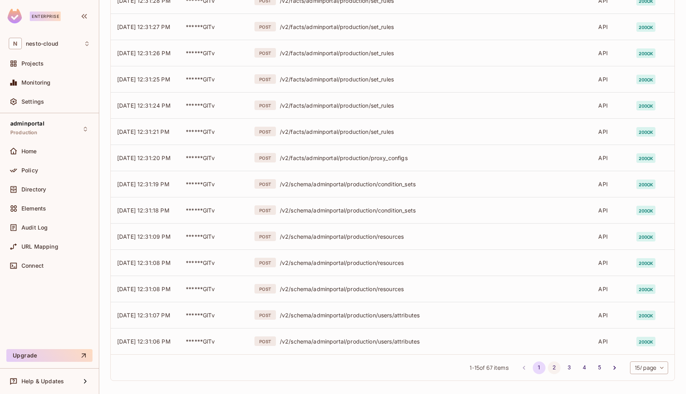
click at [553, 369] on button "2" at bounding box center [554, 367] width 13 height 13
